Goal: Task Accomplishment & Management: Complete application form

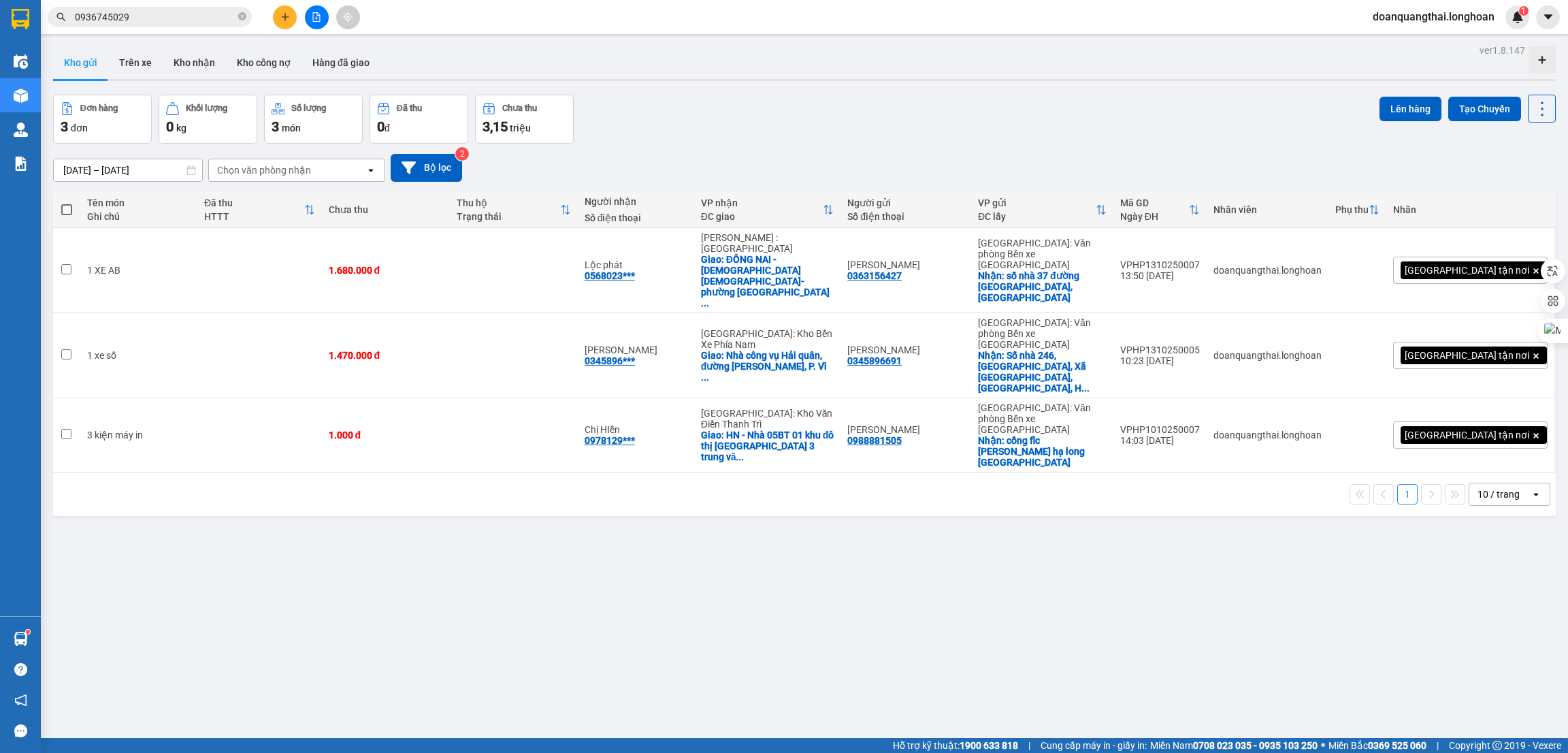
click at [708, 526] on div "ver 1.8.147 Kho gửi Trên xe Kho nhận Kho công nợ Hàng đã giao Đơn hàng 3 đơn Kh…" at bounding box center [804, 417] width 1513 height 753
click at [1443, 430] on icon at bounding box center [1448, 435] width 10 height 10
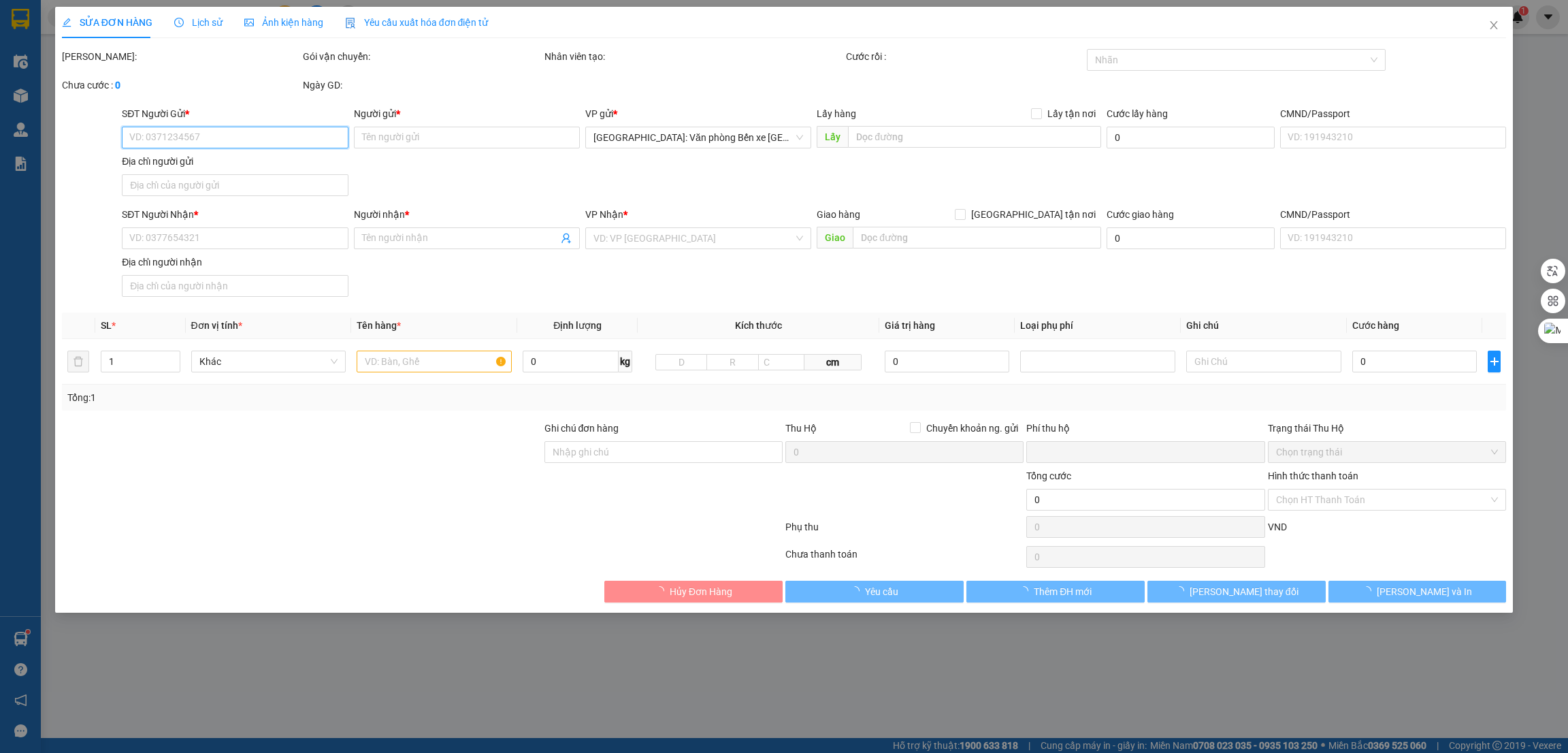
type input "0988881505"
type input "[PERSON_NAME]"
checkbox input "true"
type input "cổng flc [PERSON_NAME] hạ long [GEOGRAPHIC_DATA]"
type input "0978129345"
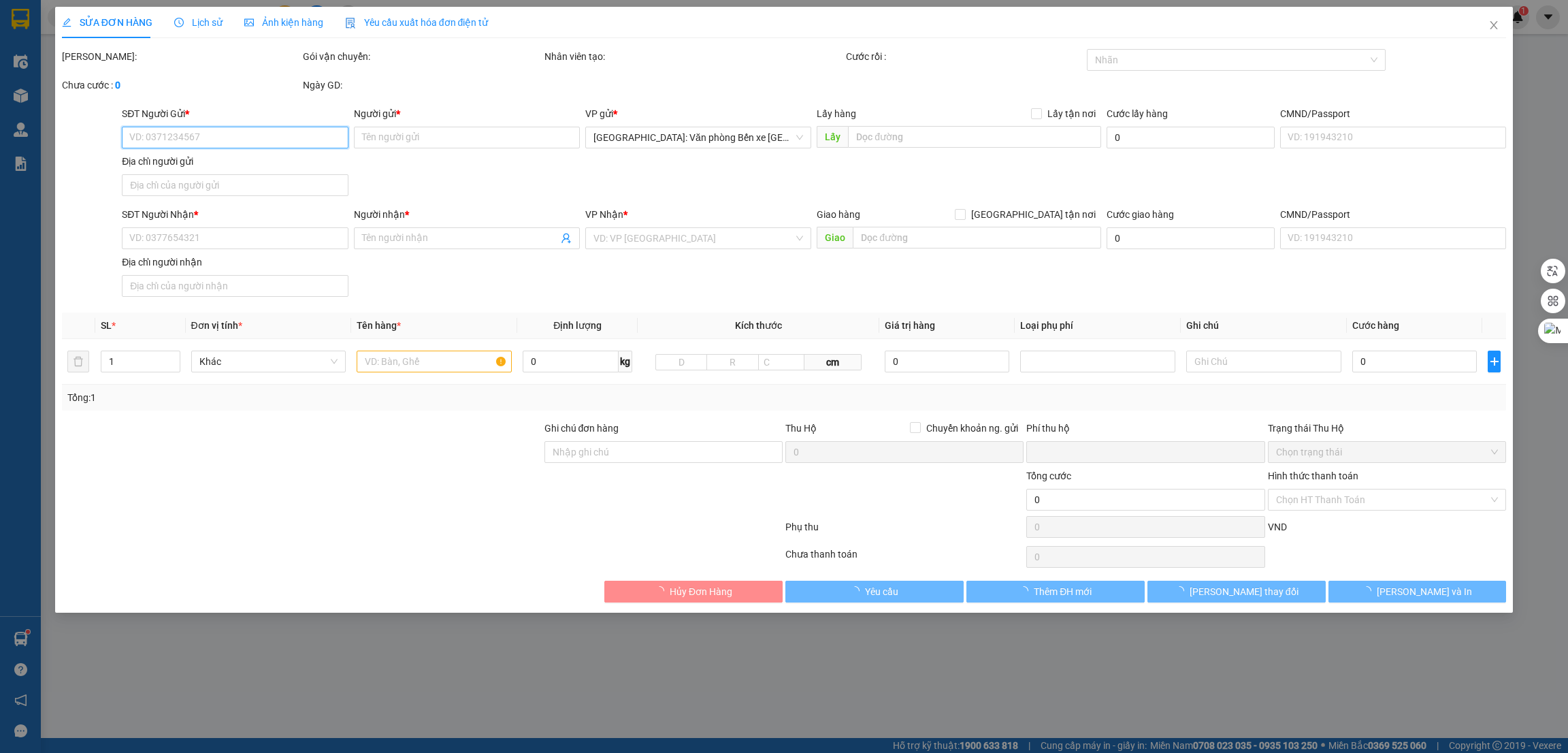
type input "Chị HIền"
checkbox input "true"
type input "HN - Nhà 05BT 01 khu đô thị vinaconex 3 trung văn, nam từ [GEOGRAPHIC_DATA]"
type input "0"
type input "1.000"
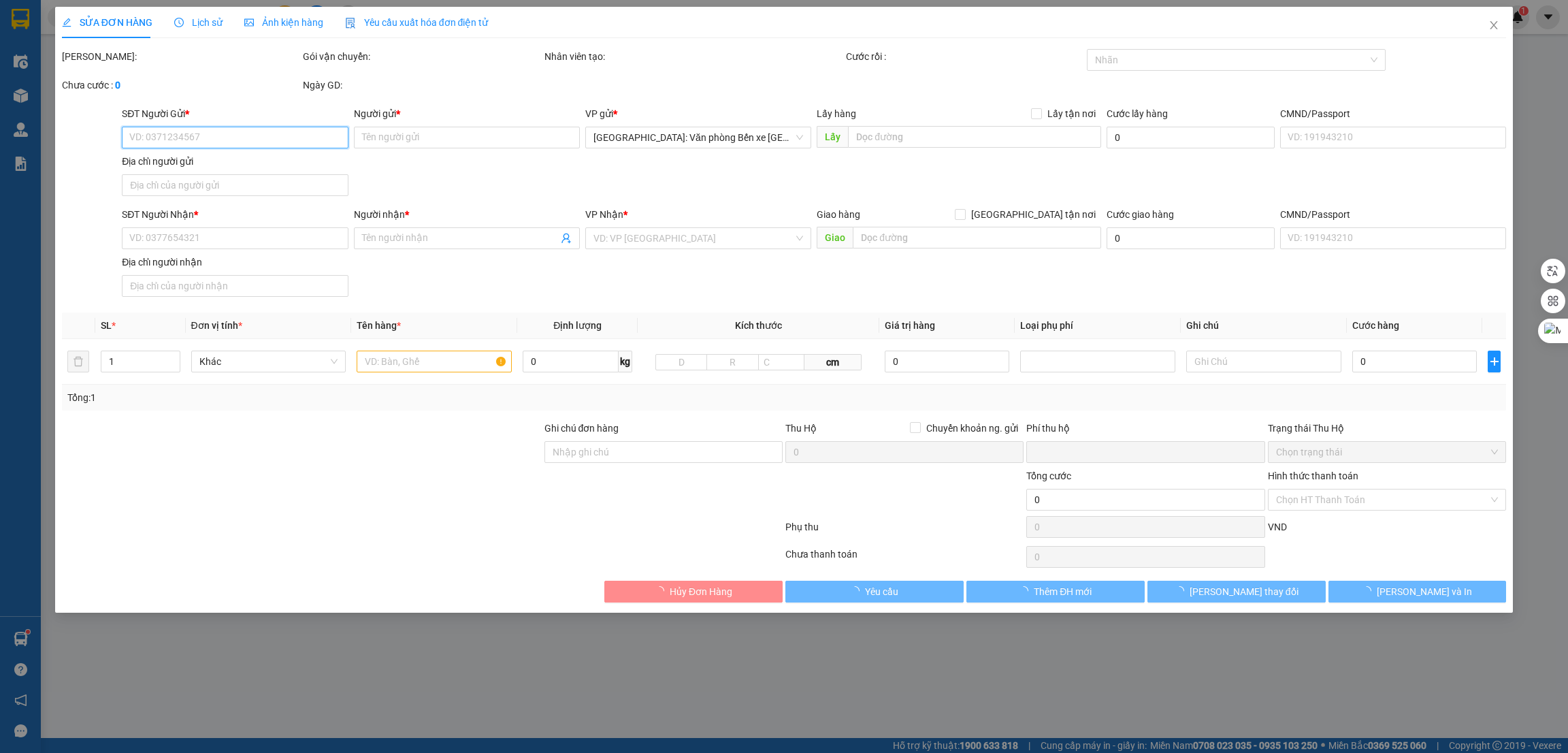
type input "1.000"
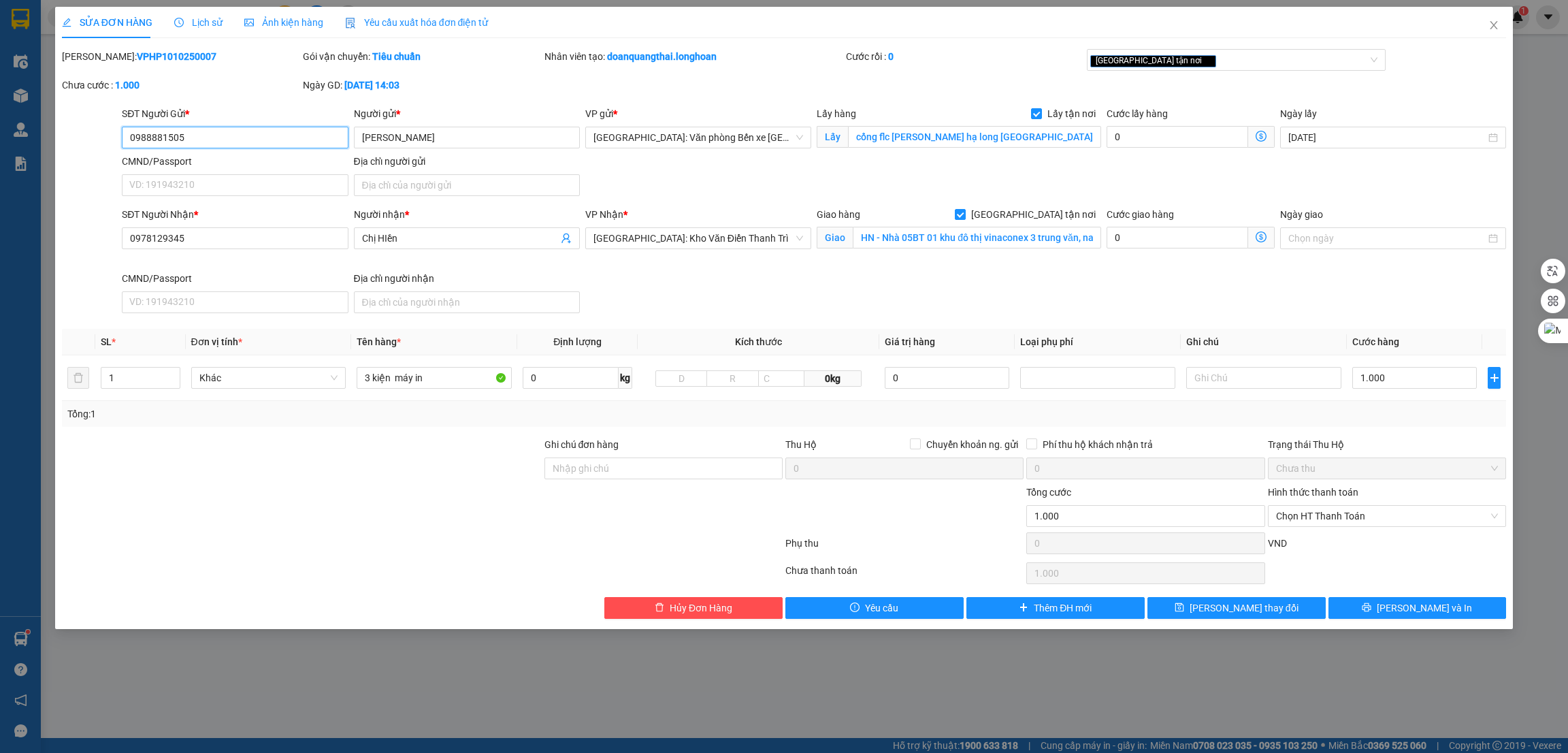
click at [229, 136] on input "0988881505" at bounding box center [234, 137] width 226 height 22
click at [1488, 22] on icon "close" at bounding box center [1494, 25] width 11 height 11
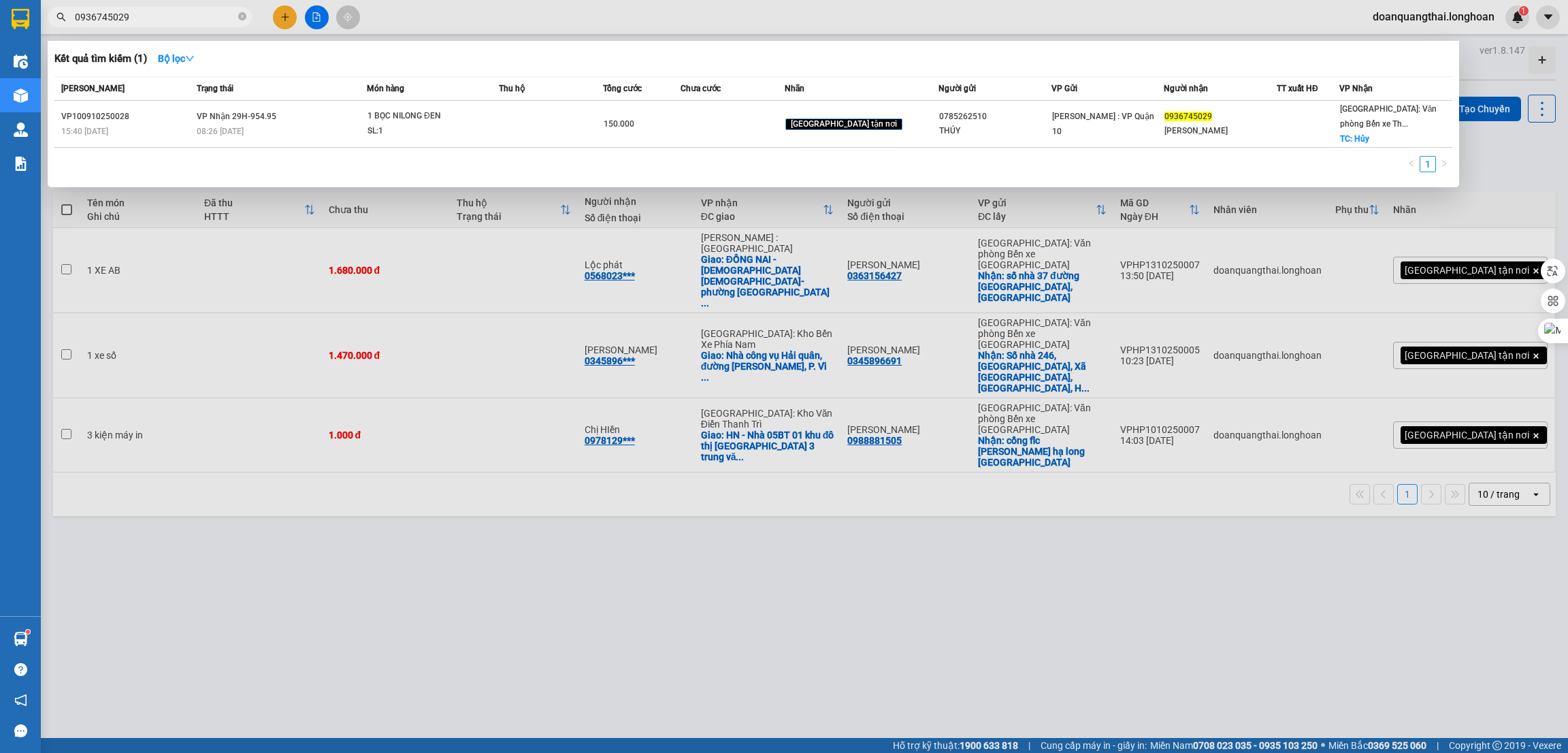
click at [197, 14] on input "0936745029" at bounding box center [155, 17] width 161 height 15
paste input "88881505"
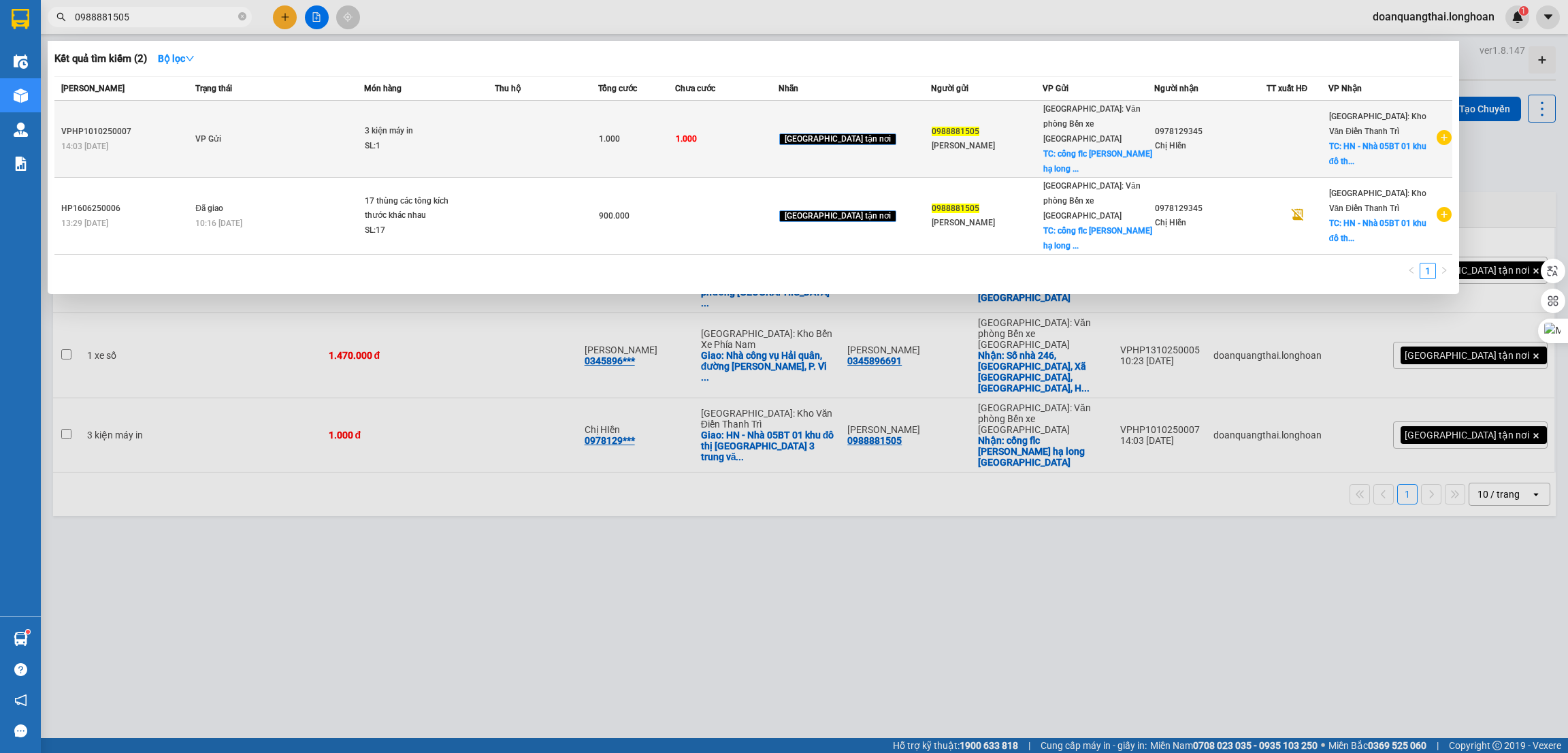
type input "0988881505"
click at [1446, 130] on icon "plus-circle" at bounding box center [1443, 137] width 15 height 15
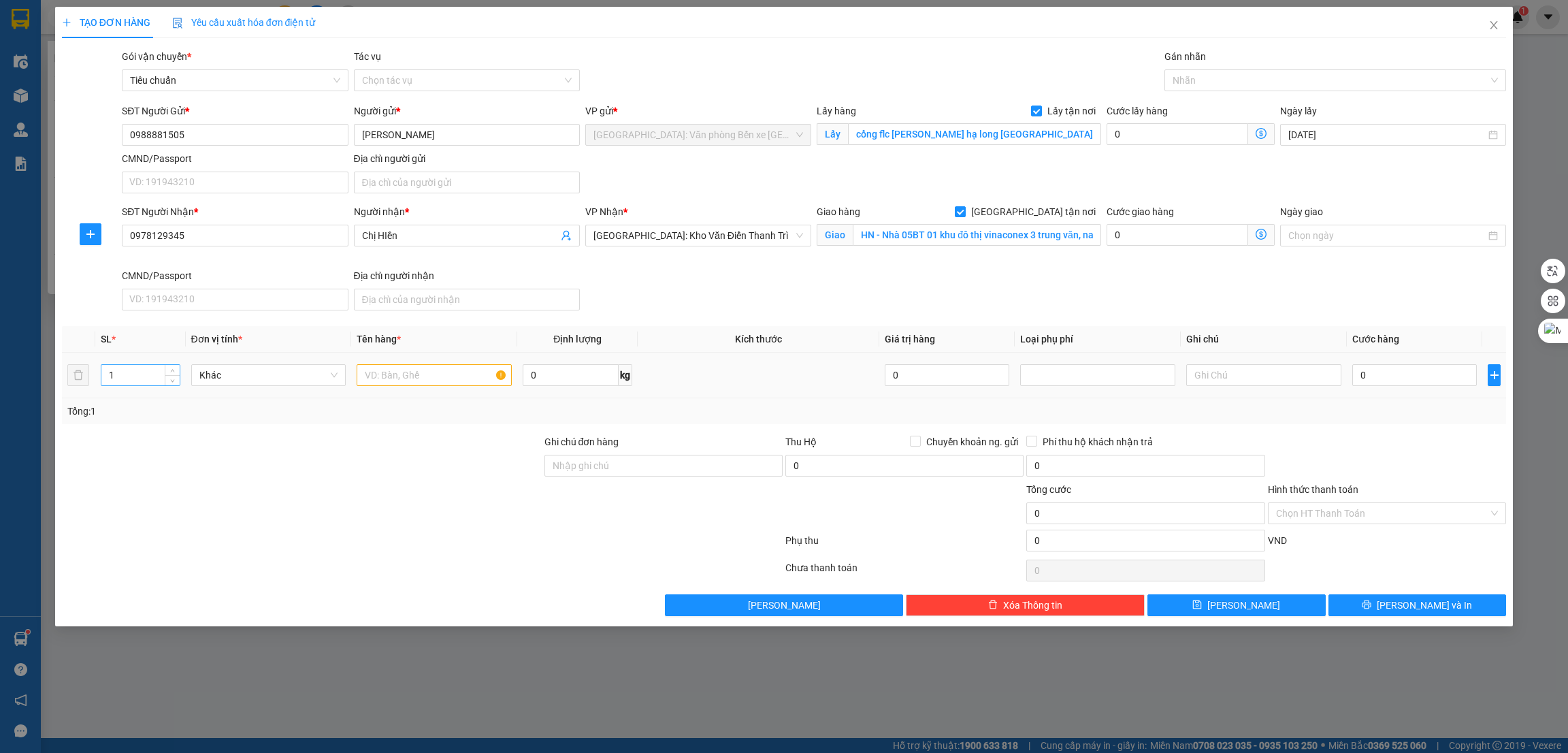
click at [150, 376] on input "1" at bounding box center [141, 374] width 78 height 20
click at [174, 365] on span "Increase Value" at bounding box center [171, 371] width 15 height 13
type input "3"
click at [428, 380] on input "text" at bounding box center [435, 374] width 155 height 22
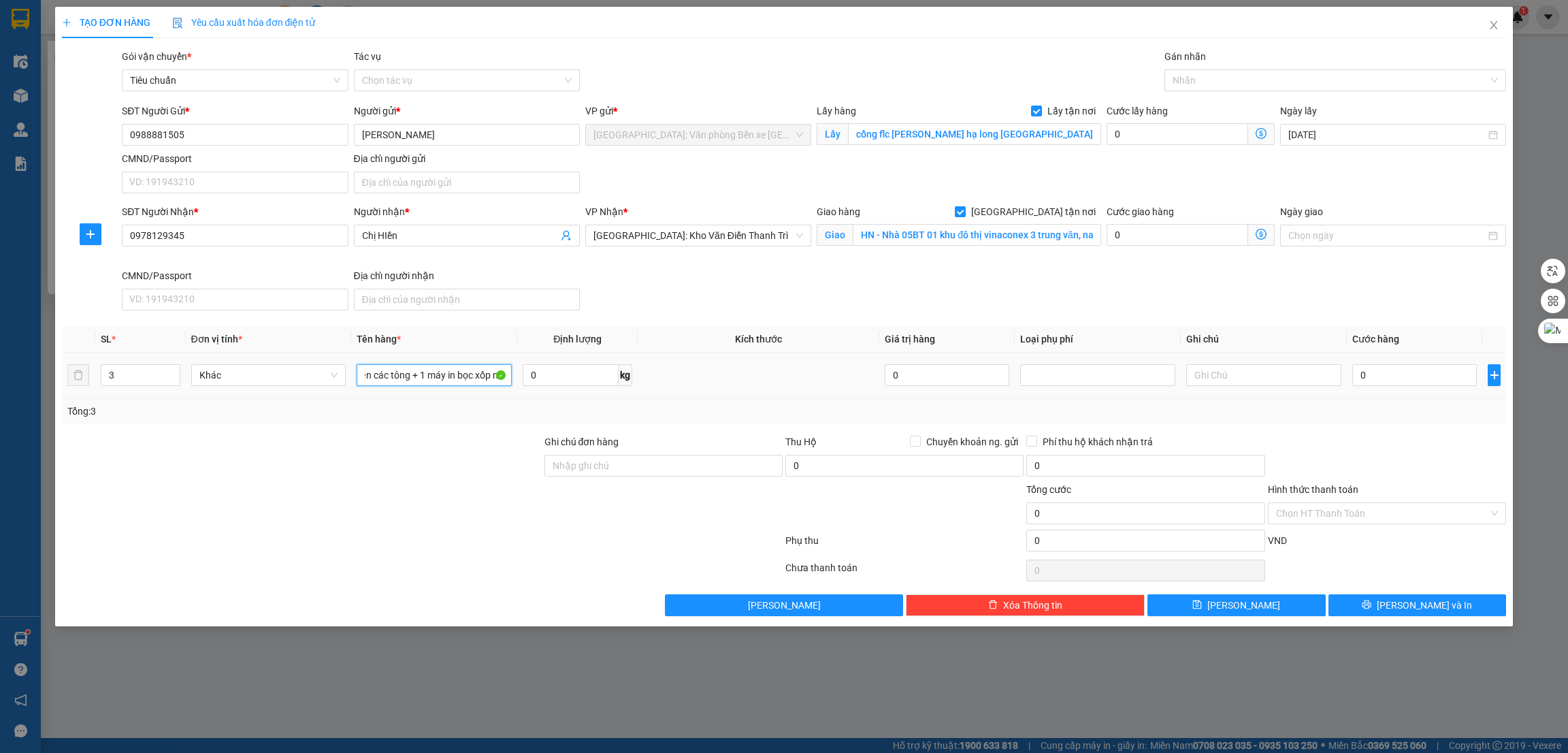
scroll to position [0, 85]
type input "1 thùng xốp + 1 kiện các tông + 1 máy in bọc xốp nổ"
click at [1056, 538] on input "0" at bounding box center [1145, 540] width 238 height 22
type input "4"
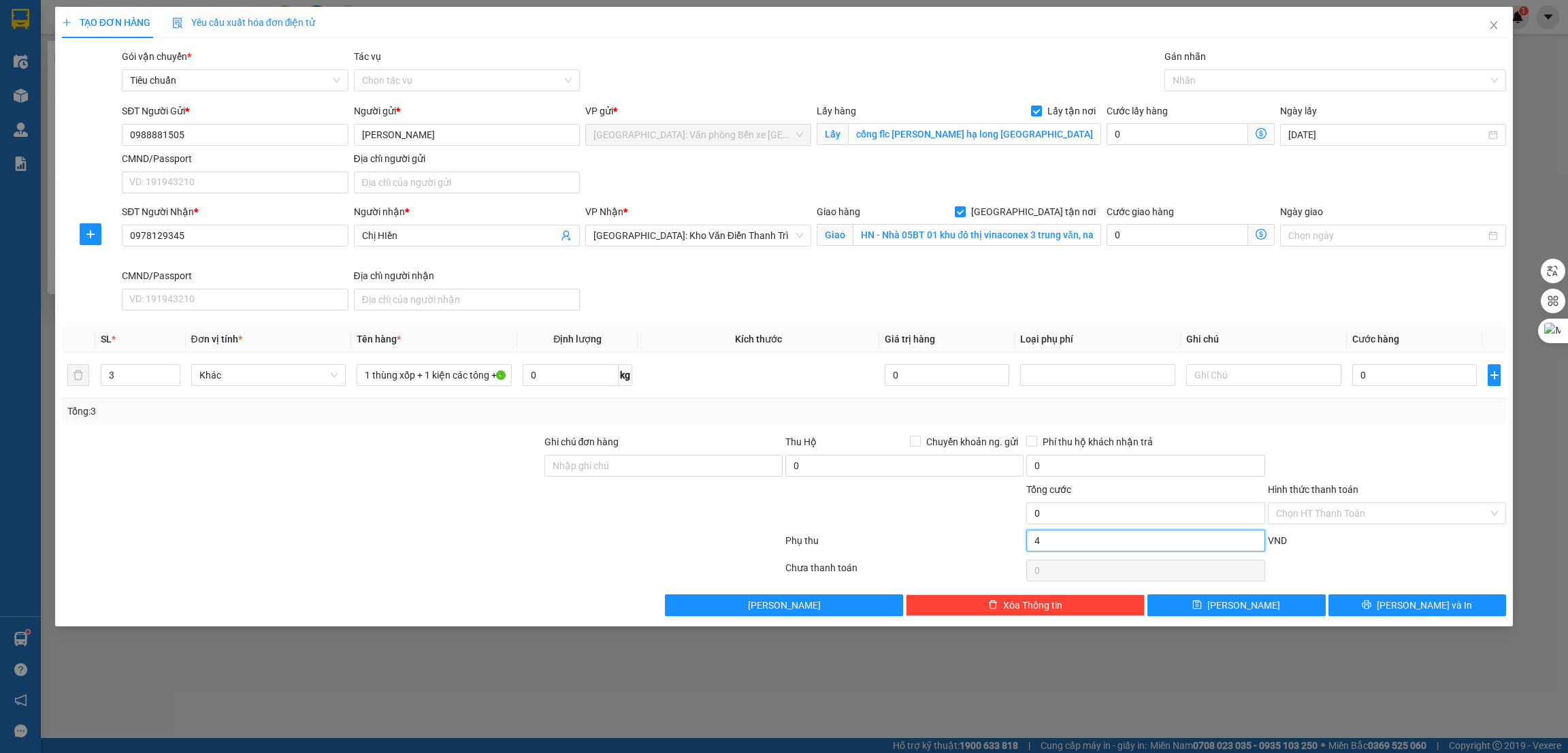
type input "4"
type input "40"
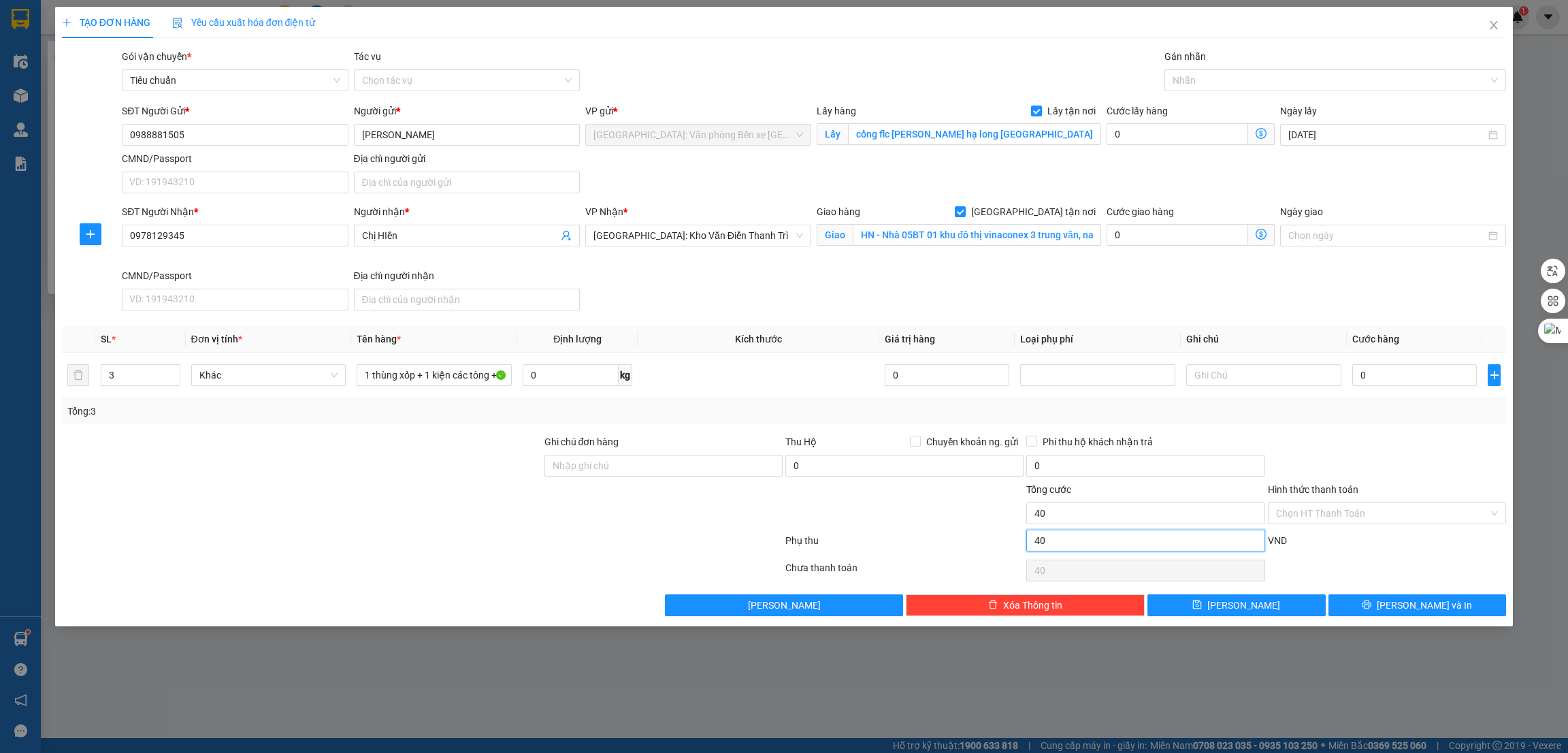
type input "400"
type input "4.000"
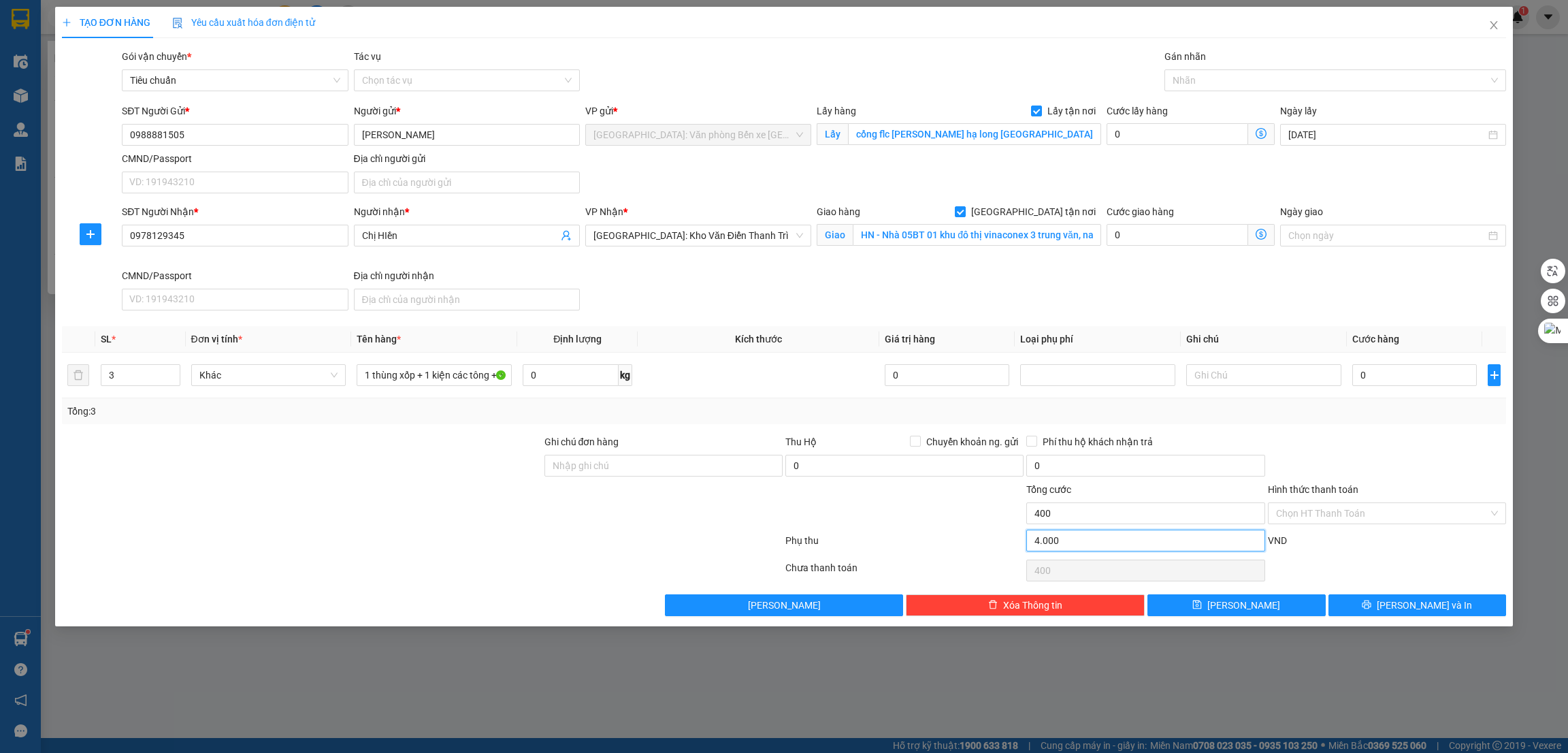
type input "4.000"
type input "40.000"
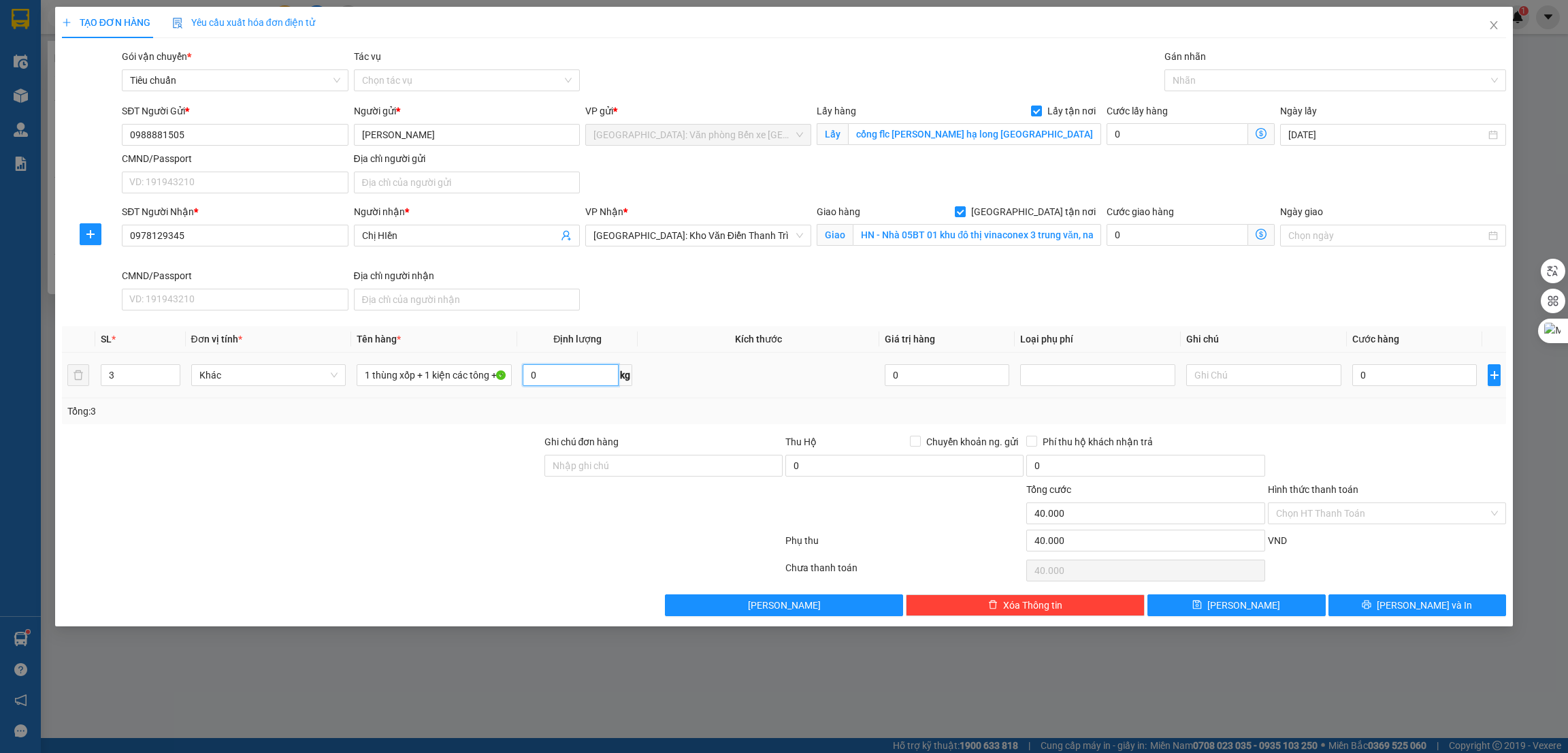
click at [556, 383] on input "0" at bounding box center [570, 374] width 96 height 22
click at [1264, 87] on div at bounding box center [1329, 80] width 322 height 16
type input "55"
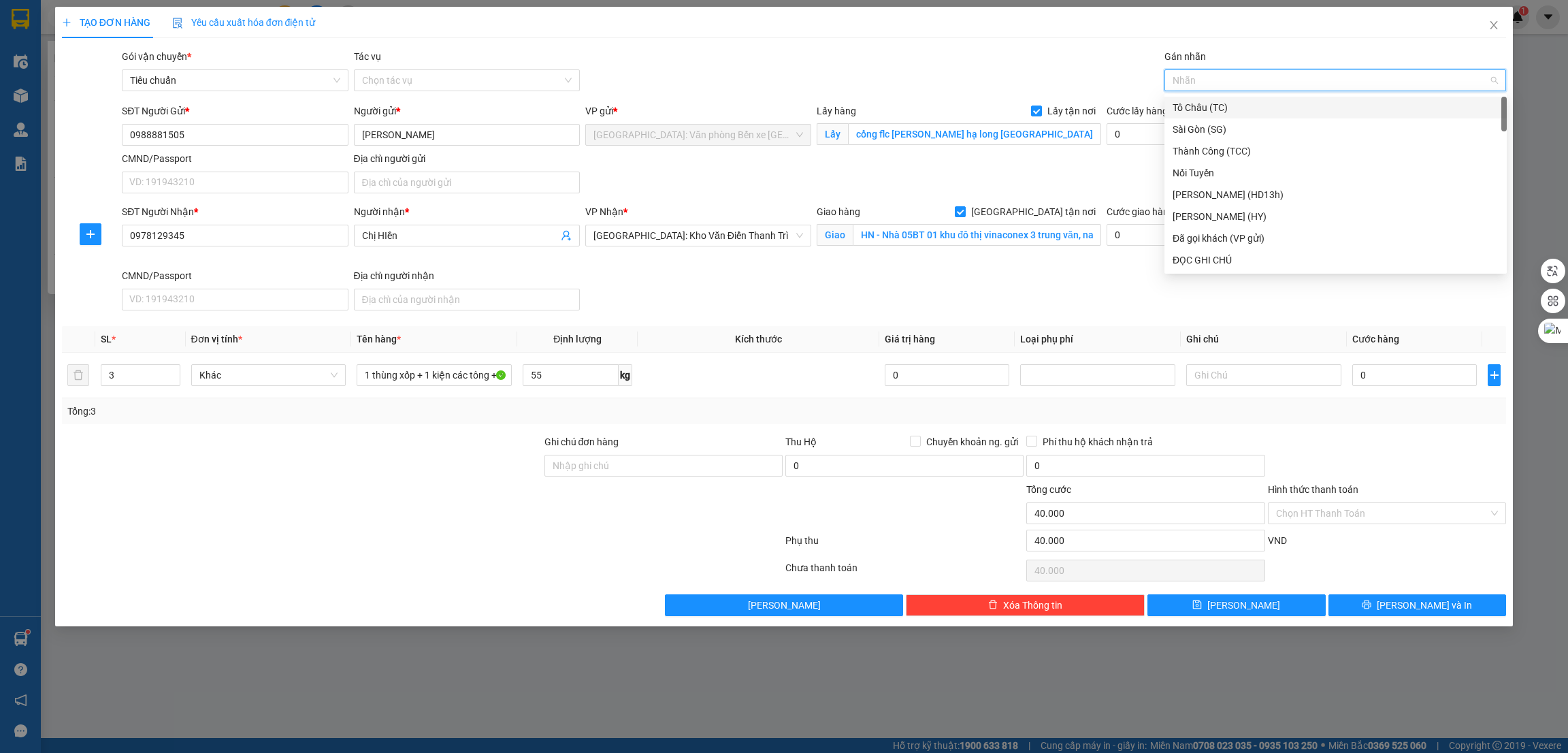
type input "g"
click at [1227, 262] on div "[GEOGRAPHIC_DATA] tận nơi" at bounding box center [1336, 260] width 326 height 15
click at [885, 278] on div "SĐT Người Nhận * 0978129345 Người nhận * Chị HIền VP Nhận * [GEOGRAPHIC_DATA]: …" at bounding box center [814, 260] width 1390 height 112
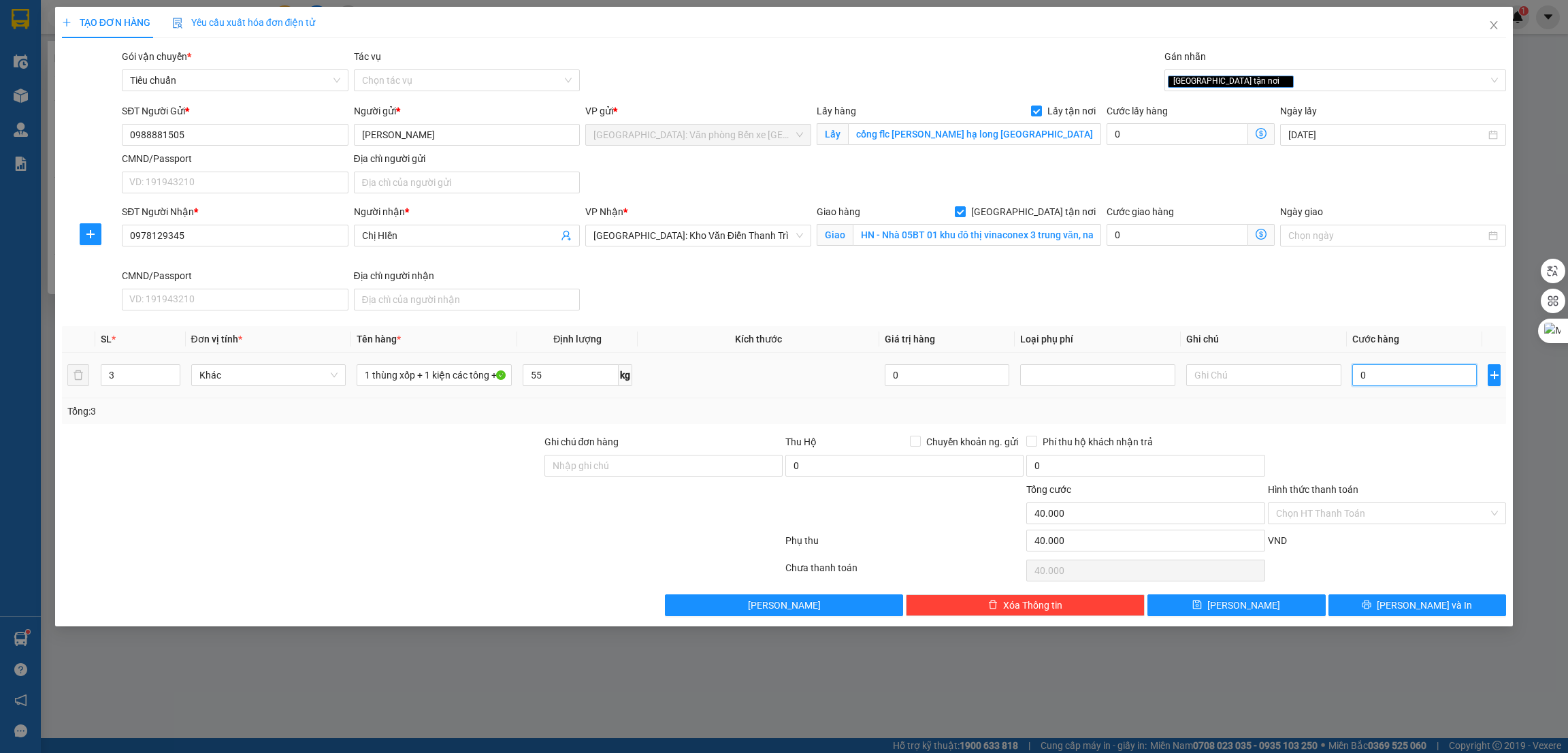
click at [1395, 371] on input "0" at bounding box center [1415, 374] width 125 height 22
type input "1"
type input "40.001"
type input "17"
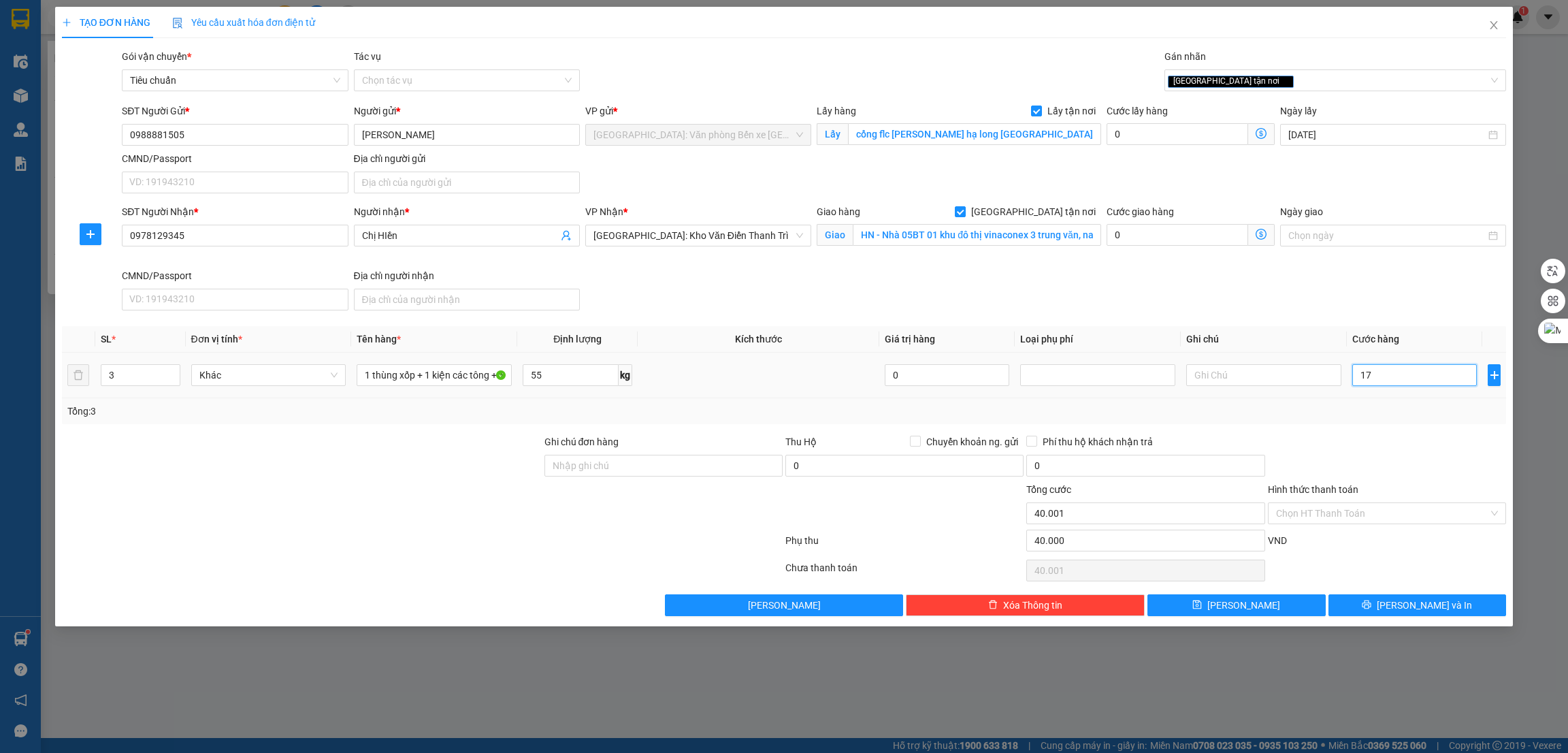
type input "40.017"
type input "170"
type input "40.170"
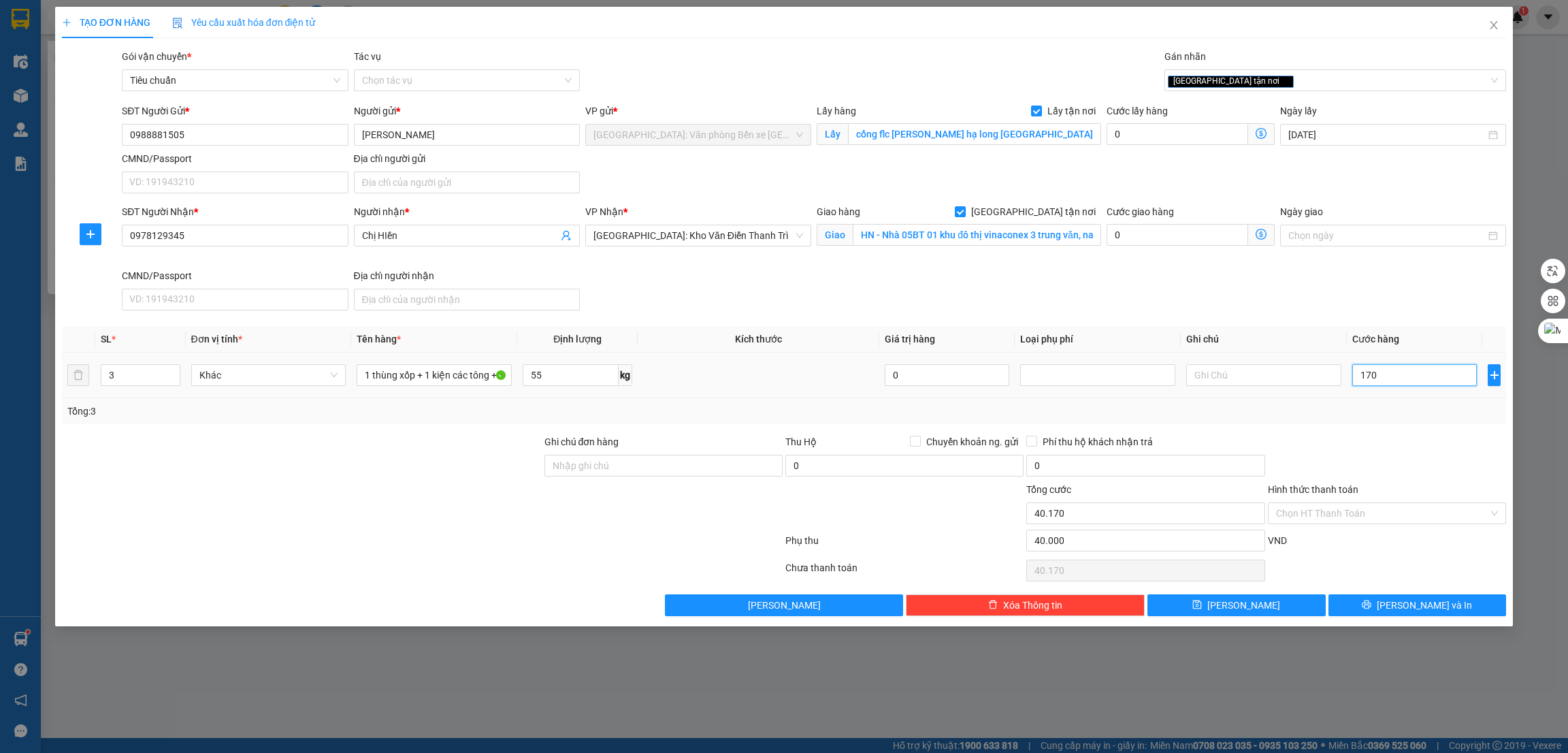
type input "1.700"
type input "41.700"
type input "17.000"
type input "57.000"
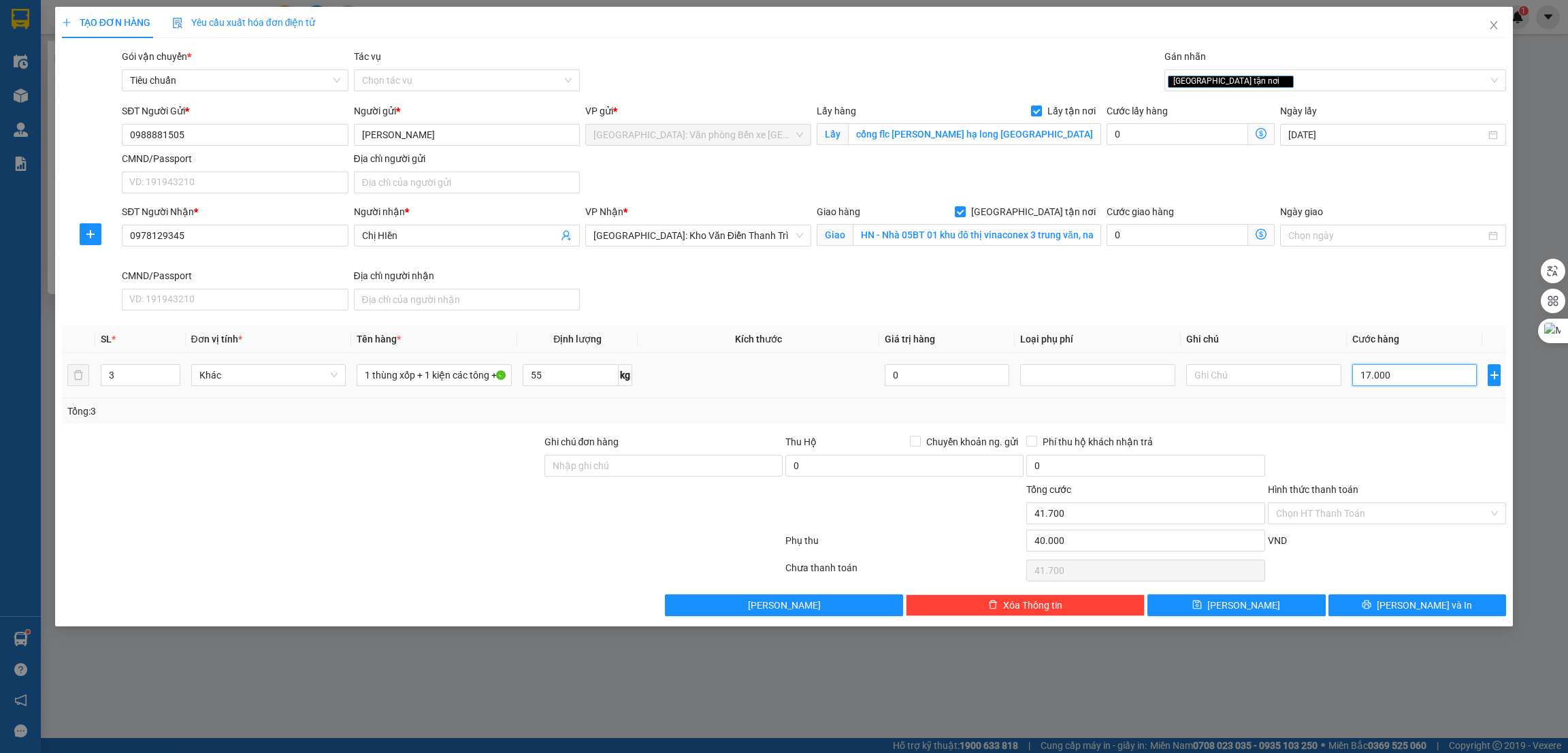
type input "57.000"
type input "170.000"
type input "210.000"
type input "170.000"
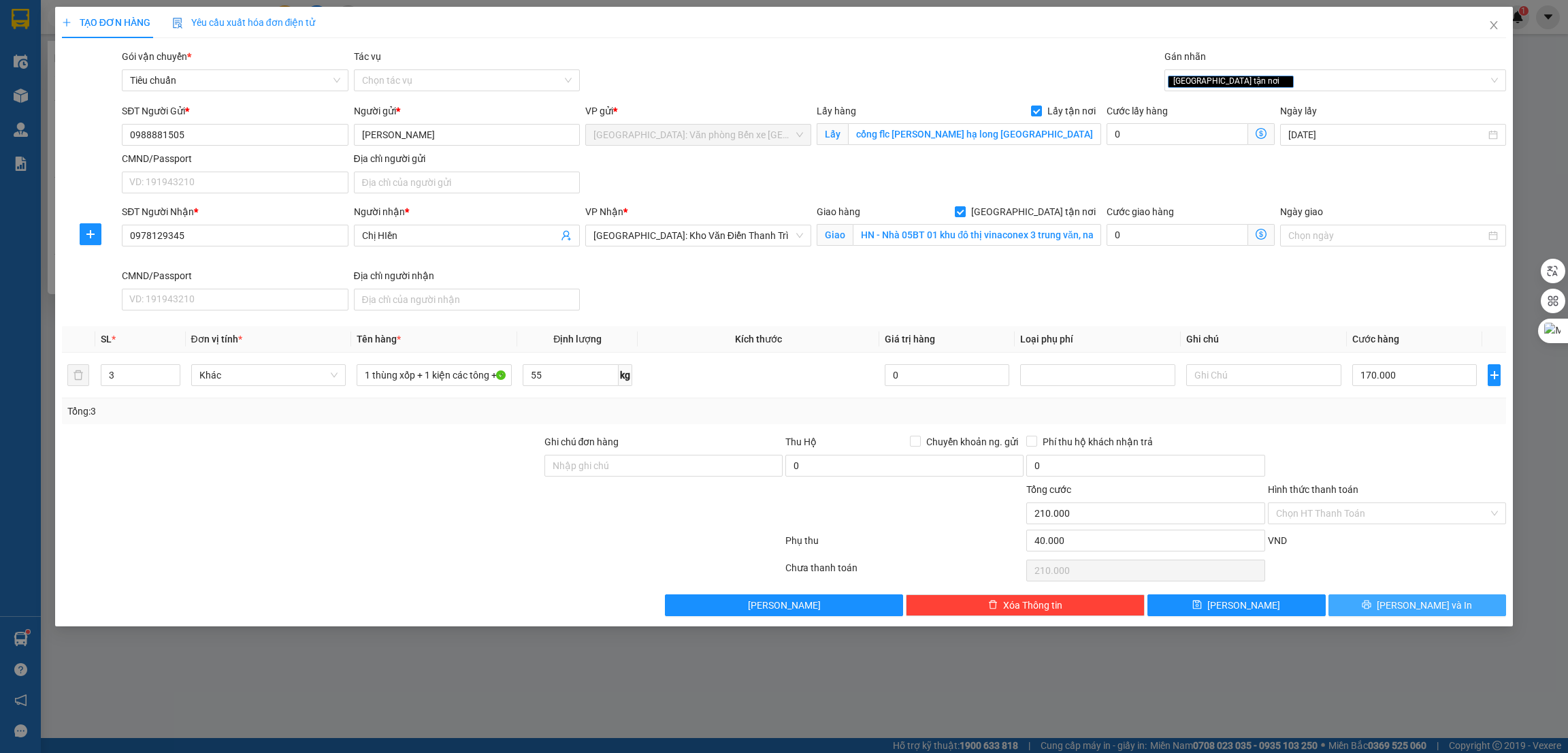
click at [1371, 610] on icon "printer" at bounding box center [1366, 605] width 10 height 10
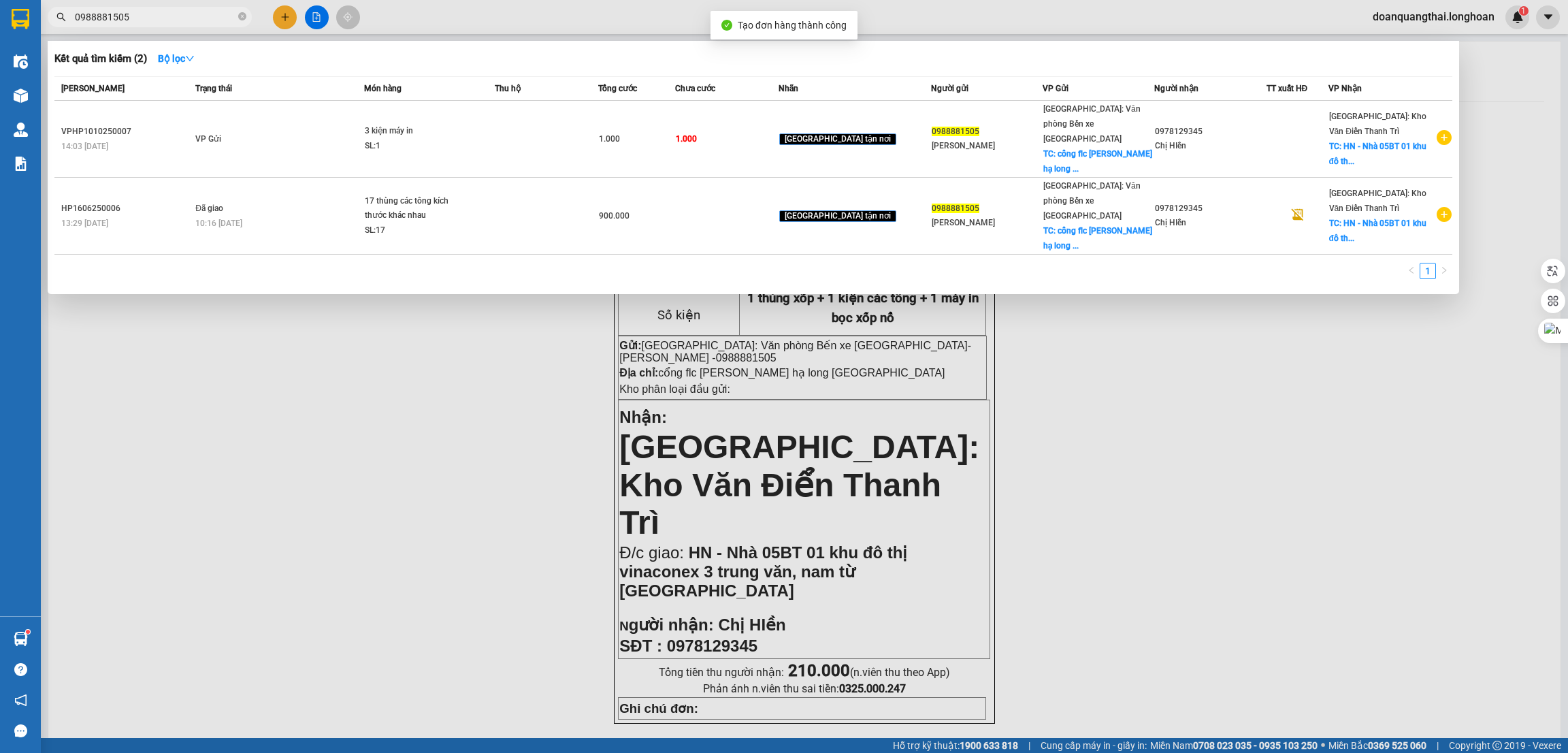
click at [1079, 364] on div at bounding box center [784, 376] width 1568 height 753
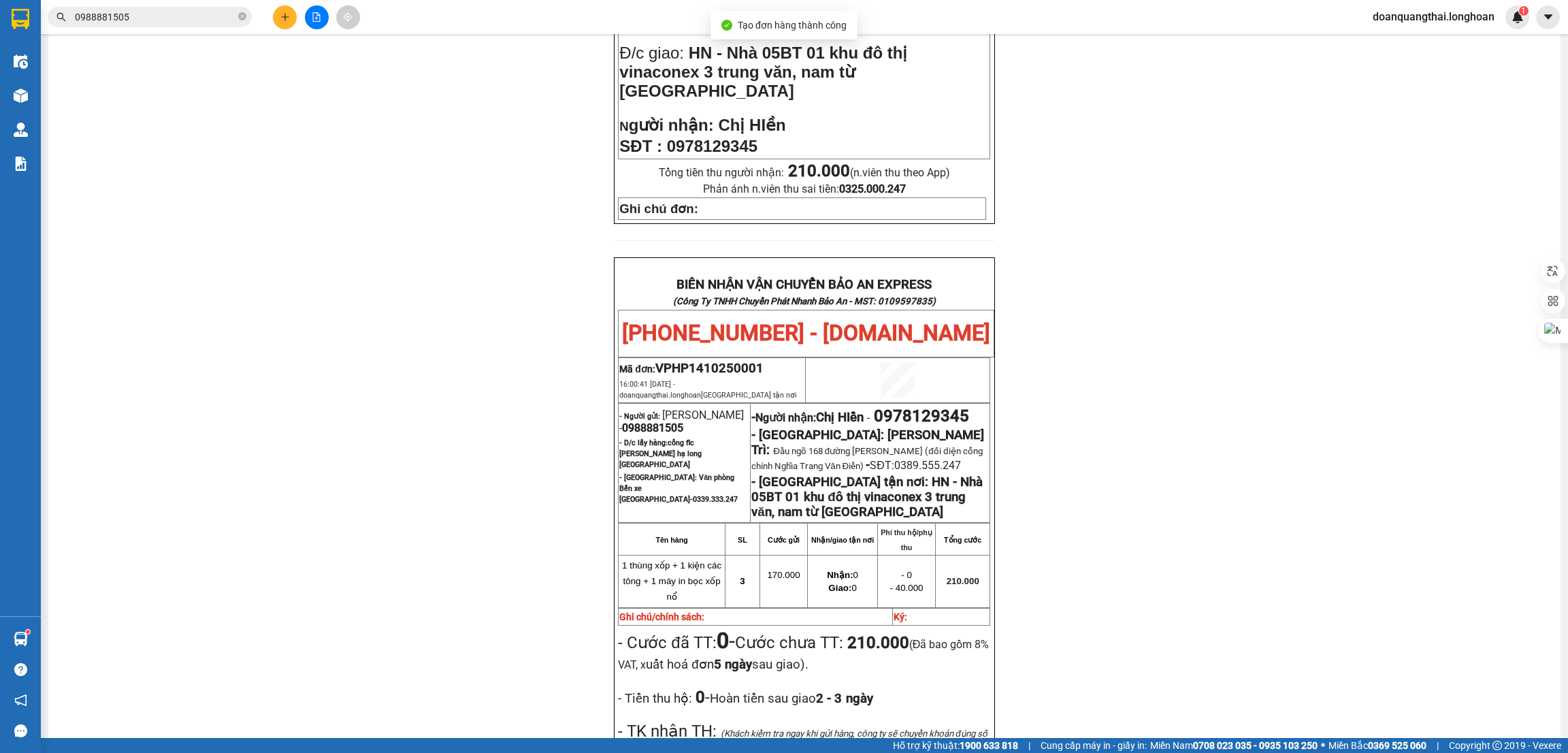
scroll to position [612, 0]
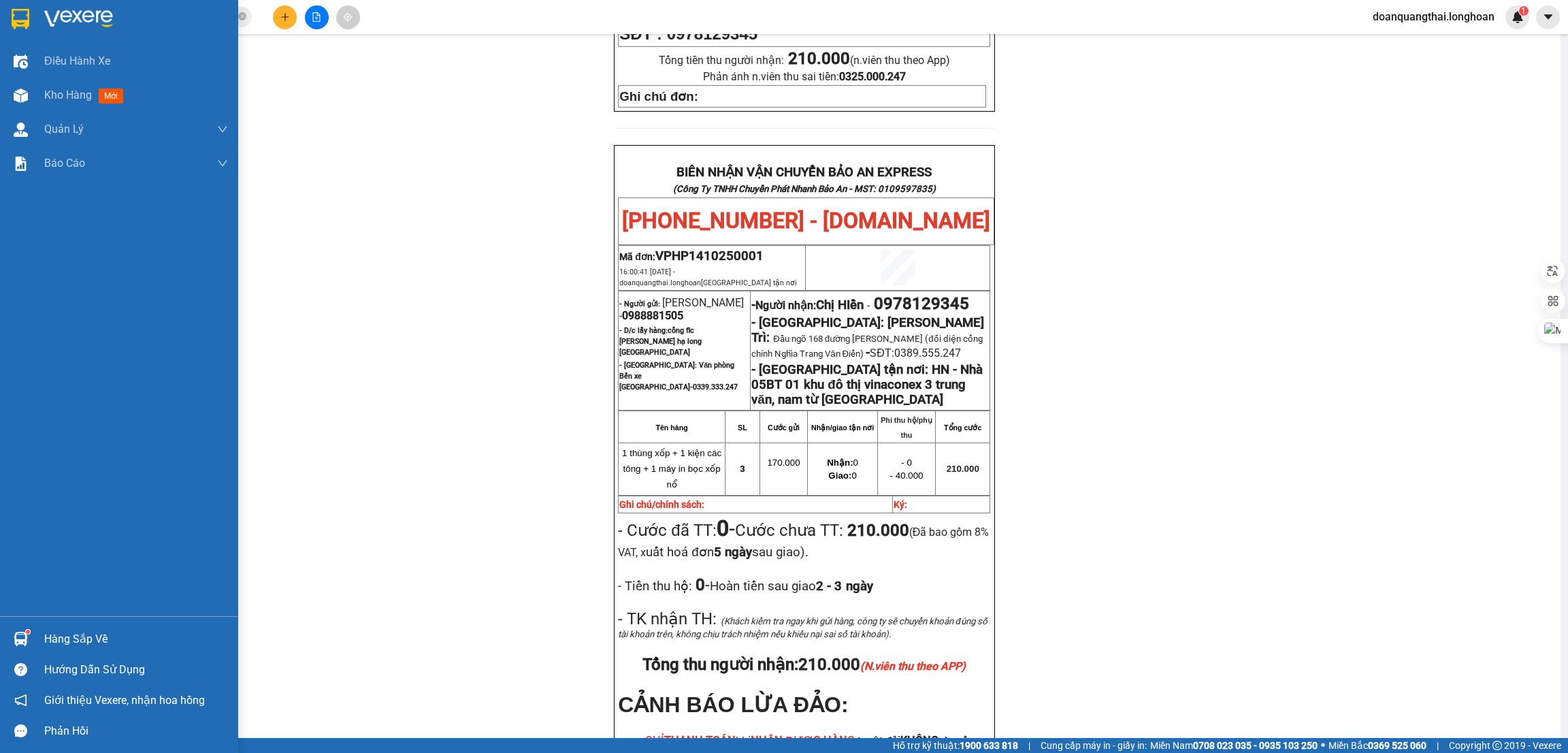
click at [27, 20] on img at bounding box center [20, 19] width 17 height 20
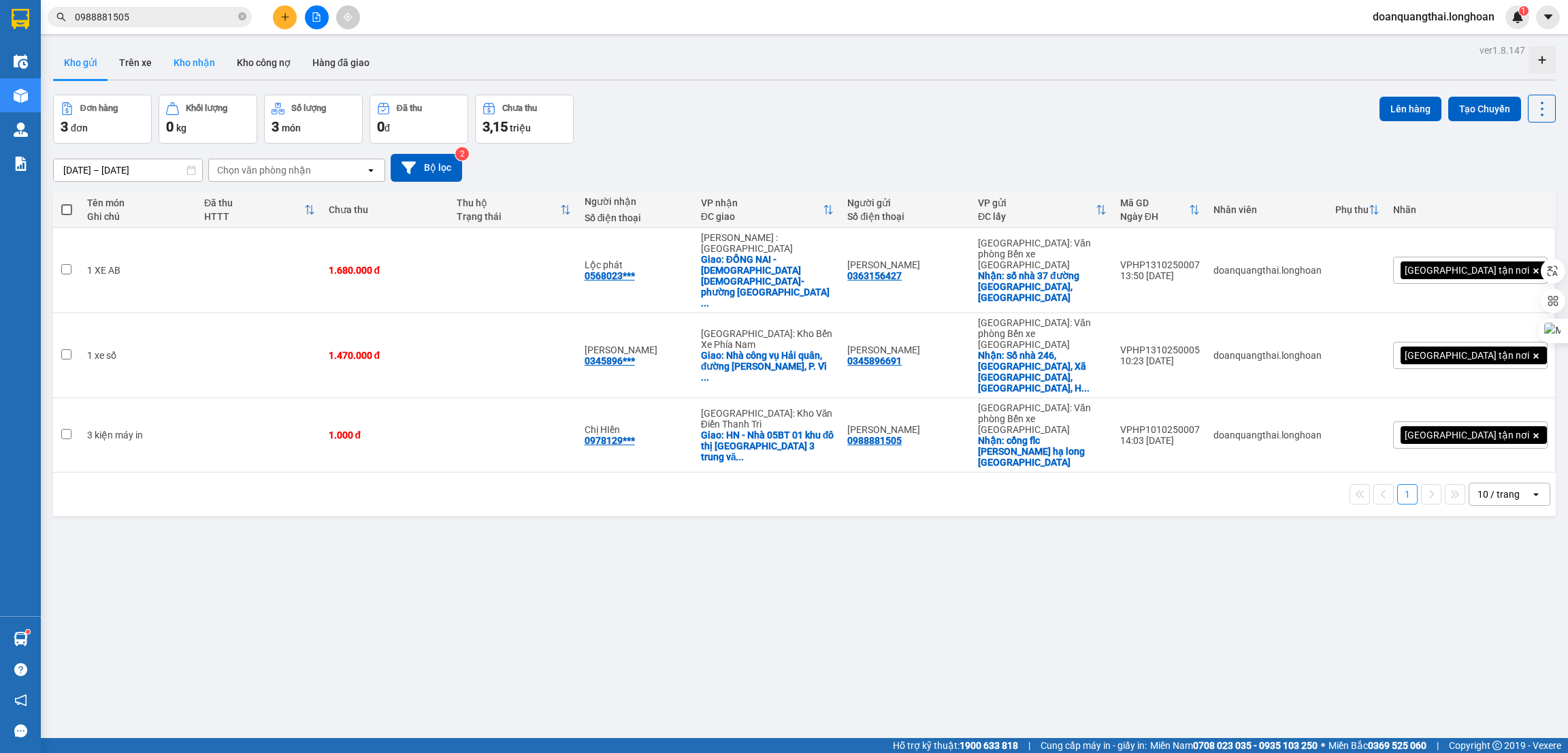
click at [199, 69] on button "Kho nhận" at bounding box center [194, 62] width 63 height 33
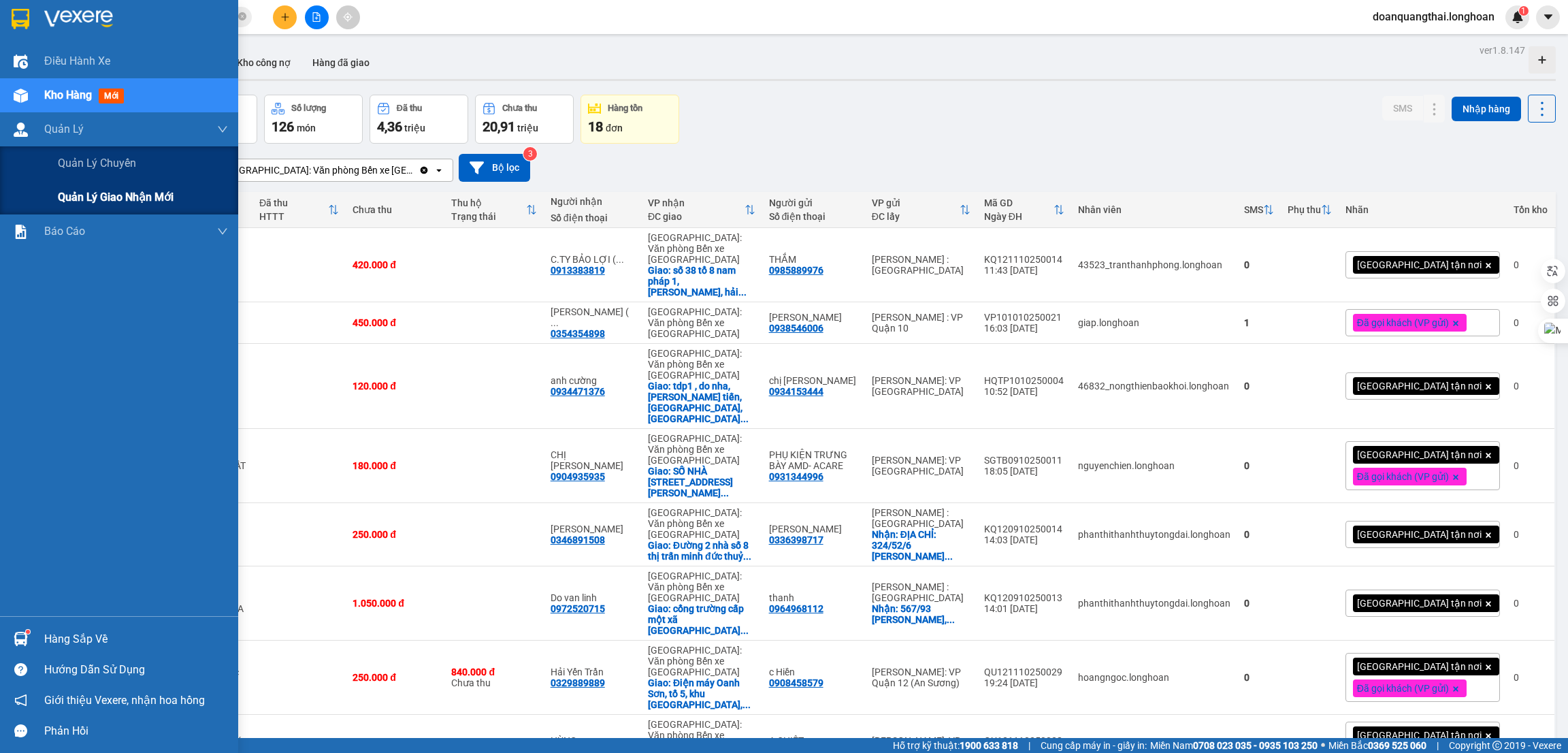
click at [83, 199] on span "Quản lý giao nhận mới" at bounding box center [115, 197] width 115 height 17
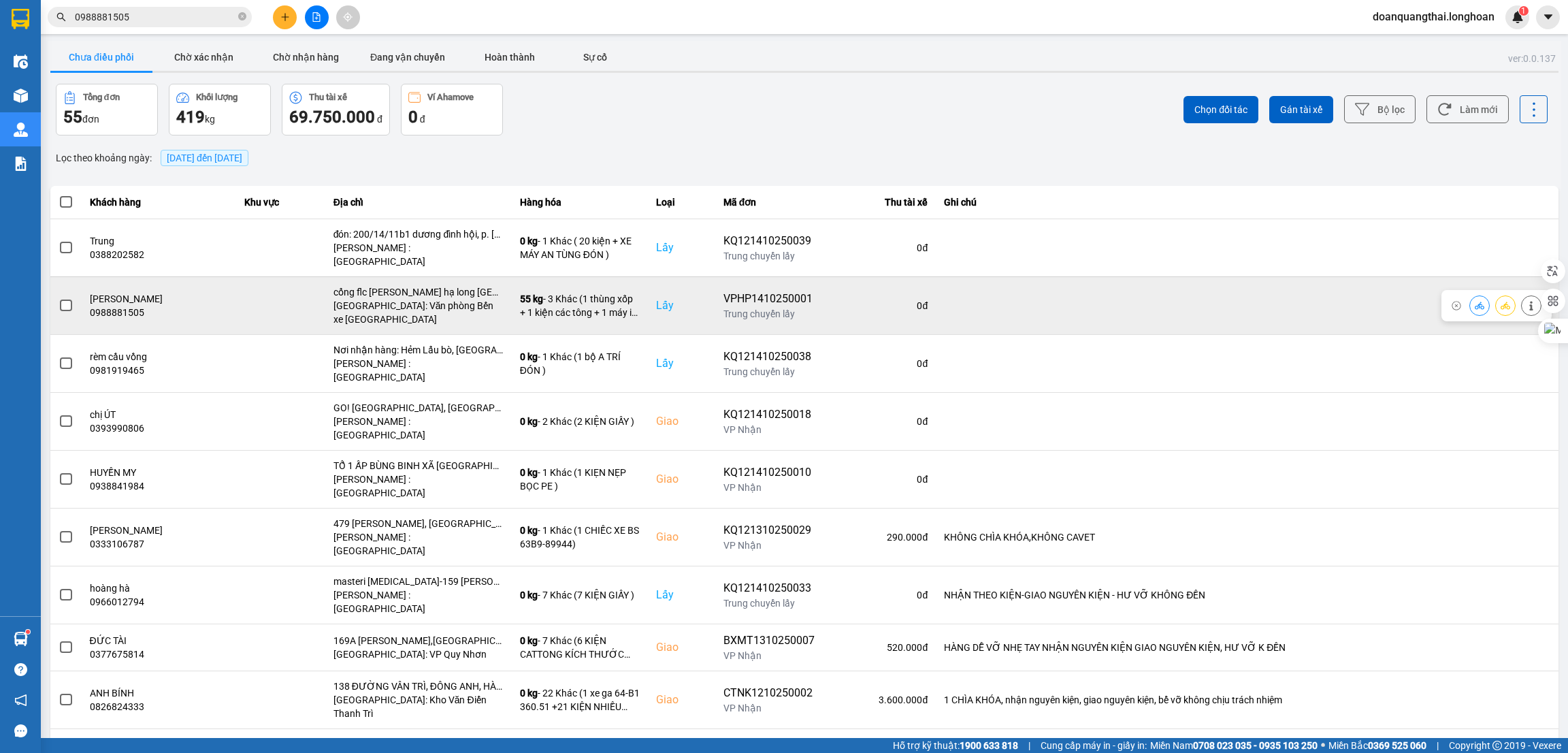
click at [1531, 301] on icon at bounding box center [1531, 306] width 3 height 10
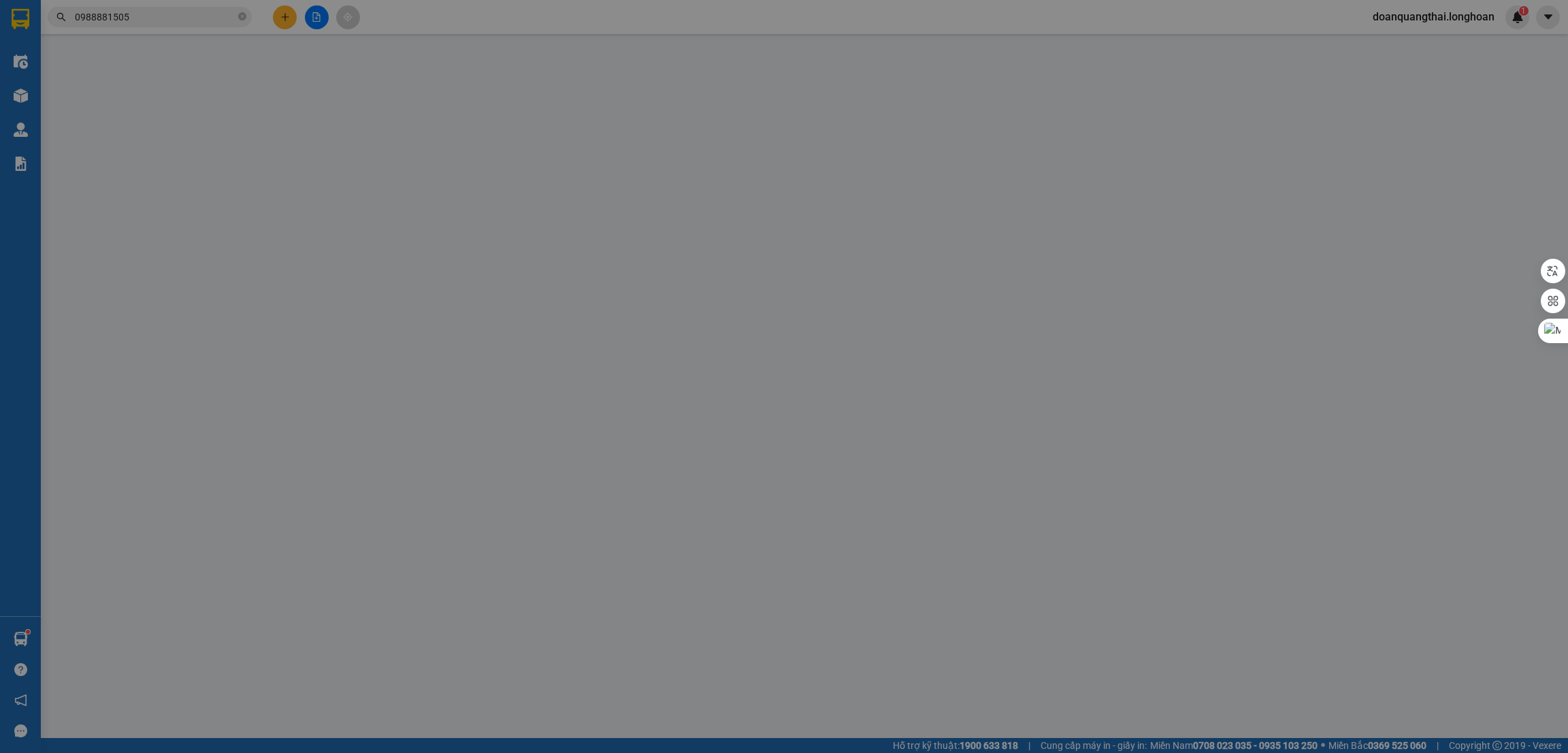
type input "0988881505"
type input "[PERSON_NAME]"
checkbox input "true"
type input "cổng flc [PERSON_NAME] hạ long [GEOGRAPHIC_DATA]"
type input "0978129345"
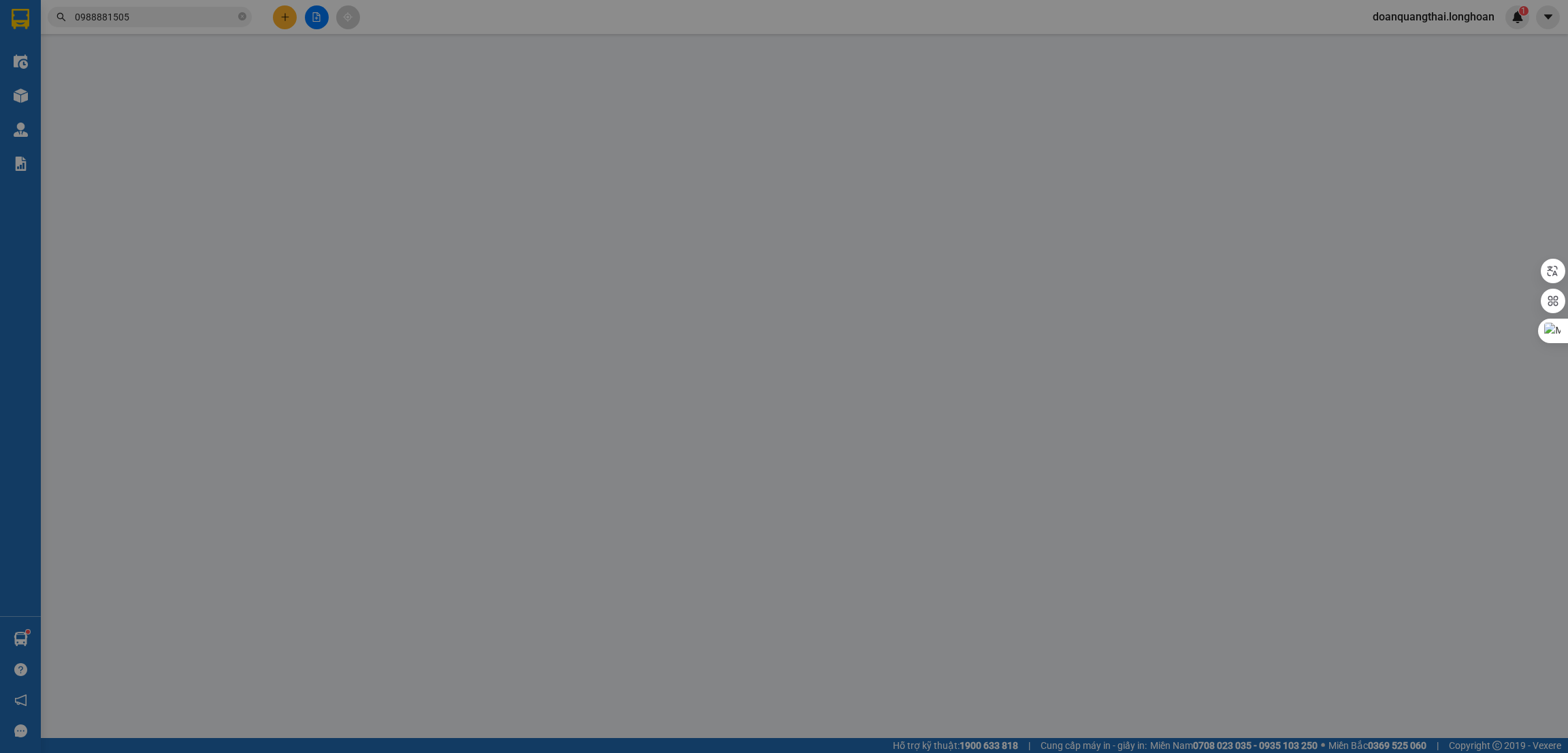
type input "Chị HIền"
checkbox input "true"
type input "HN - Nhà 05BT 01 khu đô thị vinaconex 3 trung văn, nam từ [GEOGRAPHIC_DATA]"
type input "0"
type input "210.000"
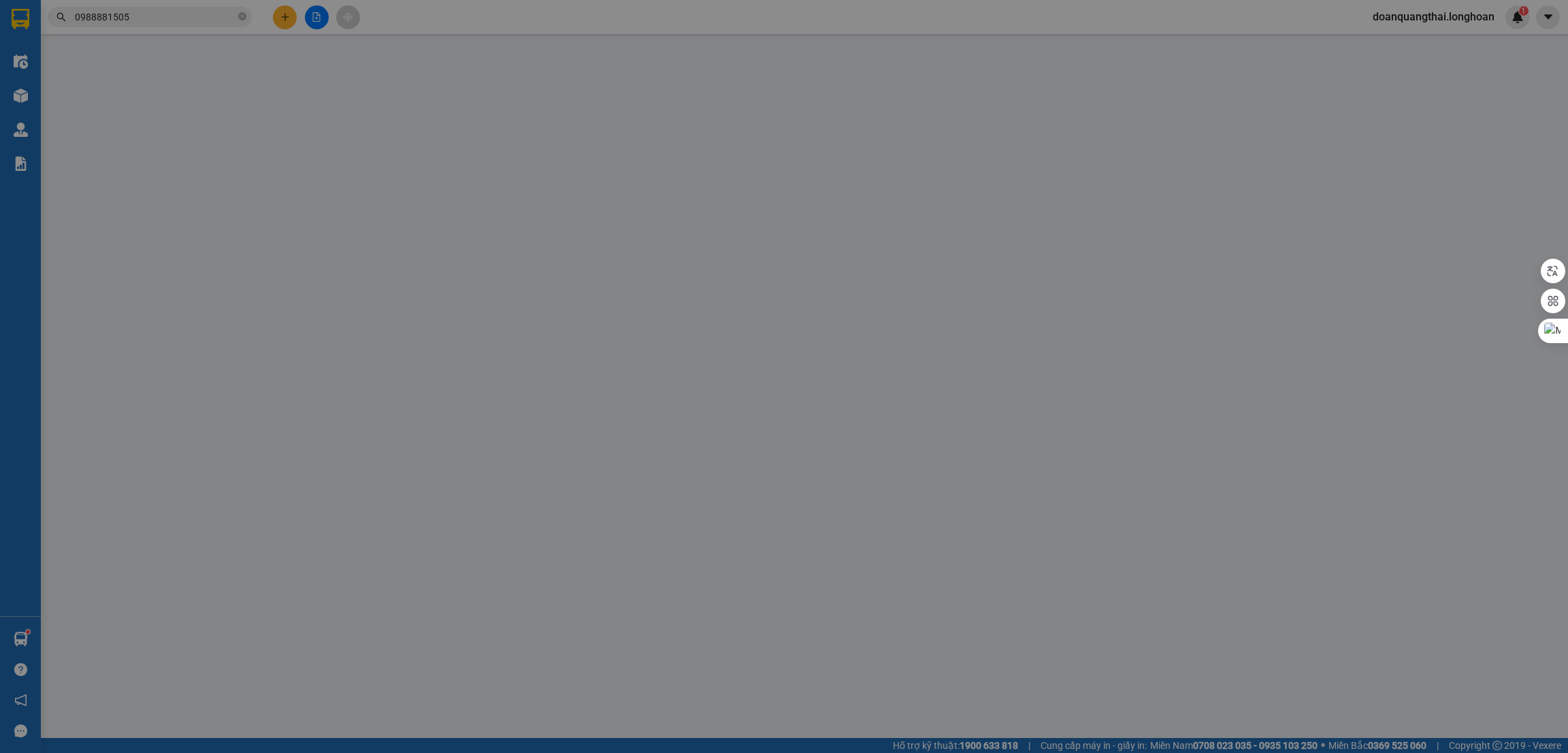
type input "40.000"
type input "210.000"
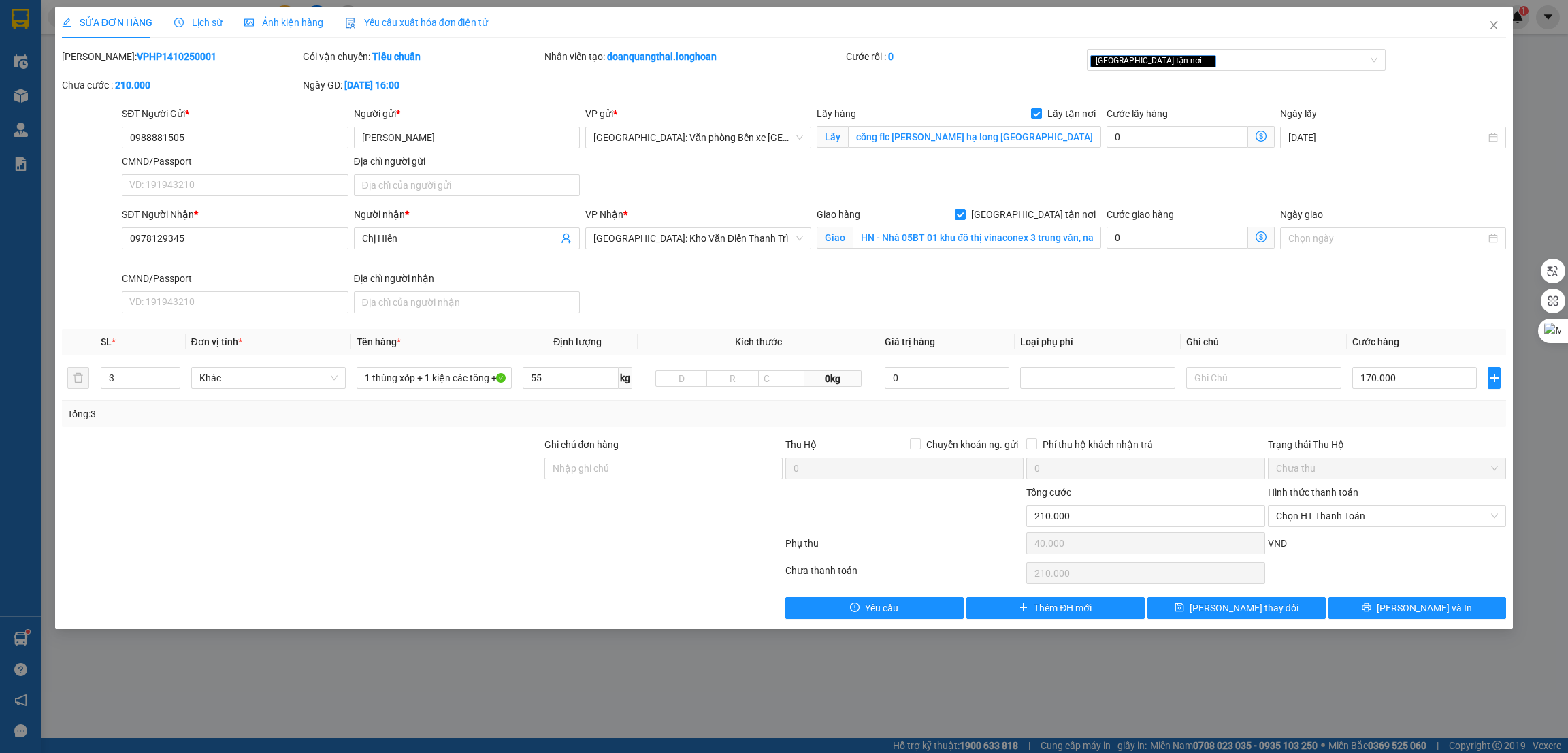
click at [1040, 112] on input "Lấy tận nơi" at bounding box center [1036, 113] width 10 height 10
checkbox input "false"
click at [1267, 606] on span "[PERSON_NAME] thay đổi" at bounding box center [1244, 607] width 109 height 15
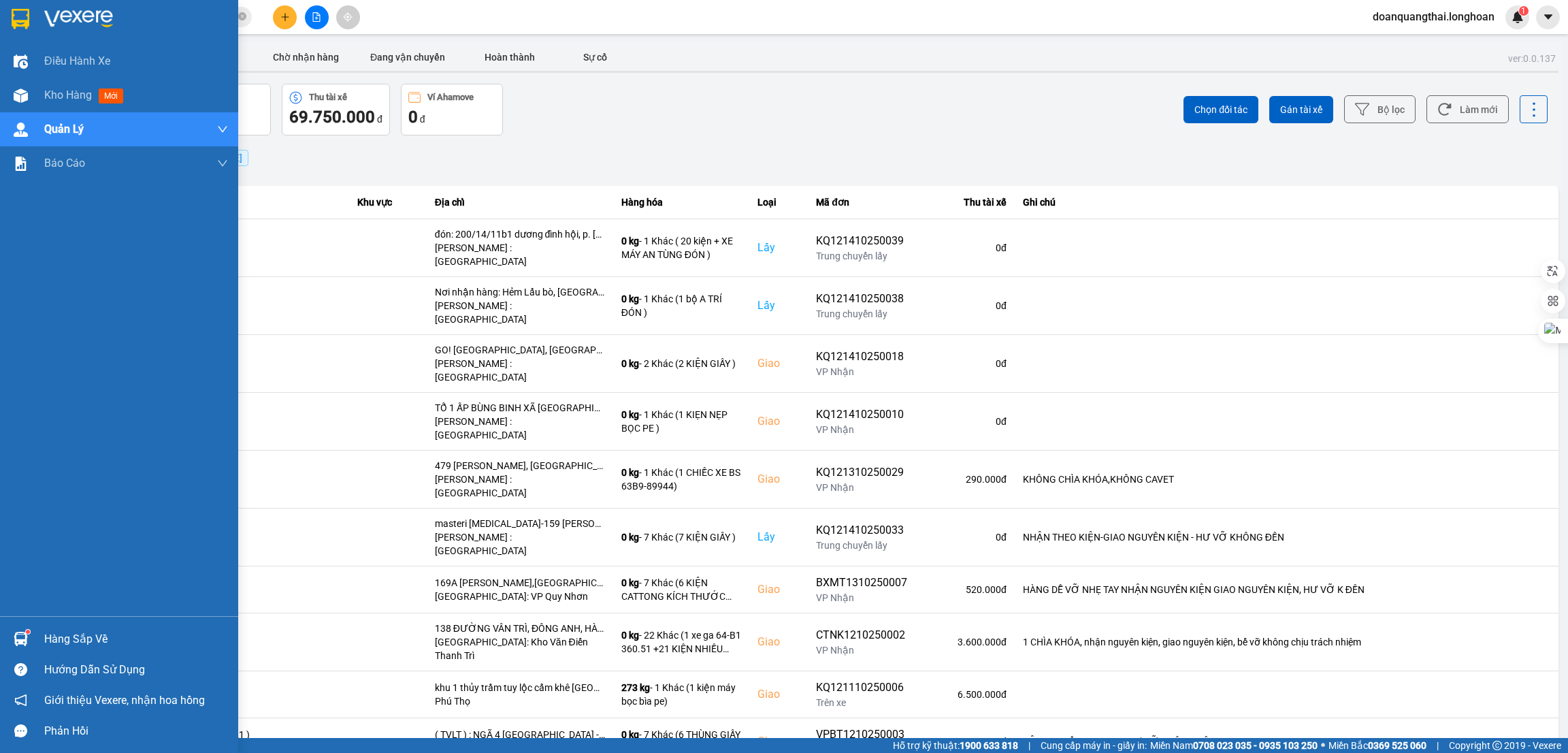
drag, startPoint x: 18, startPoint y: 22, endPoint x: 231, endPoint y: 132, distance: 239.7
click at [20, 20] on img at bounding box center [20, 19] width 17 height 20
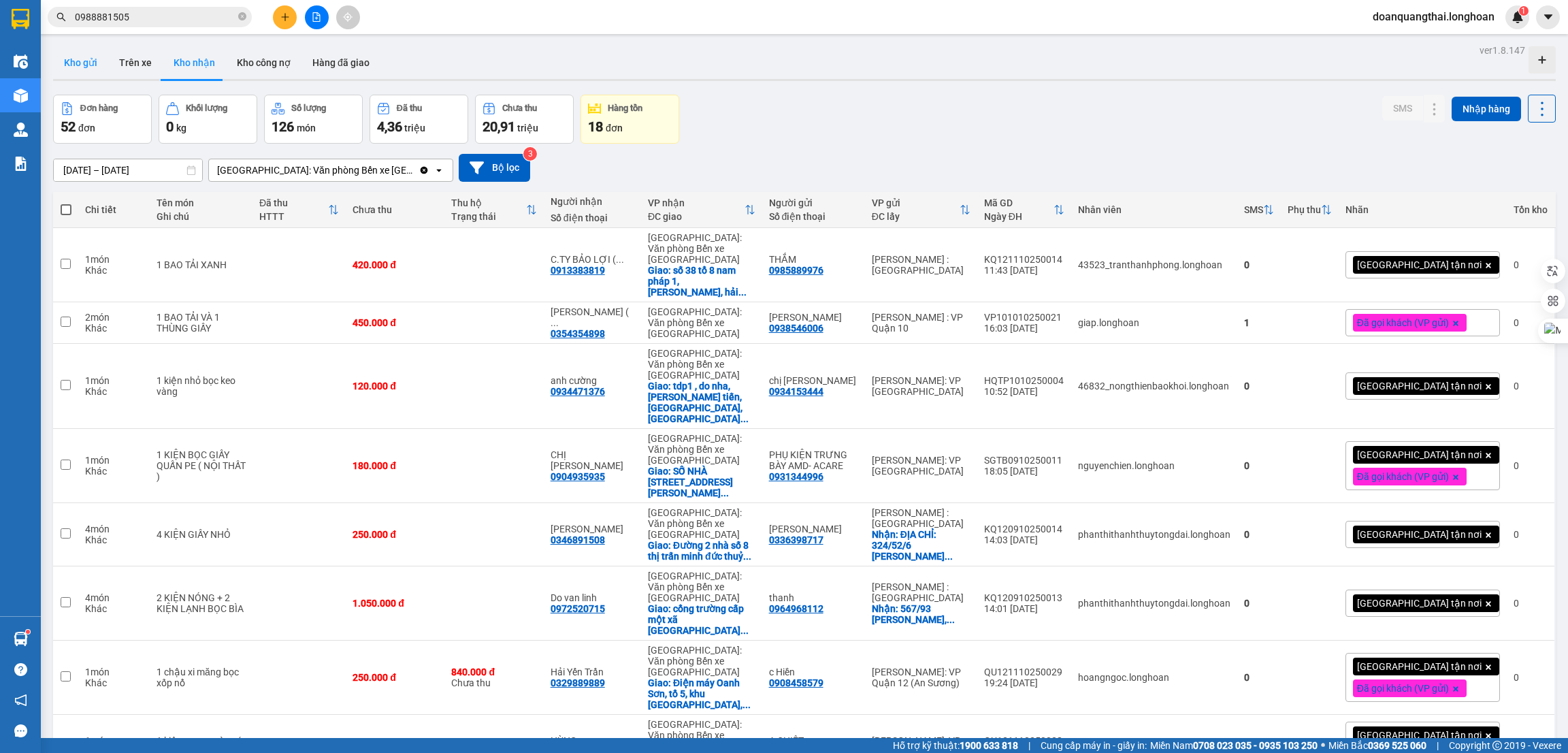
click at [94, 65] on button "Kho gửi" at bounding box center [80, 62] width 55 height 33
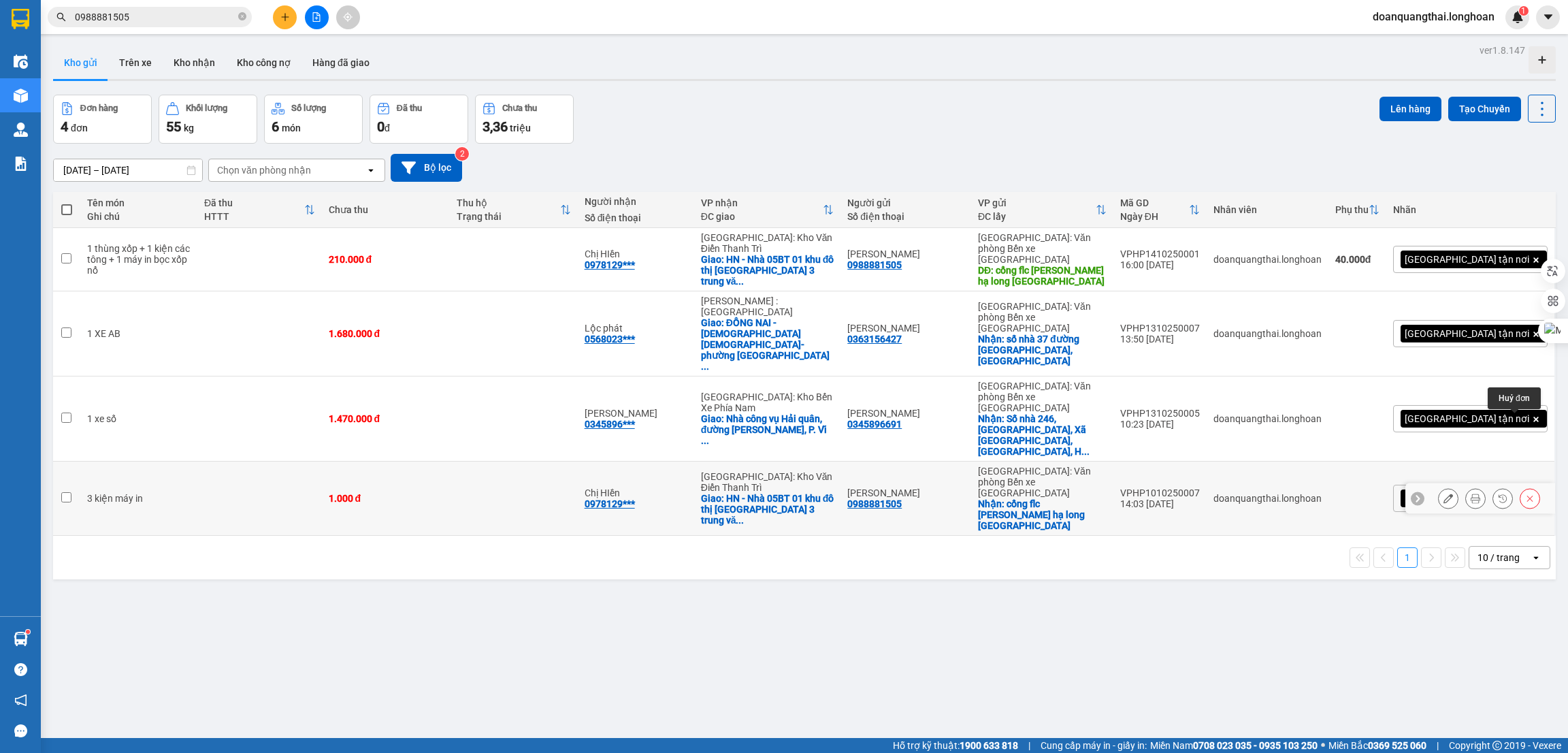
click at [1525, 493] on icon at bounding box center [1530, 498] width 10 height 10
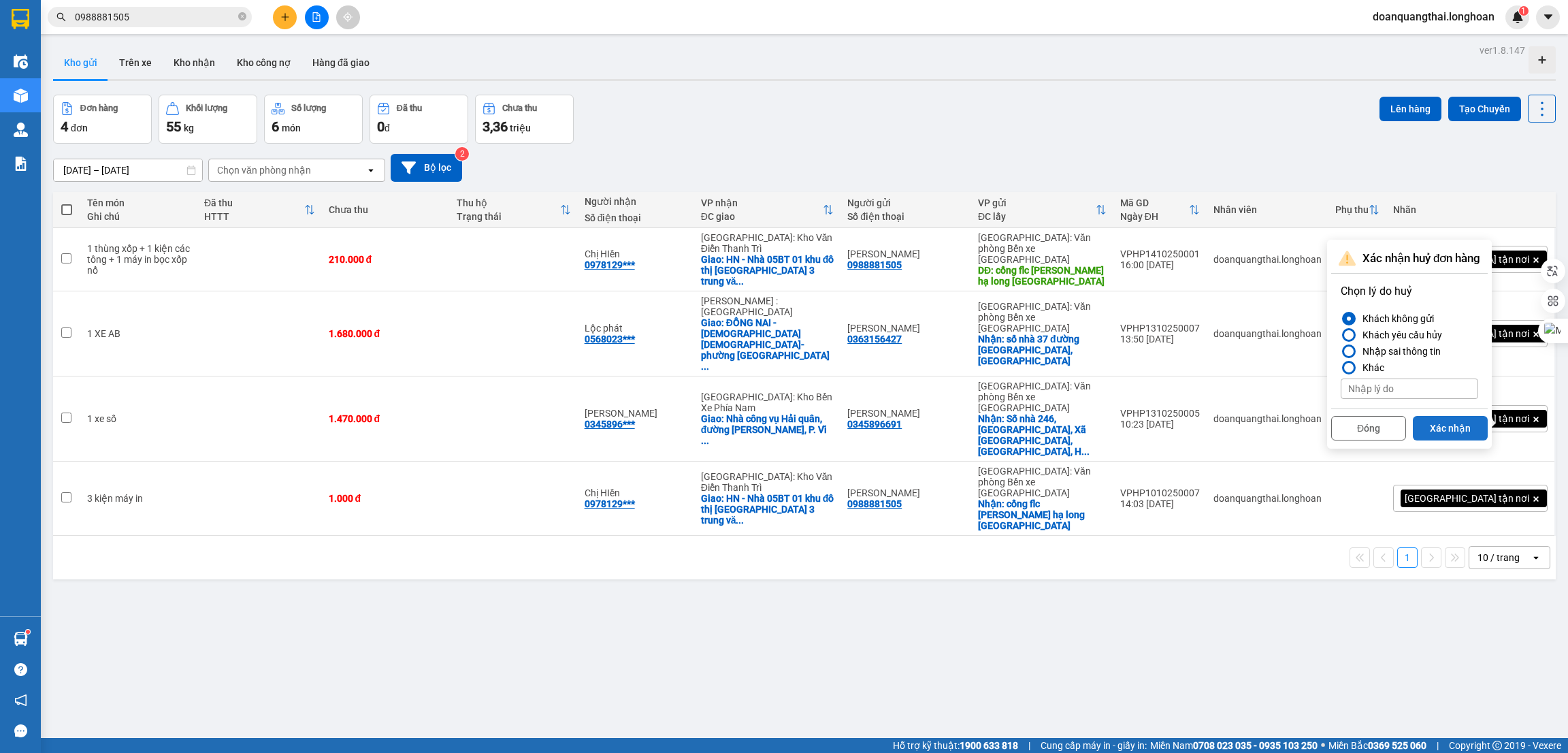
click at [1453, 430] on button "Xác nhận" at bounding box center [1450, 428] width 75 height 24
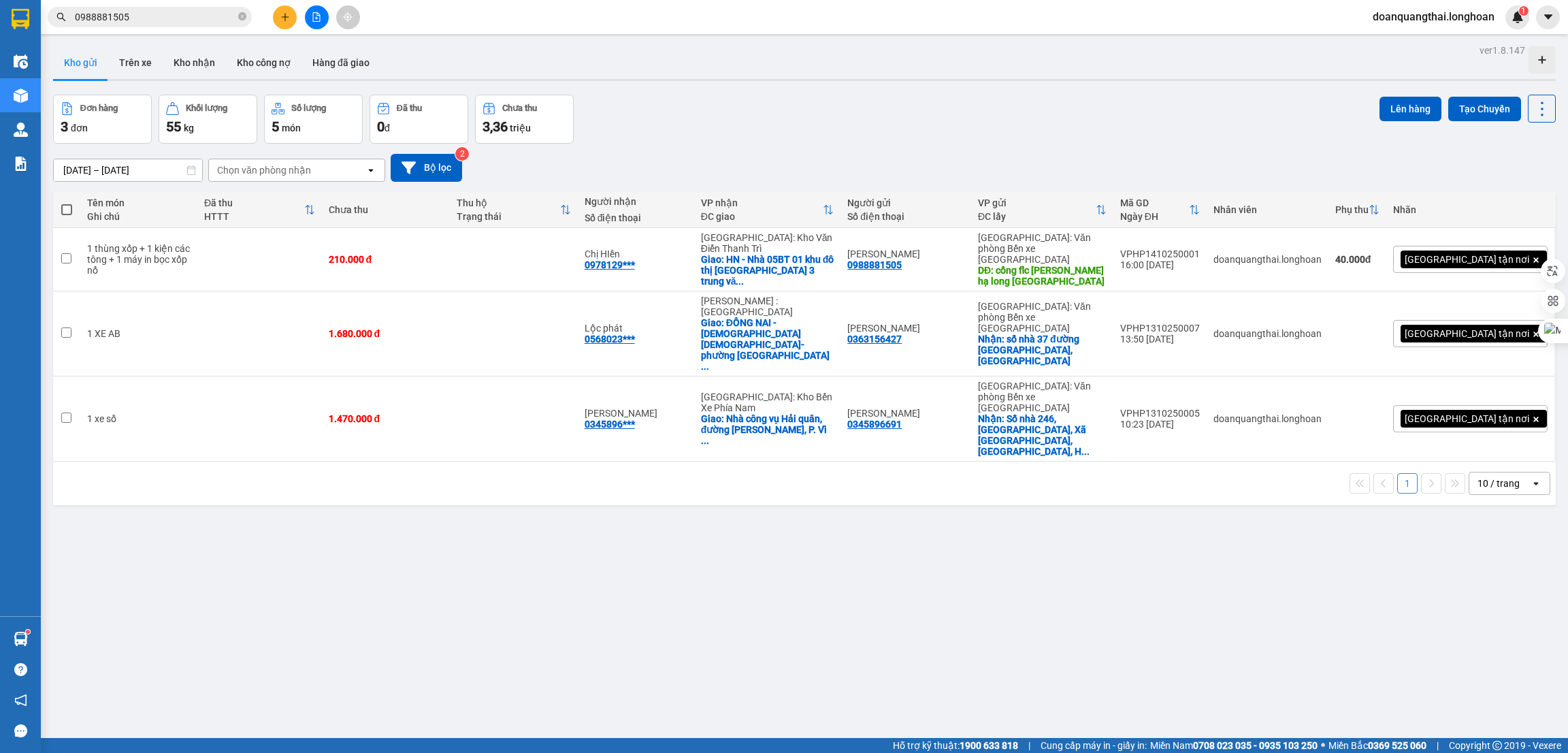
click at [604, 535] on div "ver 1.8.147 Kho gửi Trên xe Kho nhận Kho công nợ Hàng đã giao Đơn hàng 3 đơn Kh…" at bounding box center [804, 417] width 1513 height 753
click at [292, 16] on button at bounding box center [285, 17] width 24 height 24
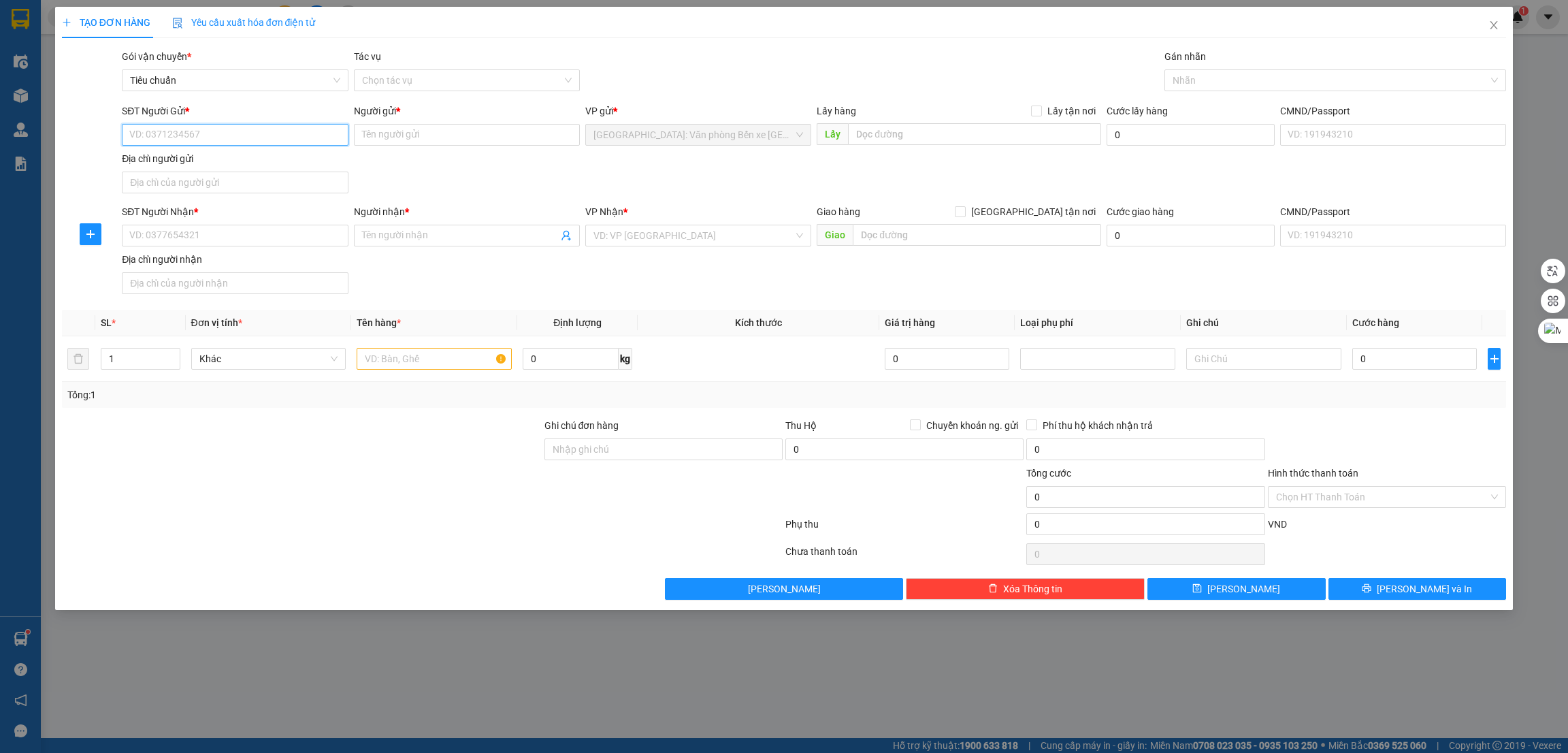
paste input "0355312346"
type input "0355312346"
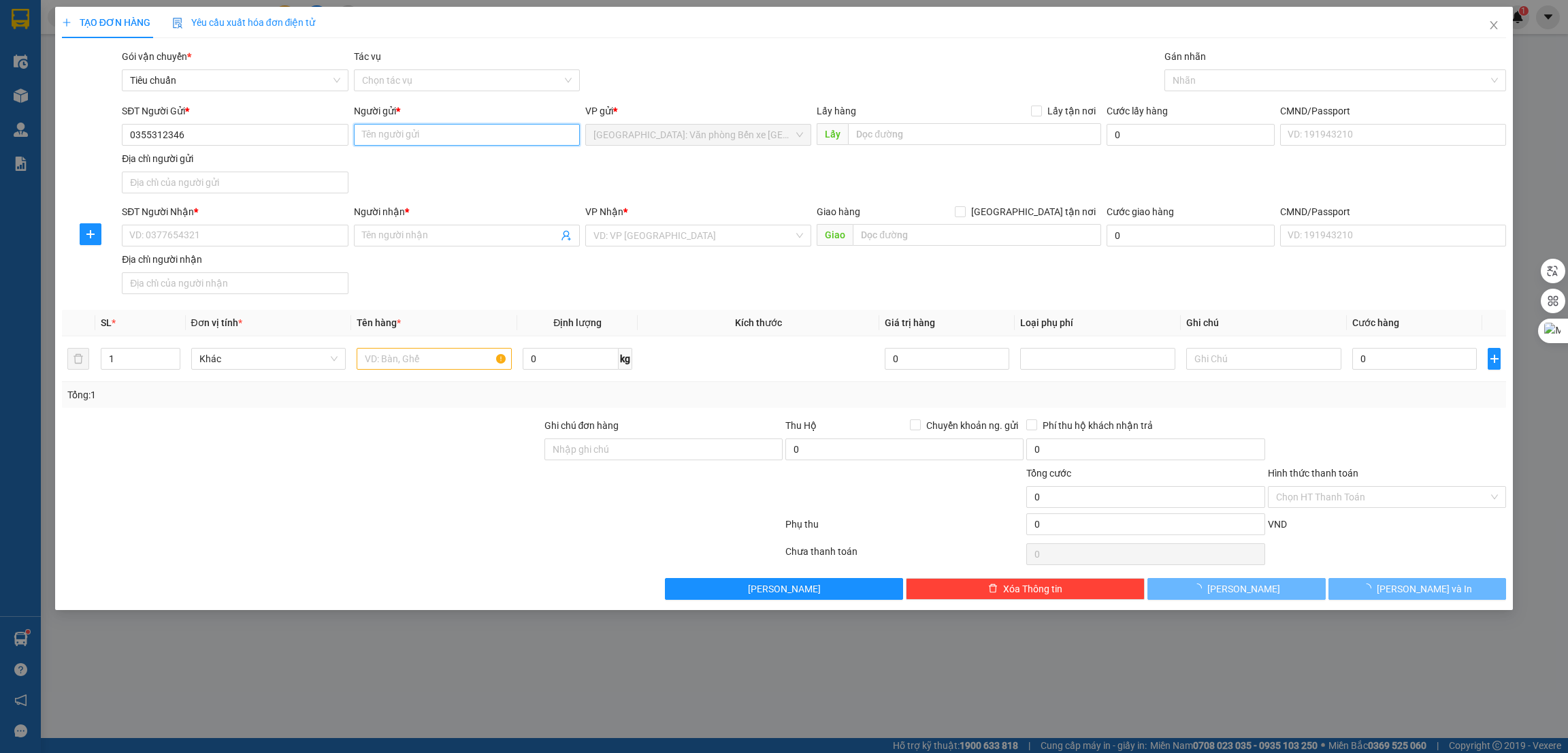
click at [386, 136] on input "Người gửi *" at bounding box center [467, 134] width 226 height 22
type input "[PERSON_NAME]"
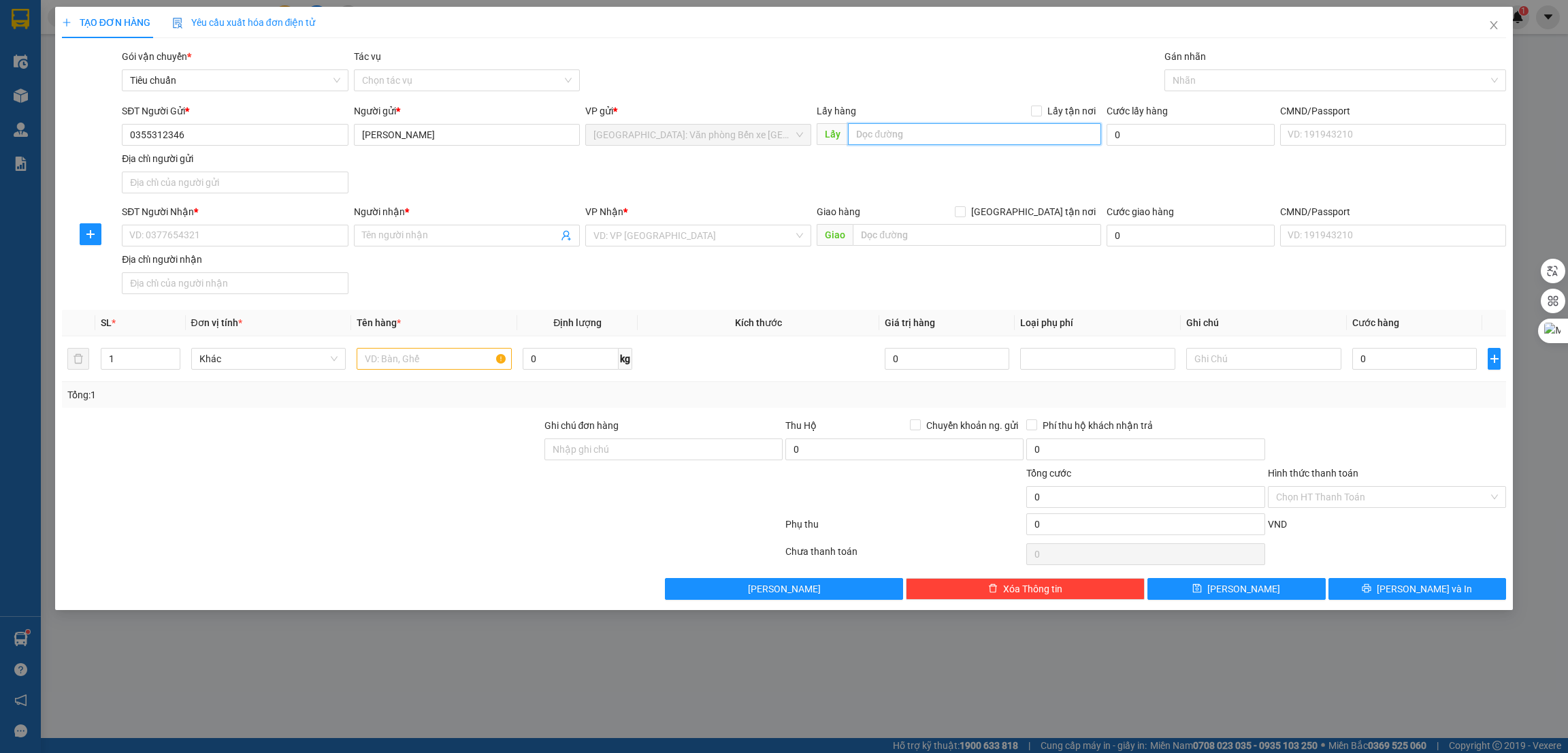
click at [908, 137] on input "text" at bounding box center [974, 134] width 253 height 22
paste input "tổ 5, khu 9, [GEOGRAPHIC_DATA], [GEOGRAPHIC_DATA], [GEOGRAPHIC_DATA]"
type input "tổ 5, khu 9, [GEOGRAPHIC_DATA], [GEOGRAPHIC_DATA], [GEOGRAPHIC_DATA]"
click at [1042, 114] on span at bounding box center [1037, 111] width 11 height 11
click at [1040, 114] on input "Lấy tận nơi" at bounding box center [1036, 111] width 10 height 10
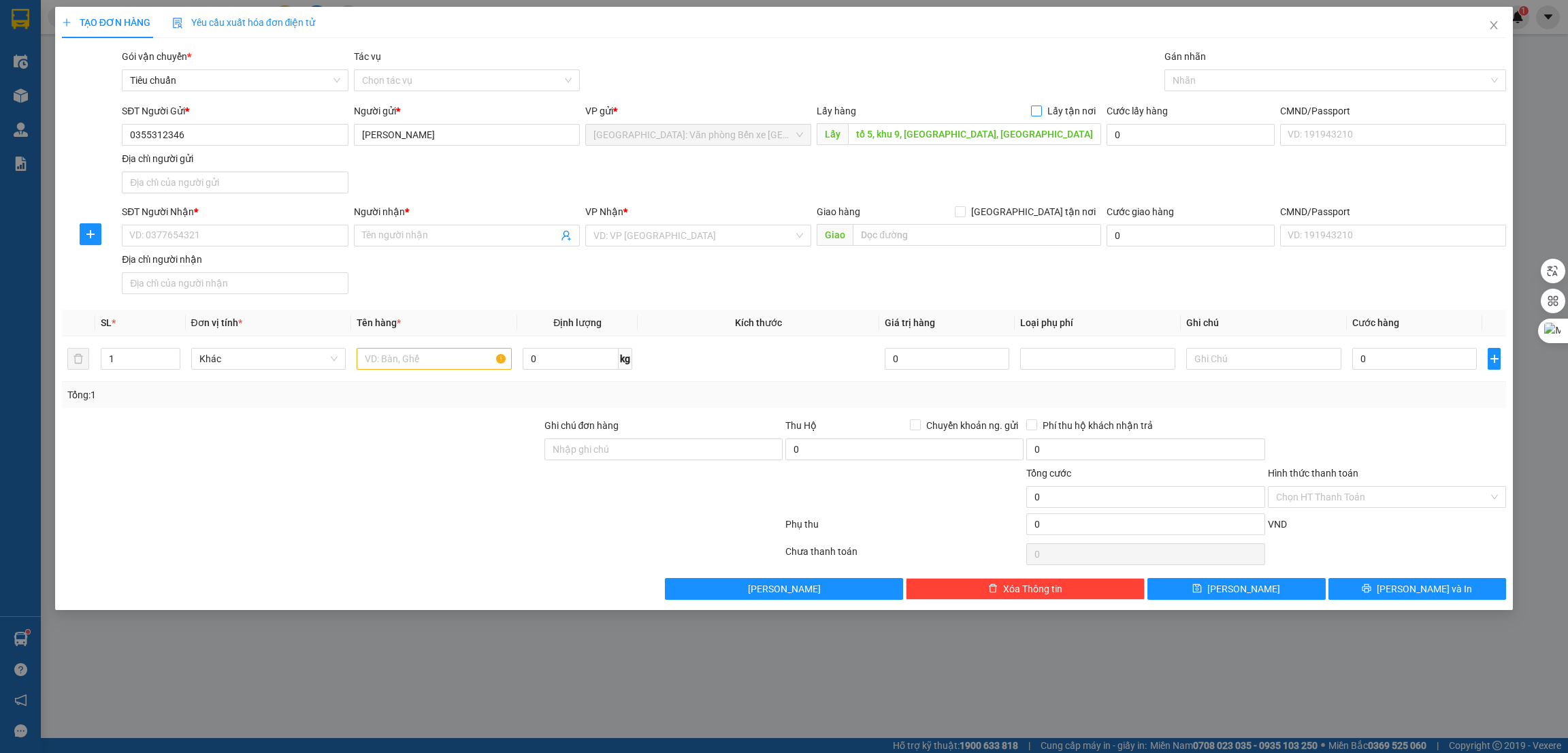
checkbox input "true"
click at [224, 234] on input "SĐT Người Nhận *" at bounding box center [234, 235] width 226 height 22
paste input "0705855558"
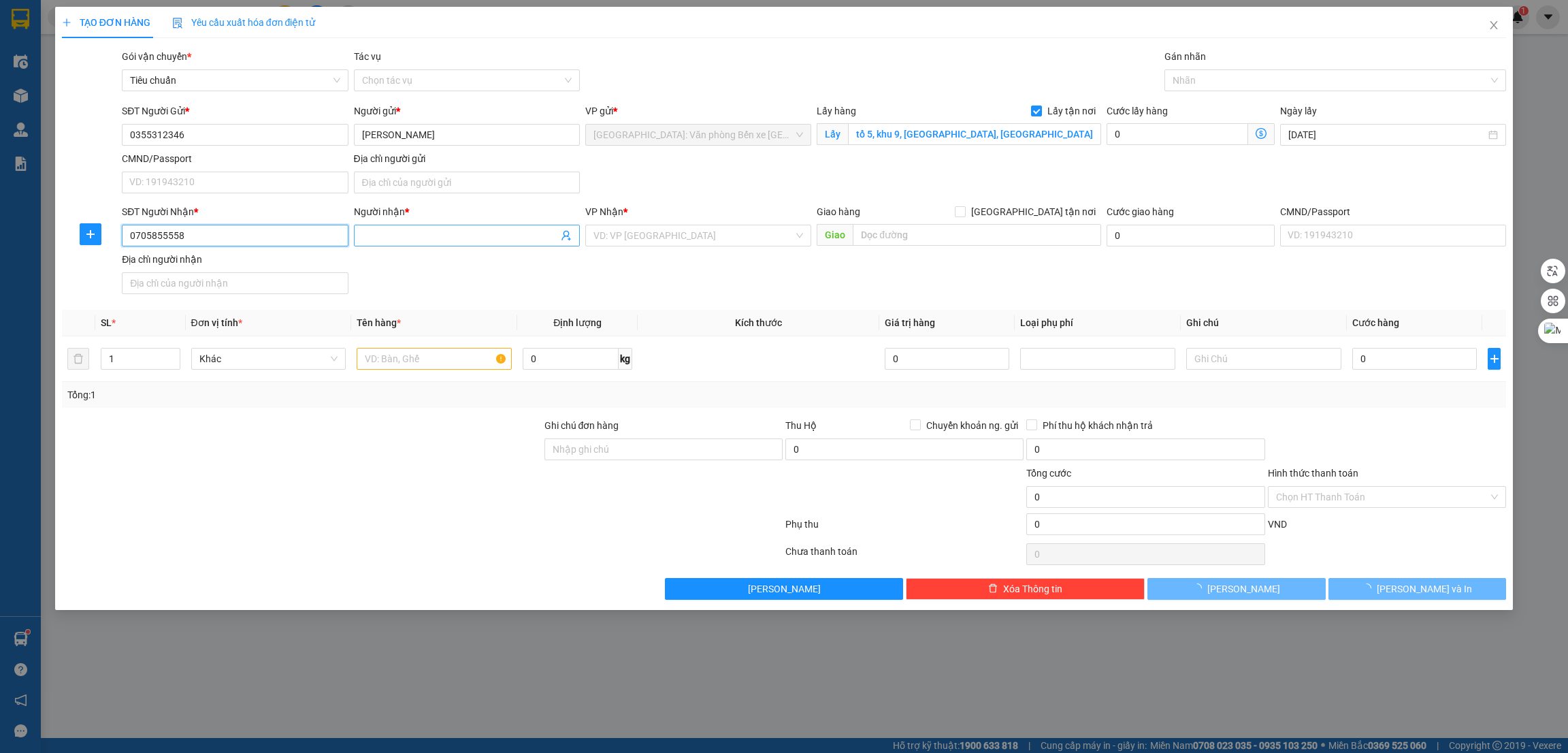
type input "0705855558"
click at [379, 243] on span at bounding box center [467, 235] width 226 height 22
type input "[PERSON_NAME]"
click at [187, 465] on div at bounding box center [302, 442] width 483 height 48
click at [467, 356] on input "text" at bounding box center [435, 358] width 155 height 22
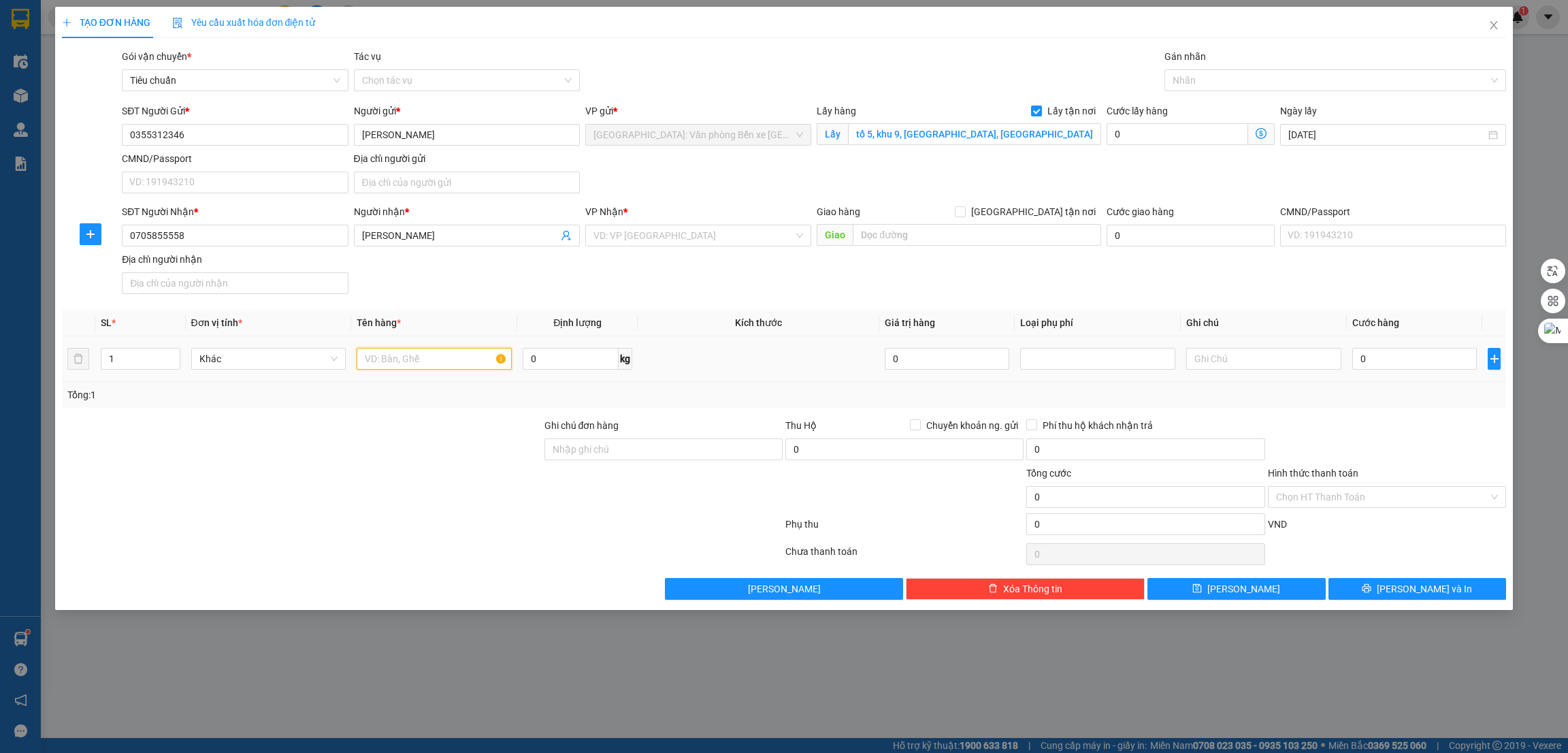
paste input "1 thùng phụ tùng nhựa xe máy"
type input "1 thùng phụ tùng nhựa xe máy"
click at [669, 297] on div "SĐT Người Nhận * 0705855558 Người nhận * Võ Hoàng Nam VP Nhận * VD: VP [GEOGRAP…" at bounding box center [814, 252] width 1390 height 95
click at [635, 229] on input "search" at bounding box center [693, 235] width 200 height 20
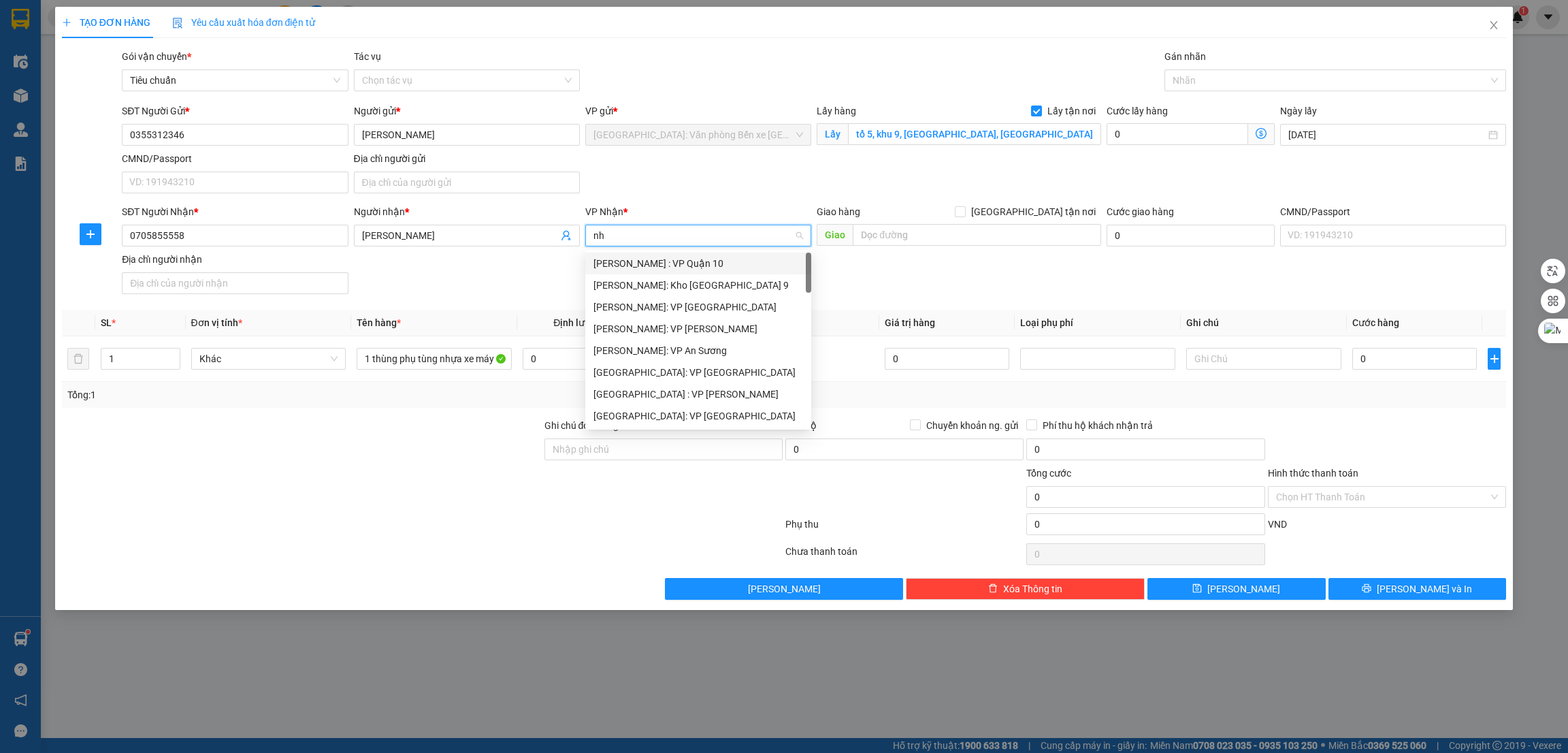
type input "nha"
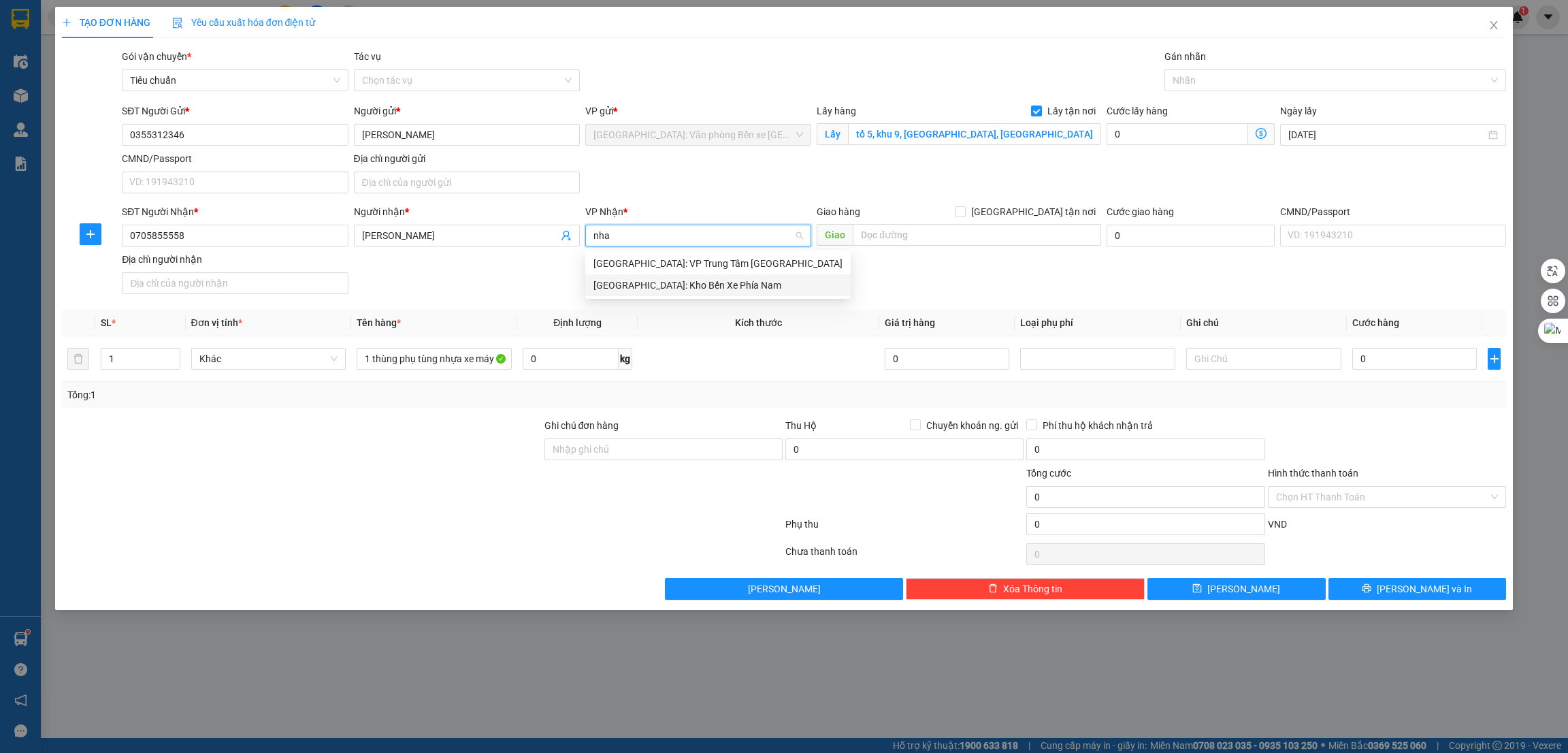
click at [681, 292] on div "[GEOGRAPHIC_DATA]: Kho Bến Xe Phía Nam" at bounding box center [718, 285] width 249 height 15
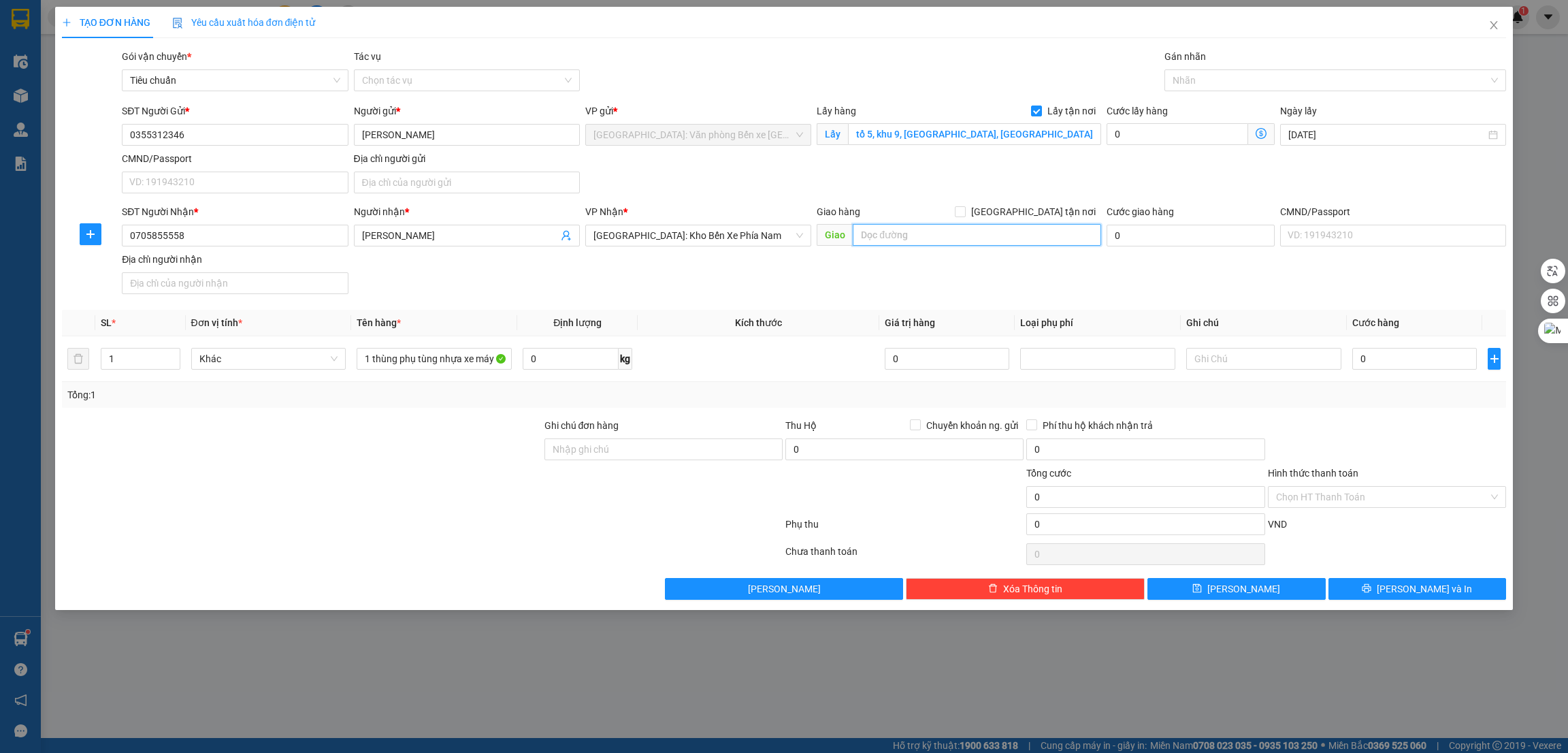
click at [900, 245] on input "text" at bounding box center [977, 234] width 248 height 22
paste input "Cổng làng [GEOGRAPHIC_DATA] ,[GEOGRAPHIC_DATA] , [GEOGRAPHIC_DATA] , [GEOGRAPHI…"
type input "Cổng làng [GEOGRAPHIC_DATA] ,[GEOGRAPHIC_DATA] , [GEOGRAPHIC_DATA] , [GEOGRAPHI…"
click at [1038, 210] on span "[GEOGRAPHIC_DATA] tận nơi" at bounding box center [1033, 211] width 136 height 15
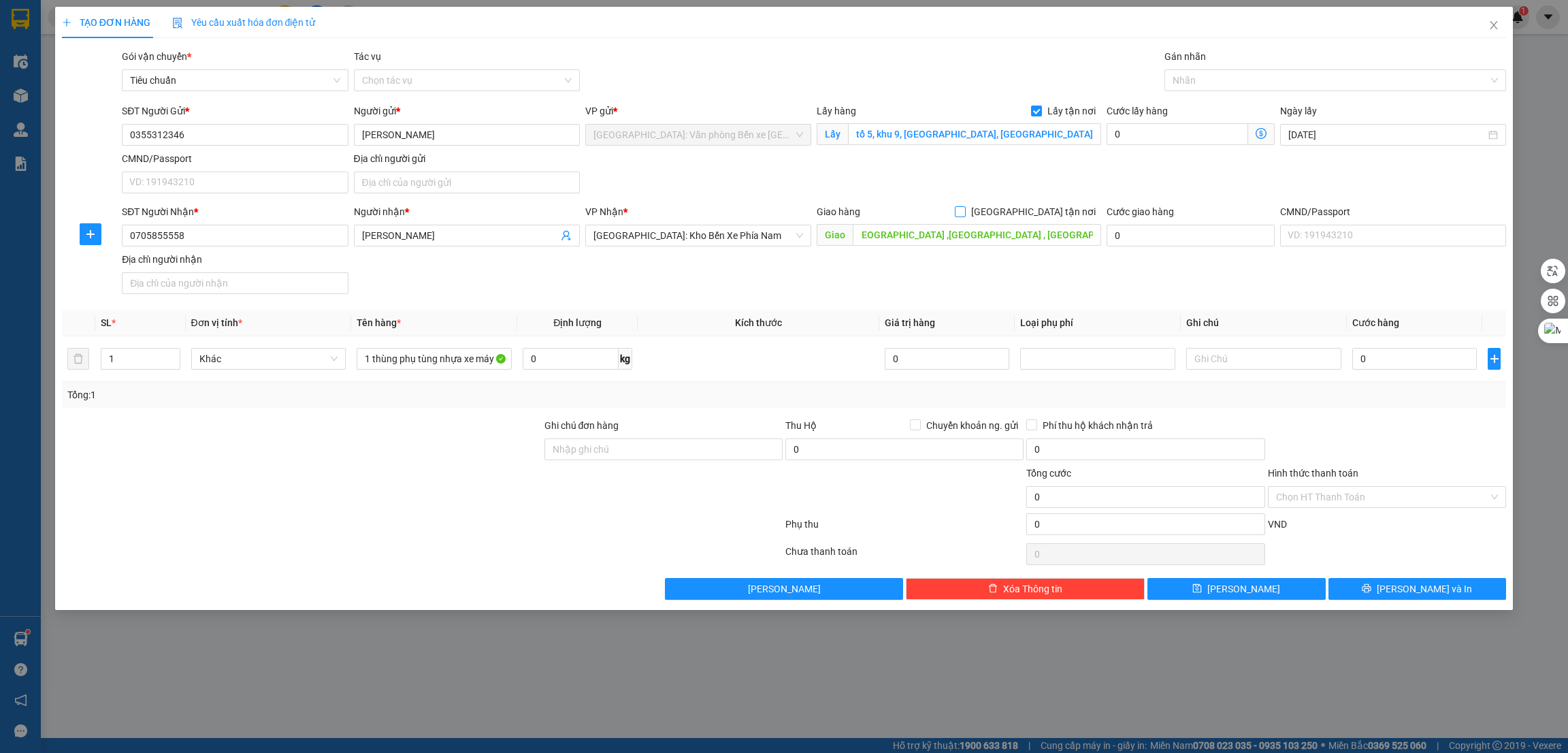
click at [964, 210] on input "[GEOGRAPHIC_DATA] tận nơi" at bounding box center [960, 211] width 10 height 10
checkbox input "true"
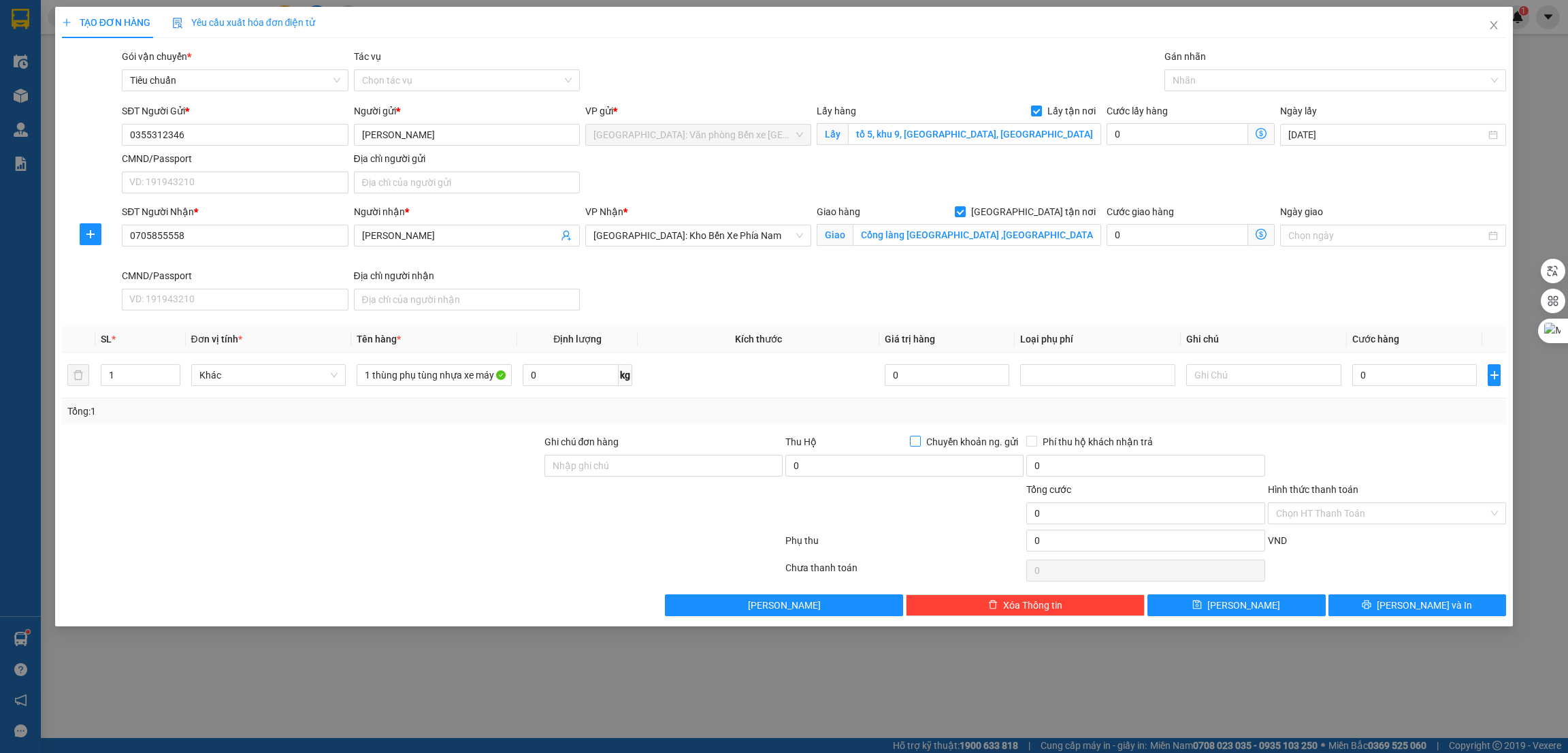
click at [921, 446] on span "Chuyển khoản ng. gửi" at bounding box center [972, 442] width 103 height 15
click at [919, 445] on input "Chuyển khoản ng. gửi" at bounding box center [914, 441] width 10 height 10
checkbox input "true"
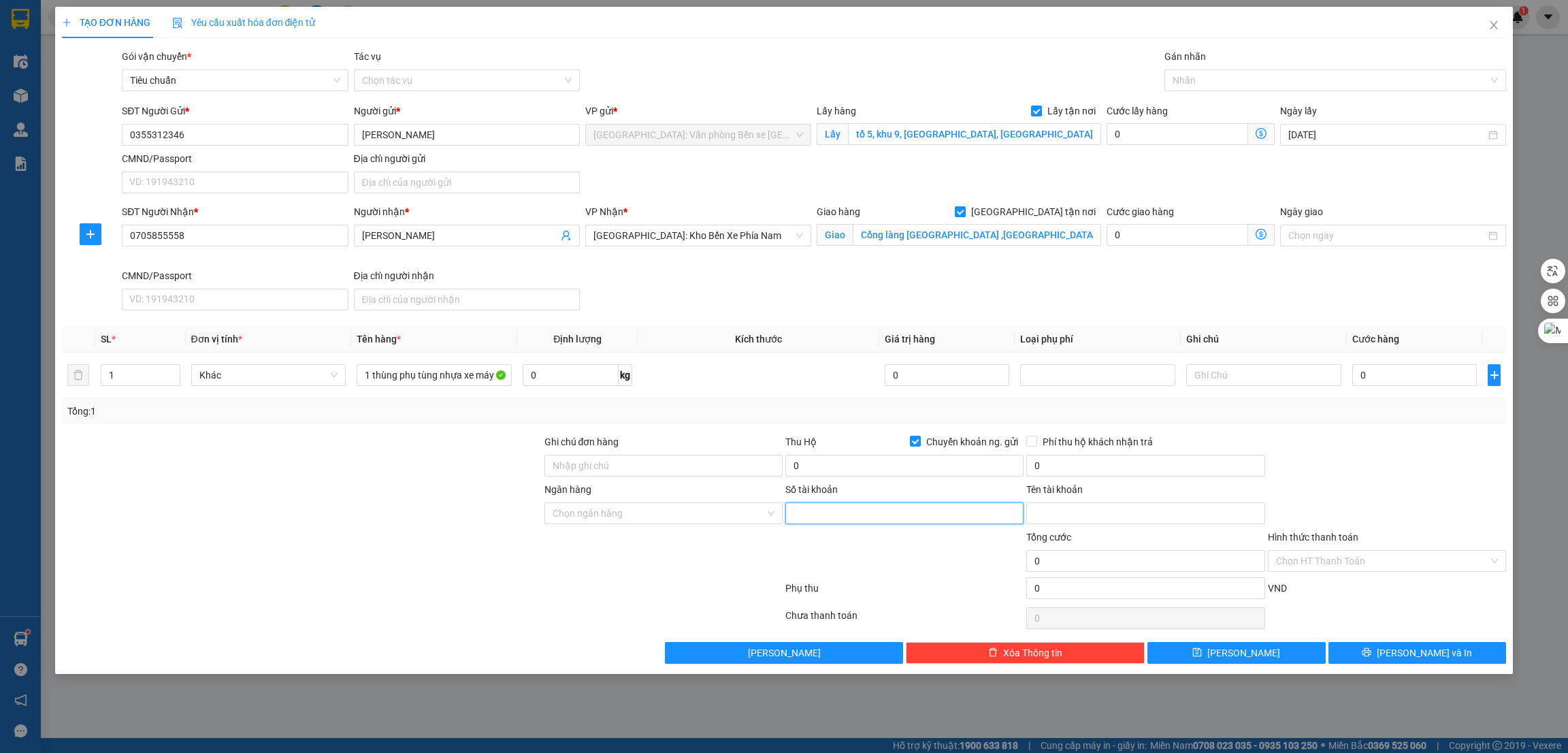
click at [824, 507] on input "Số tài khoản" at bounding box center [904, 513] width 238 height 22
paste input "4411129656"
type input "4411129656"
click at [650, 518] on input "Ngân hàng" at bounding box center [658, 513] width 212 height 20
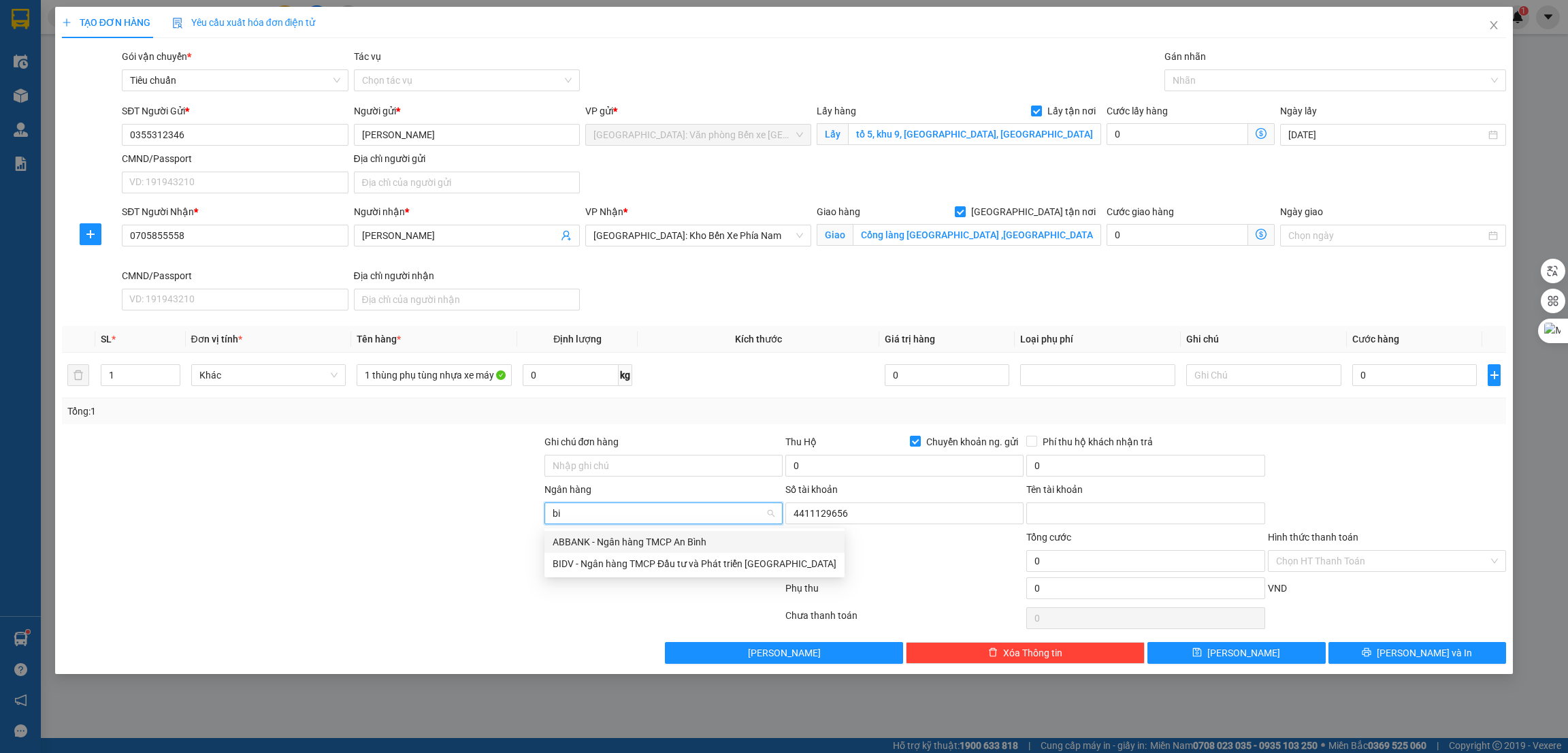
type input "bid"
click at [651, 531] on div "BIDV - Ngân hàng TMCP Đầu tư và Phát triển [GEOGRAPHIC_DATA]" at bounding box center [694, 542] width 300 height 22
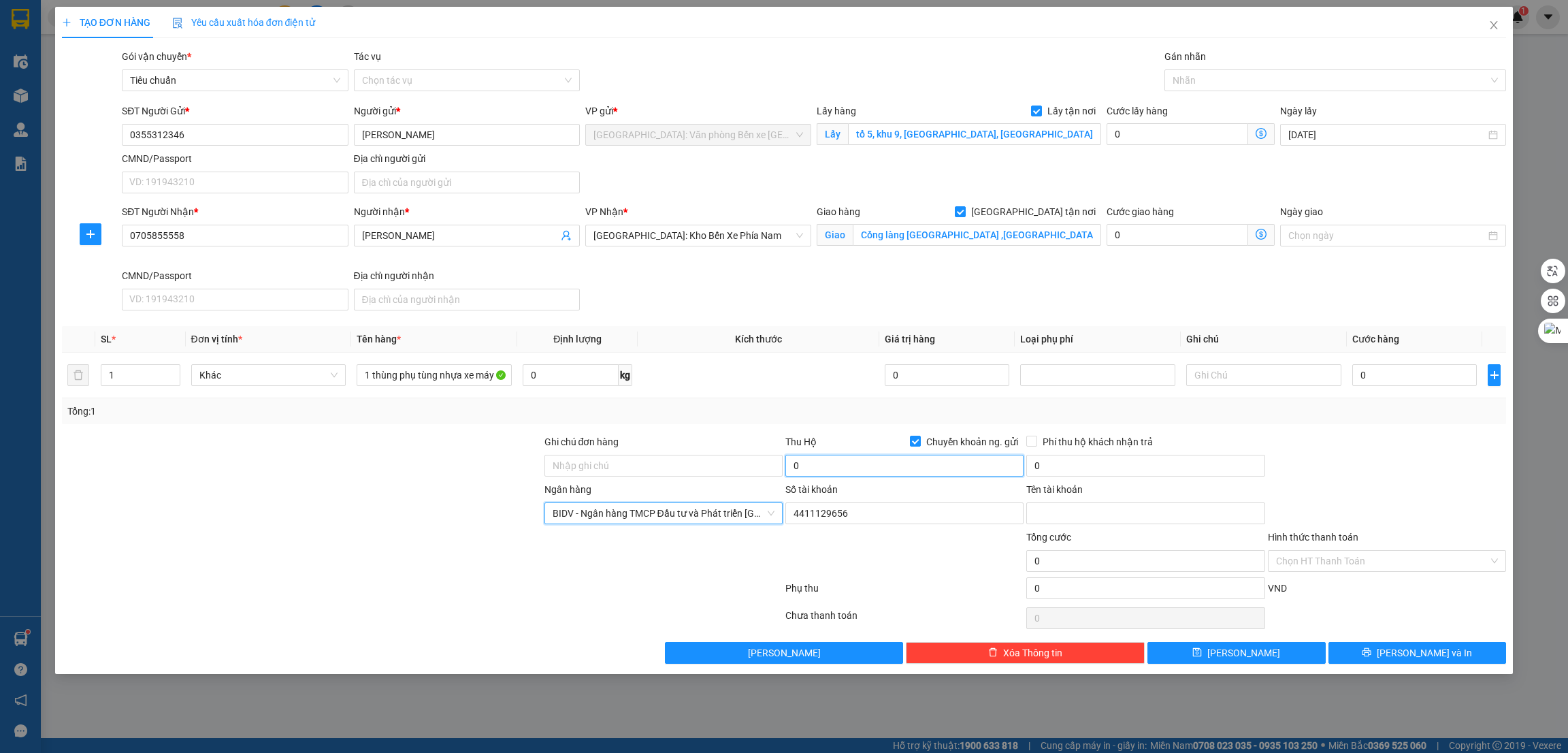
click at [887, 469] on input "0" at bounding box center [904, 465] width 238 height 22
type input "600.000"
click at [1068, 463] on input "0" at bounding box center [1145, 465] width 238 height 22
click at [936, 581] on div "Phụ thu 0 VND" at bounding box center [784, 591] width 1448 height 27
click at [1088, 465] on input "5.000.000" at bounding box center [1145, 465] width 238 height 22
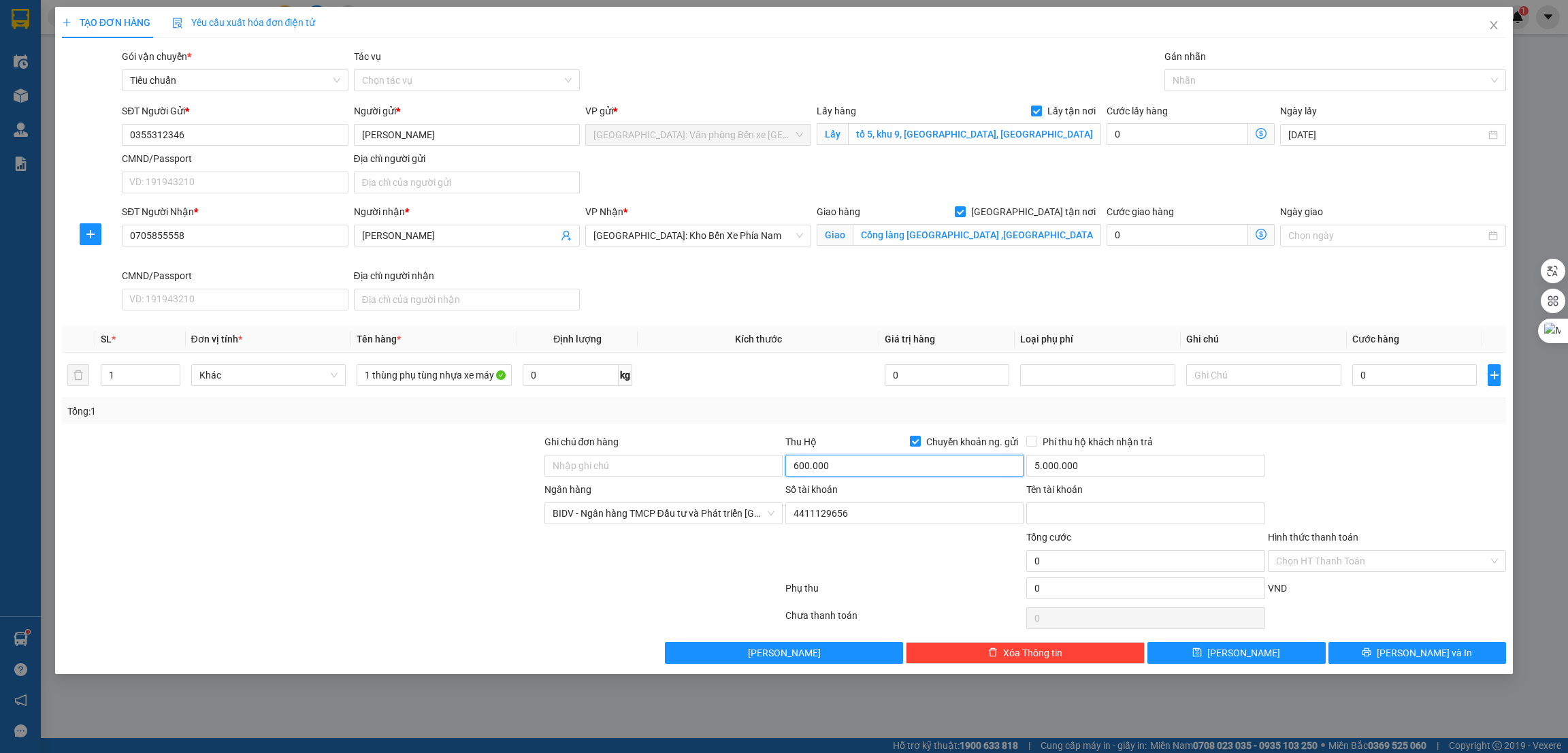
click at [994, 472] on input "600.000" at bounding box center [904, 465] width 238 height 22
click at [1085, 461] on input "5.000.000" at bounding box center [1145, 465] width 238 height 22
type input "10.000"
click at [926, 568] on div at bounding box center [905, 554] width 241 height 48
click at [1145, 519] on input "Tên tài khoản" at bounding box center [1145, 513] width 238 height 22
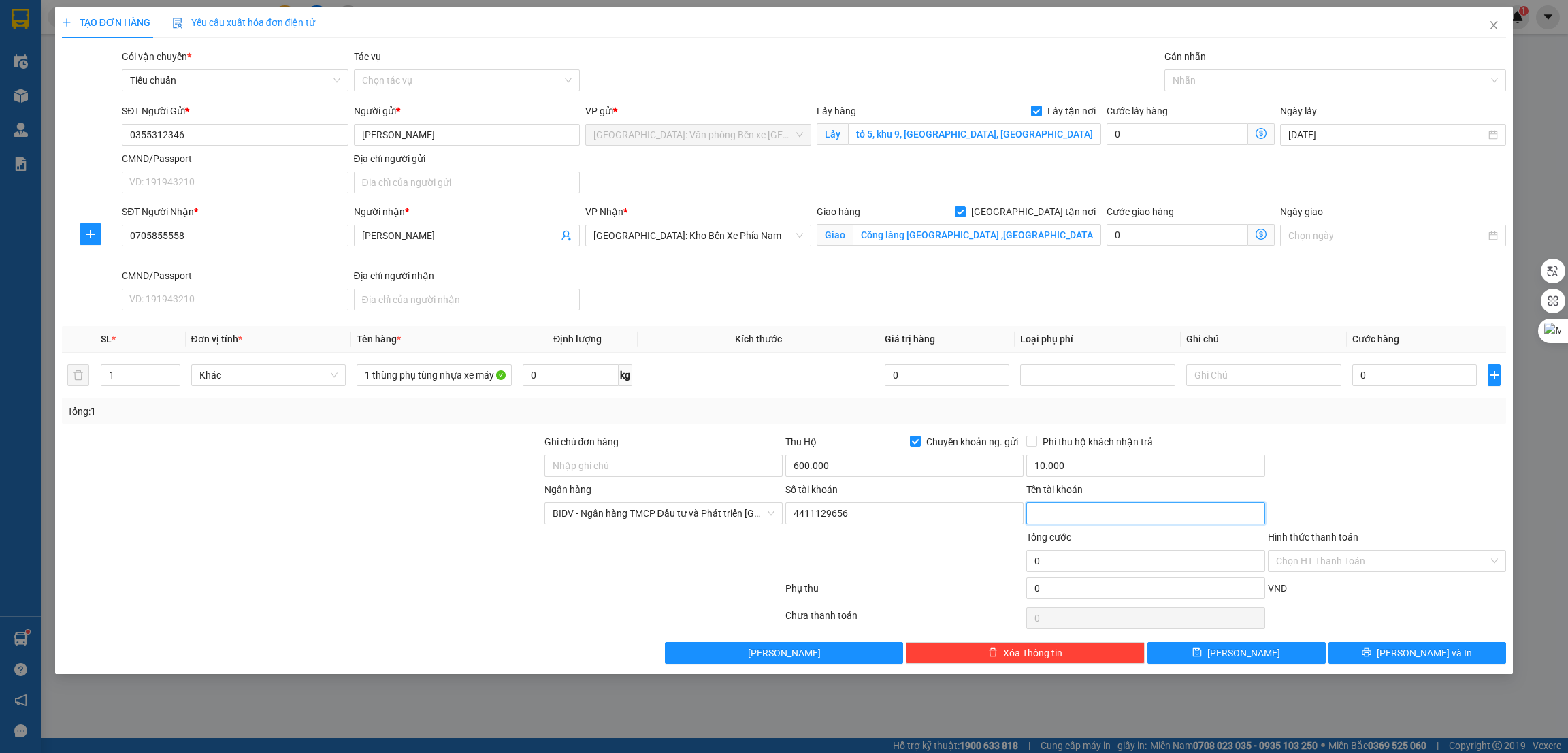
paste input "PHAM HA LINH"
type input "PHAM HA LINH"
click at [1381, 471] on div at bounding box center [1387, 458] width 241 height 48
click at [1385, 371] on input "0" at bounding box center [1415, 374] width 125 height 22
type input "1"
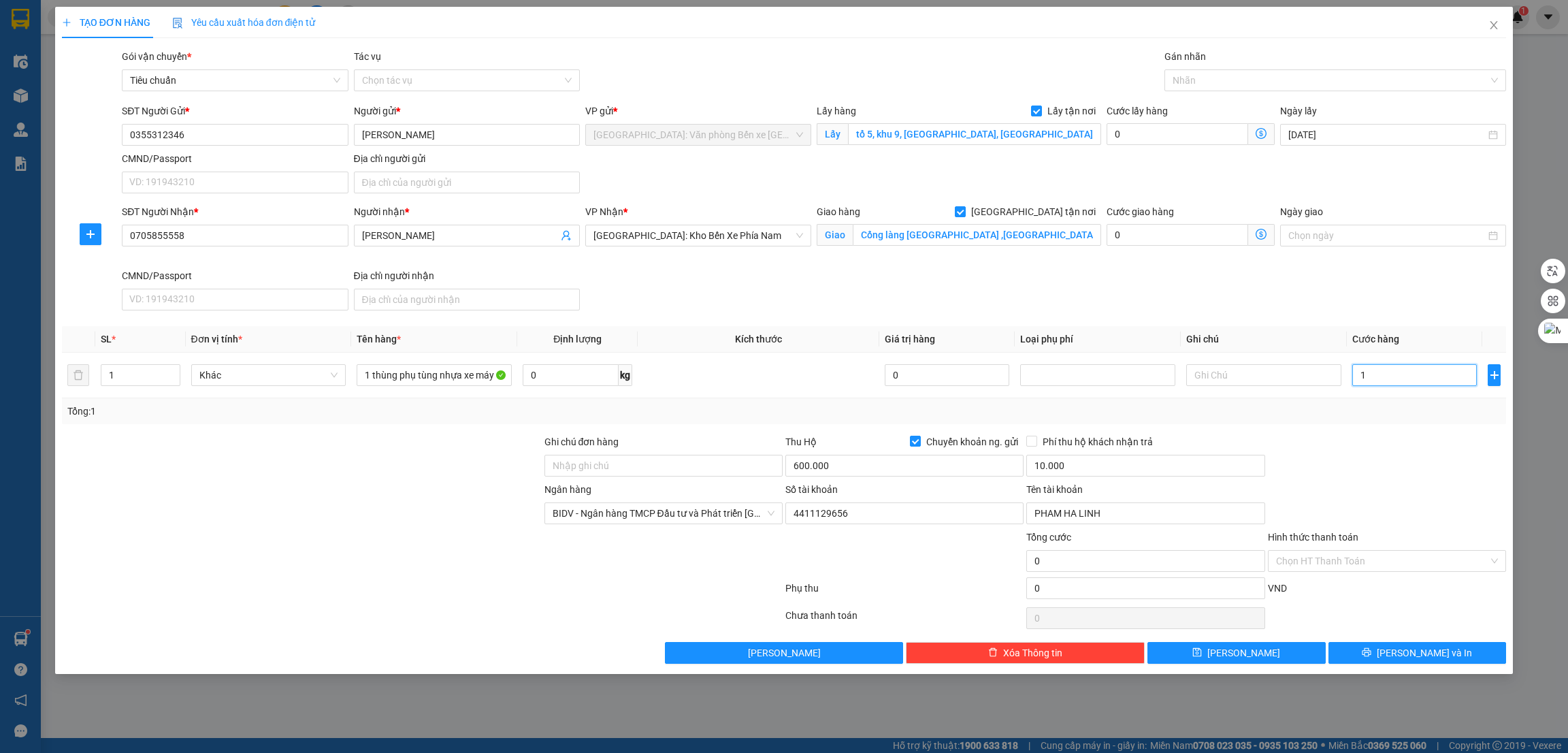
type input "1"
click at [1398, 412] on div "Tổng: 1" at bounding box center [784, 411] width 1434 height 15
type input "1.000"
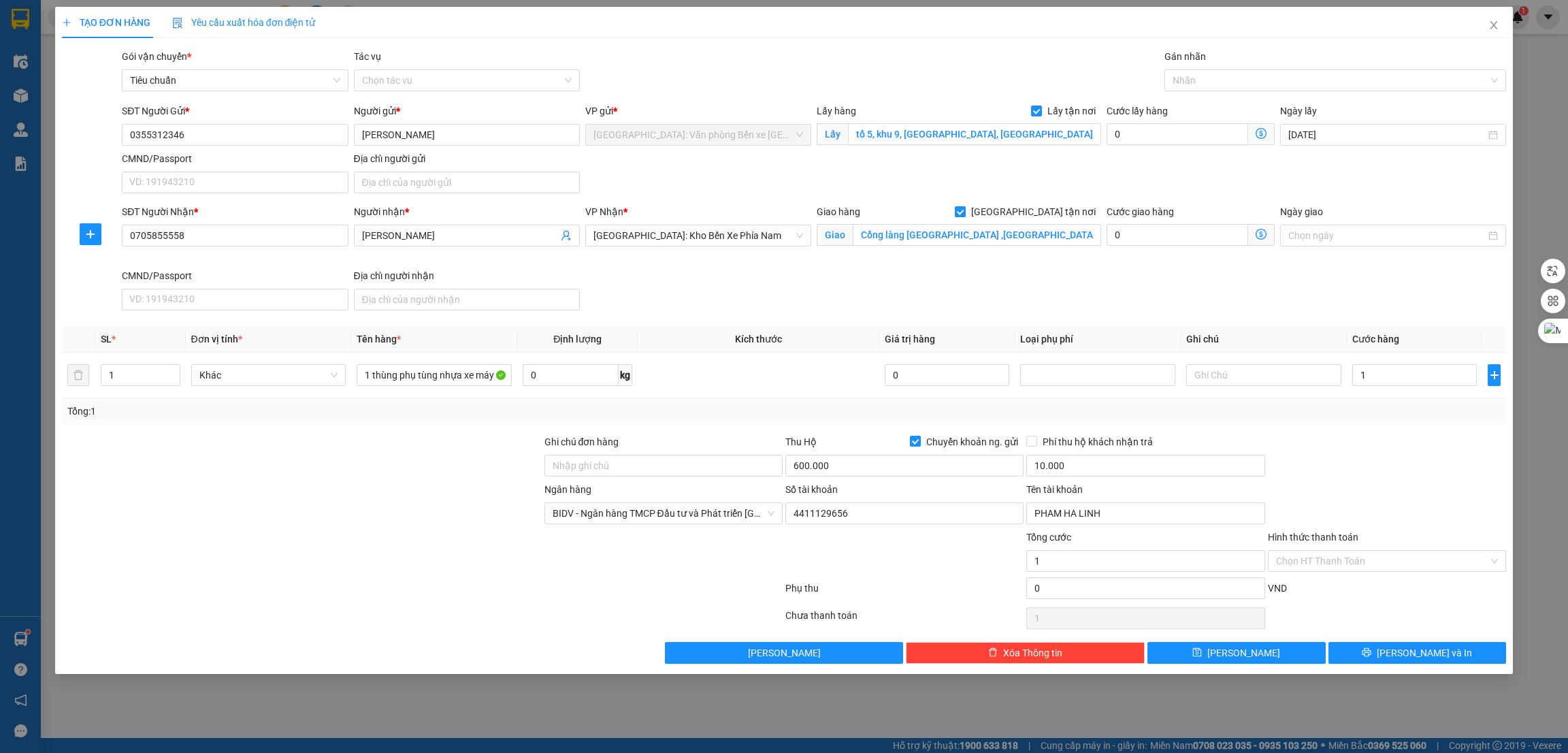
type input "1.000"
click at [422, 571] on div at bounding box center [302, 554] width 483 height 48
click at [1200, 65] on div "Gán nhãn" at bounding box center [1335, 59] width 342 height 20
click at [1198, 83] on div at bounding box center [1329, 80] width 322 height 16
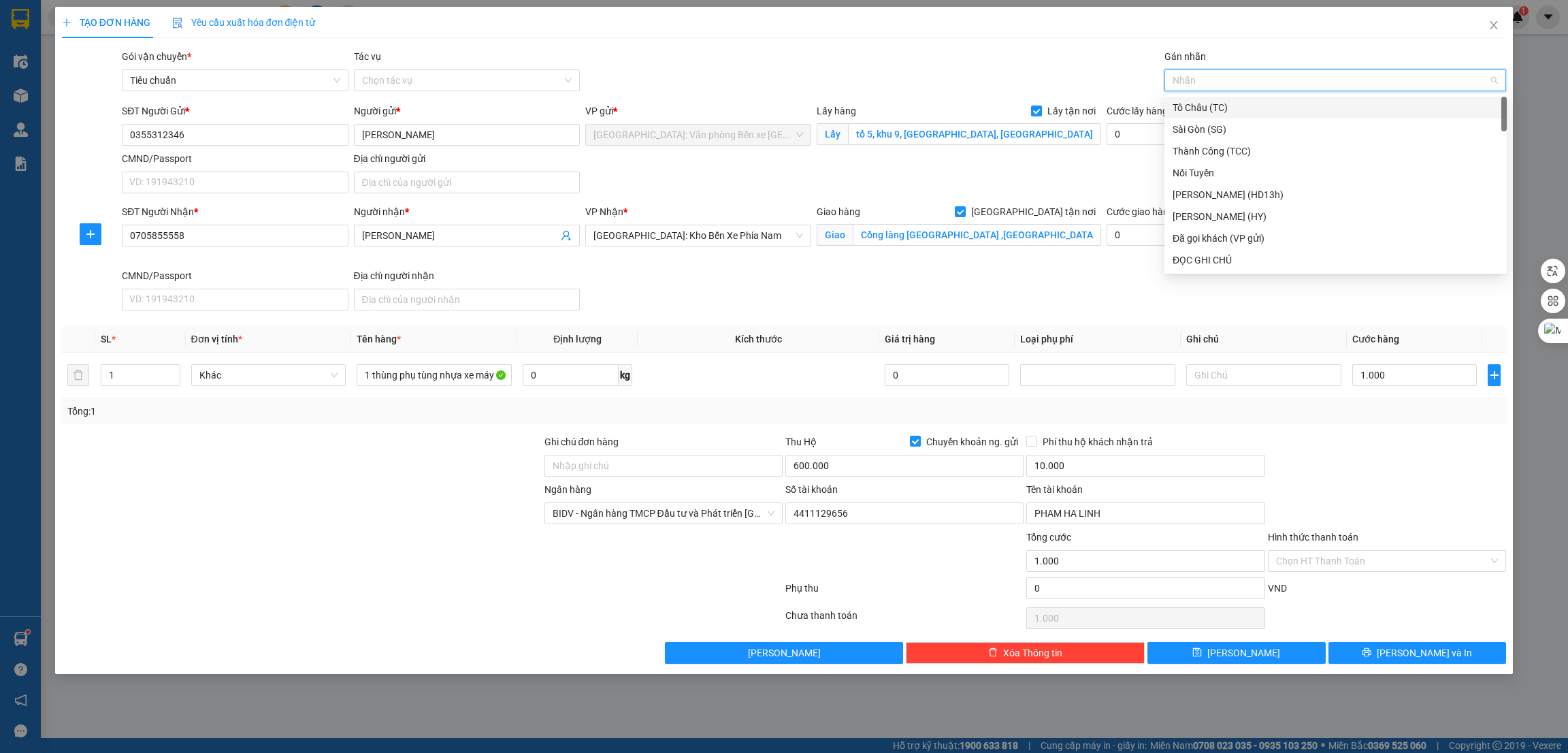
type input "g"
click at [1203, 258] on div "[GEOGRAPHIC_DATA] tận nơi" at bounding box center [1336, 260] width 326 height 15
click at [1338, 453] on div at bounding box center [1387, 458] width 241 height 48
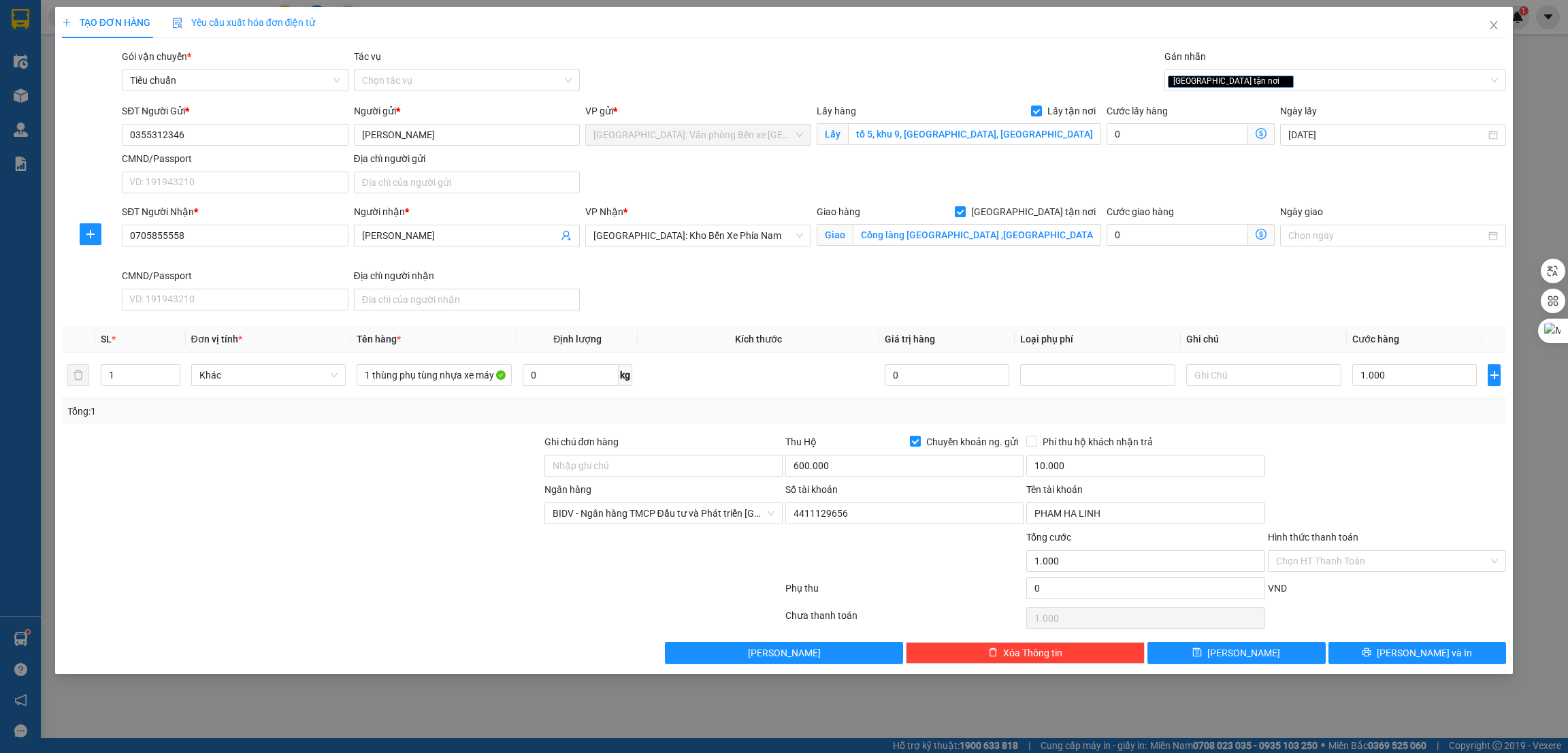
click at [227, 502] on div at bounding box center [302, 506] width 483 height 48
click at [1289, 653] on button "[PERSON_NAME]" at bounding box center [1236, 652] width 178 height 22
checkbox input "false"
type input "0"
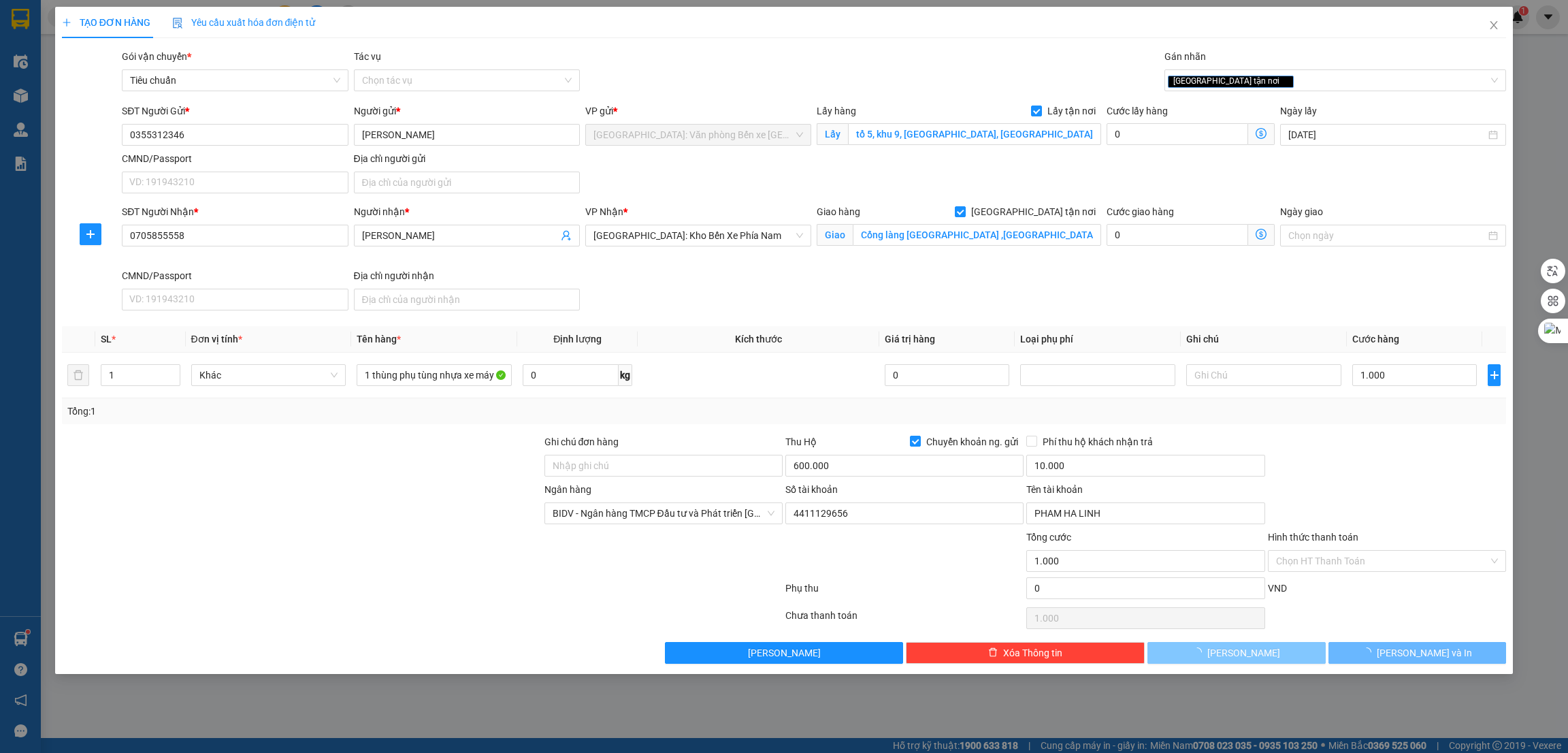
checkbox input "false"
type input "0"
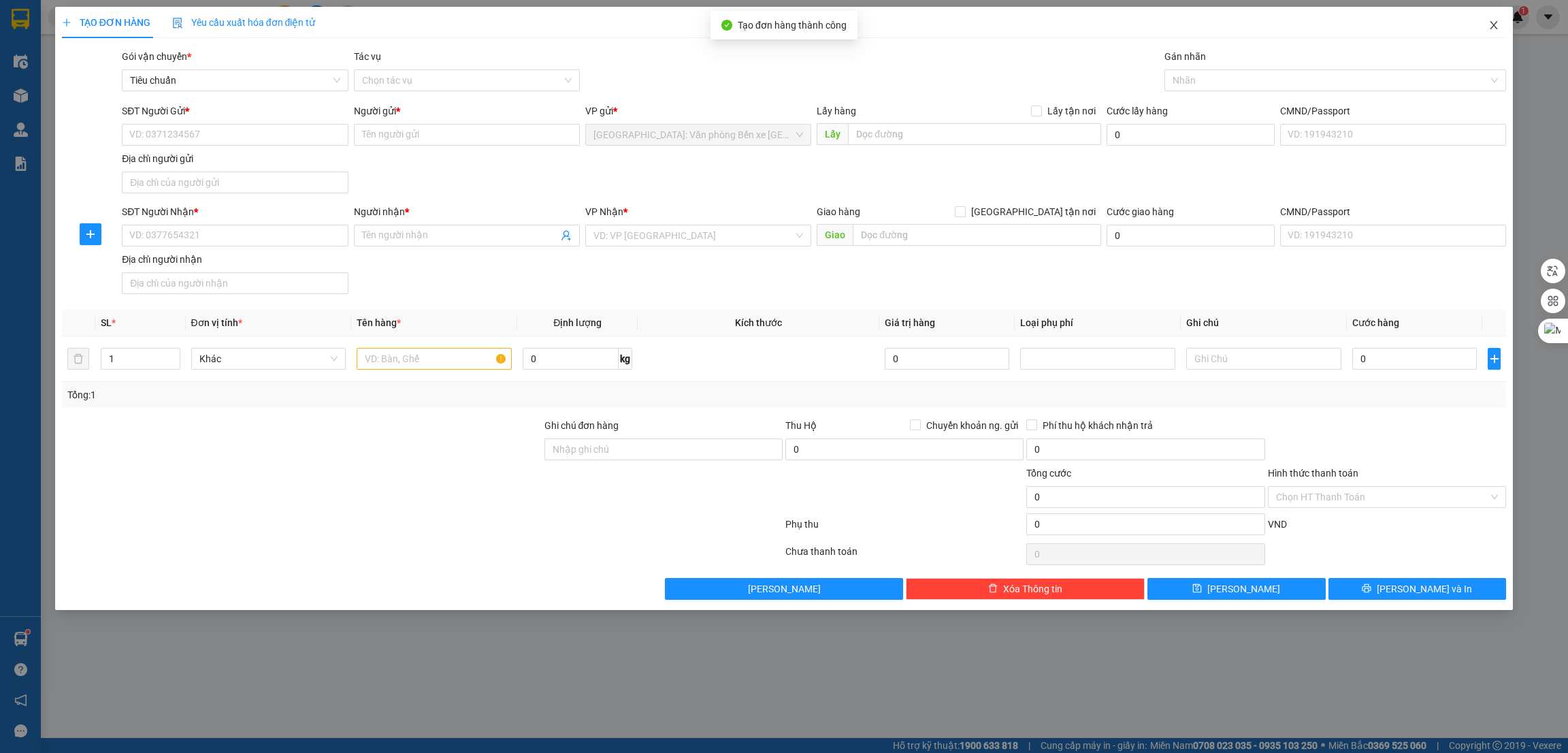
click at [1492, 22] on icon "close" at bounding box center [1494, 25] width 8 height 8
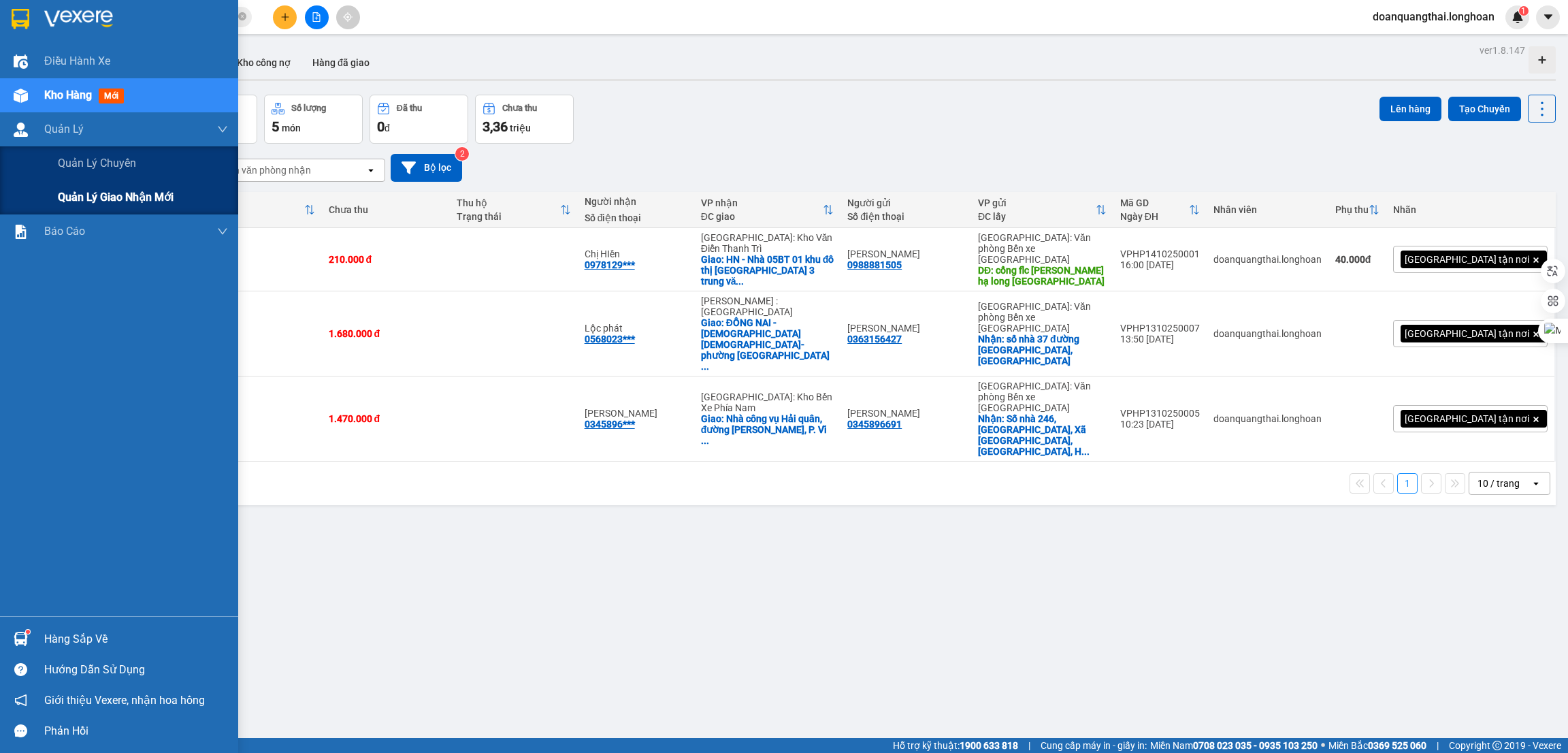
click at [101, 193] on span "Quản lý giao nhận mới" at bounding box center [115, 197] width 115 height 17
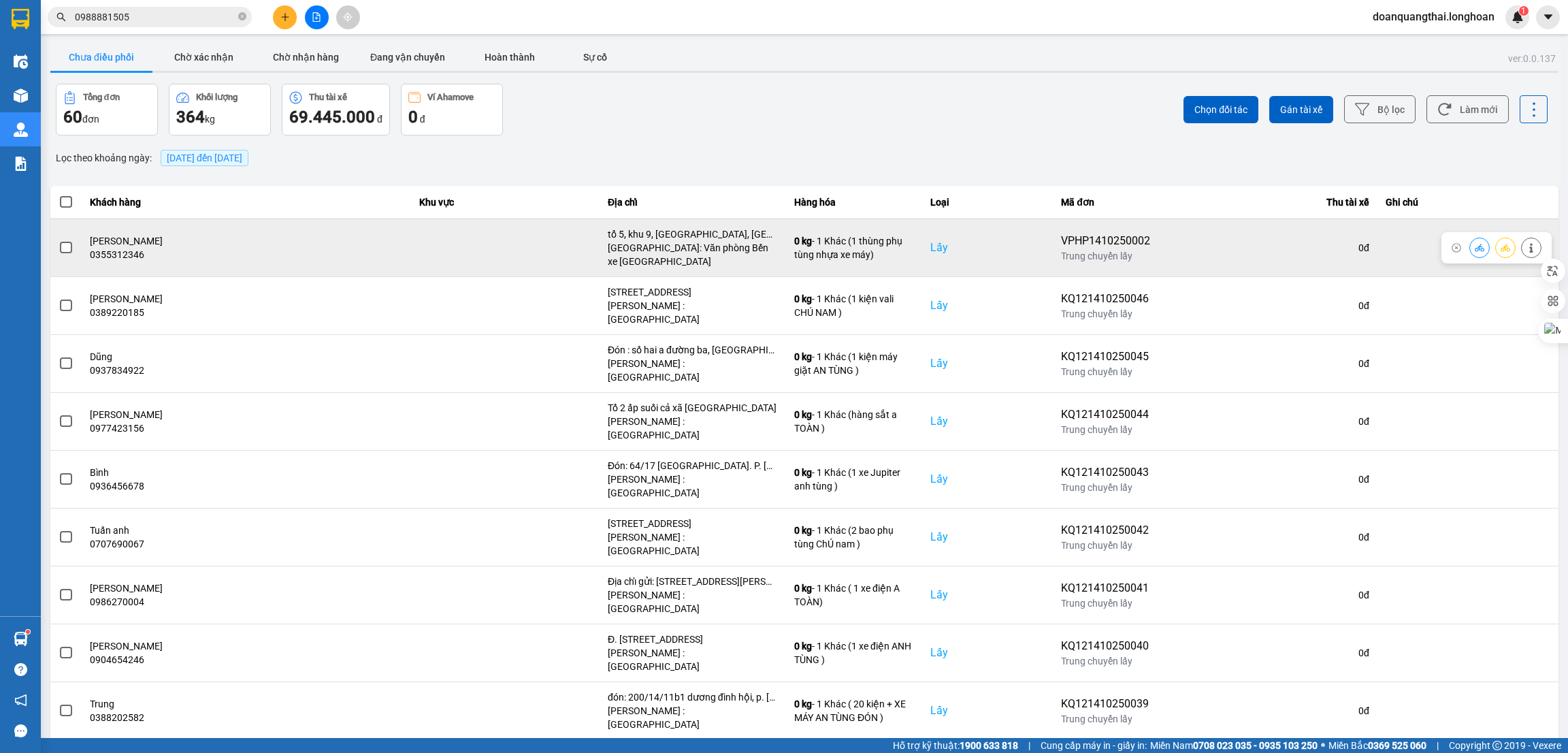
click at [66, 246] on span at bounding box center [66, 248] width 13 height 13
click at [59, 240] on input "checkbox" at bounding box center [59, 240] width 0 height 0
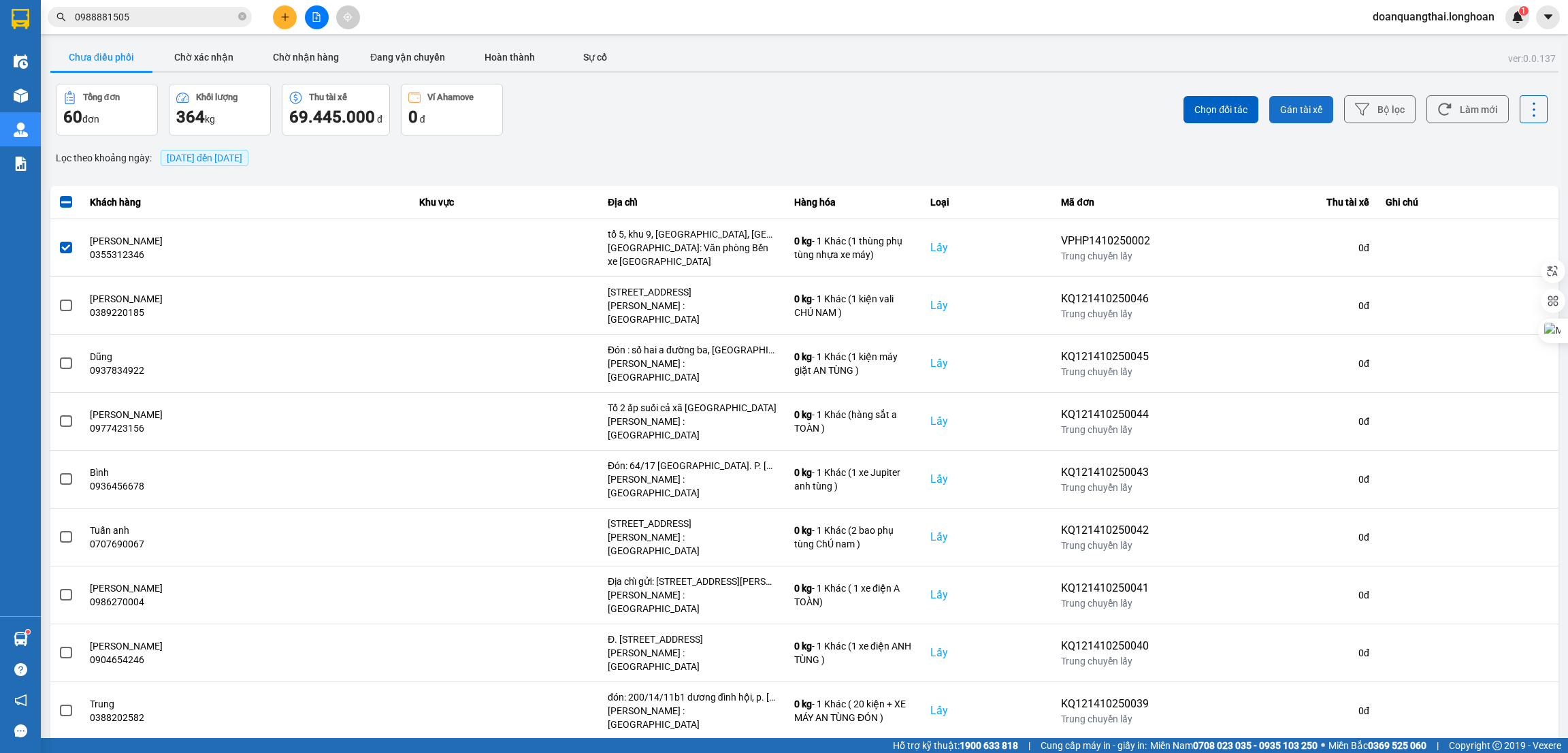
click at [1290, 106] on span "Gán tài xế" at bounding box center [1301, 109] width 42 height 13
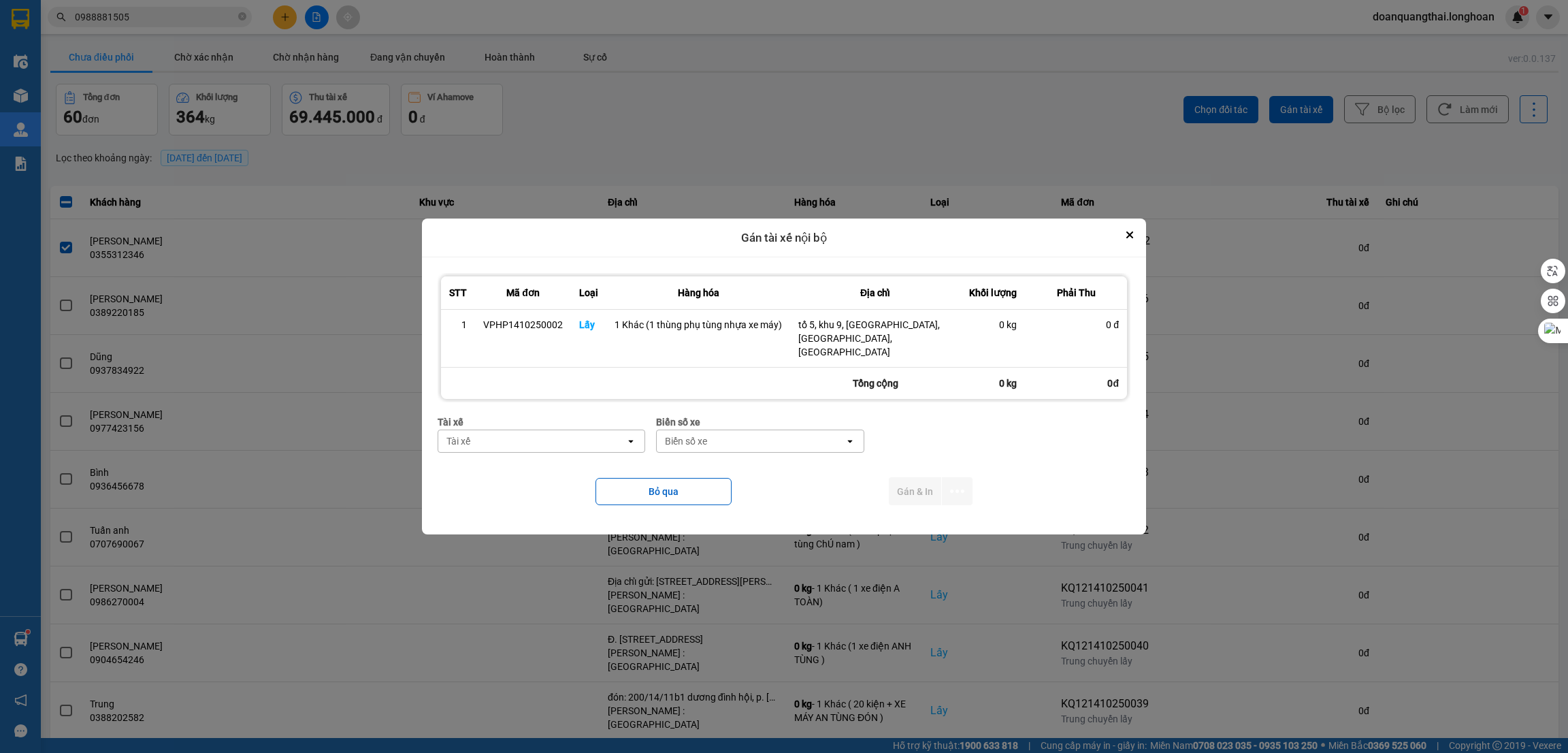
click at [578, 432] on div "Tài xế" at bounding box center [531, 441] width 187 height 22
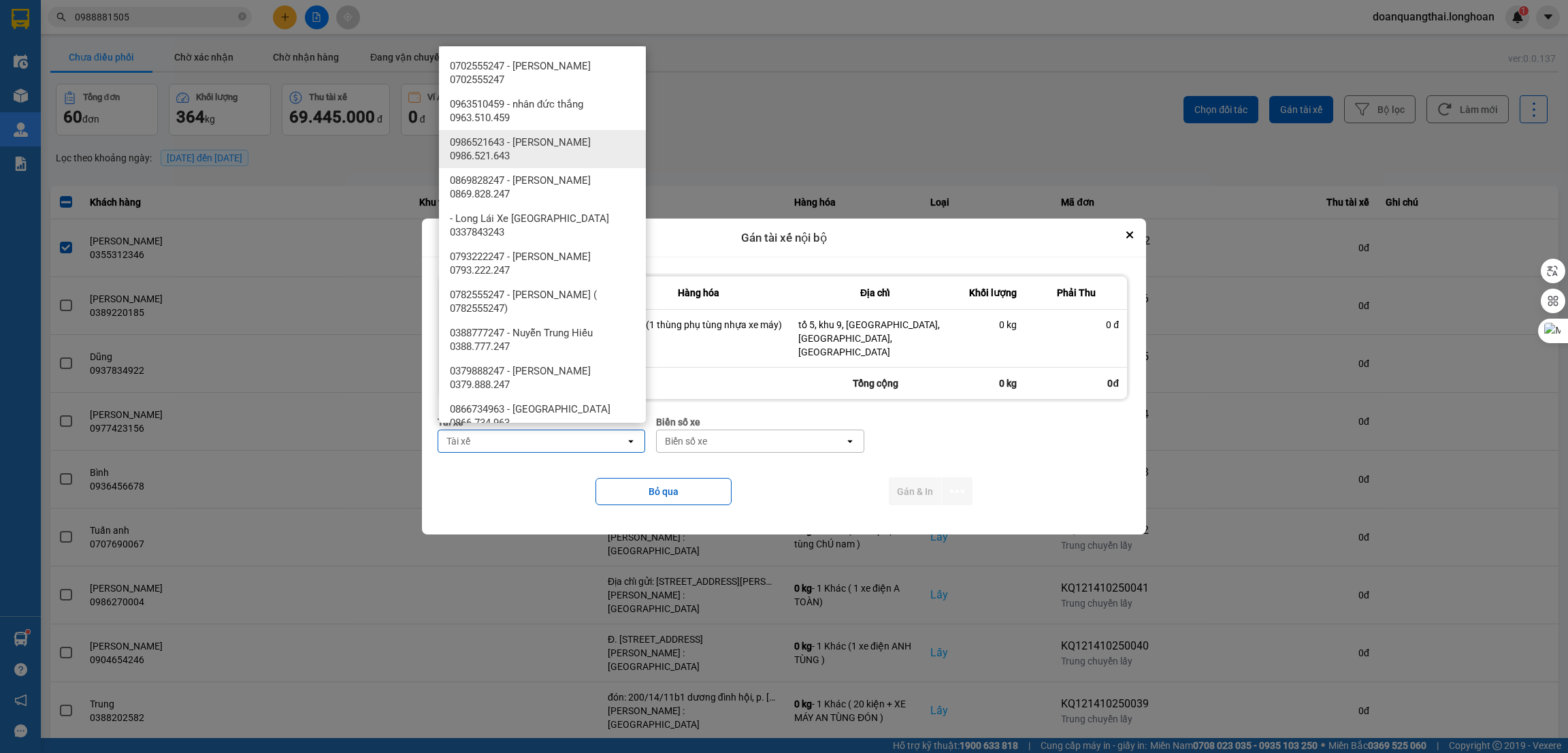
scroll to position [715, 0]
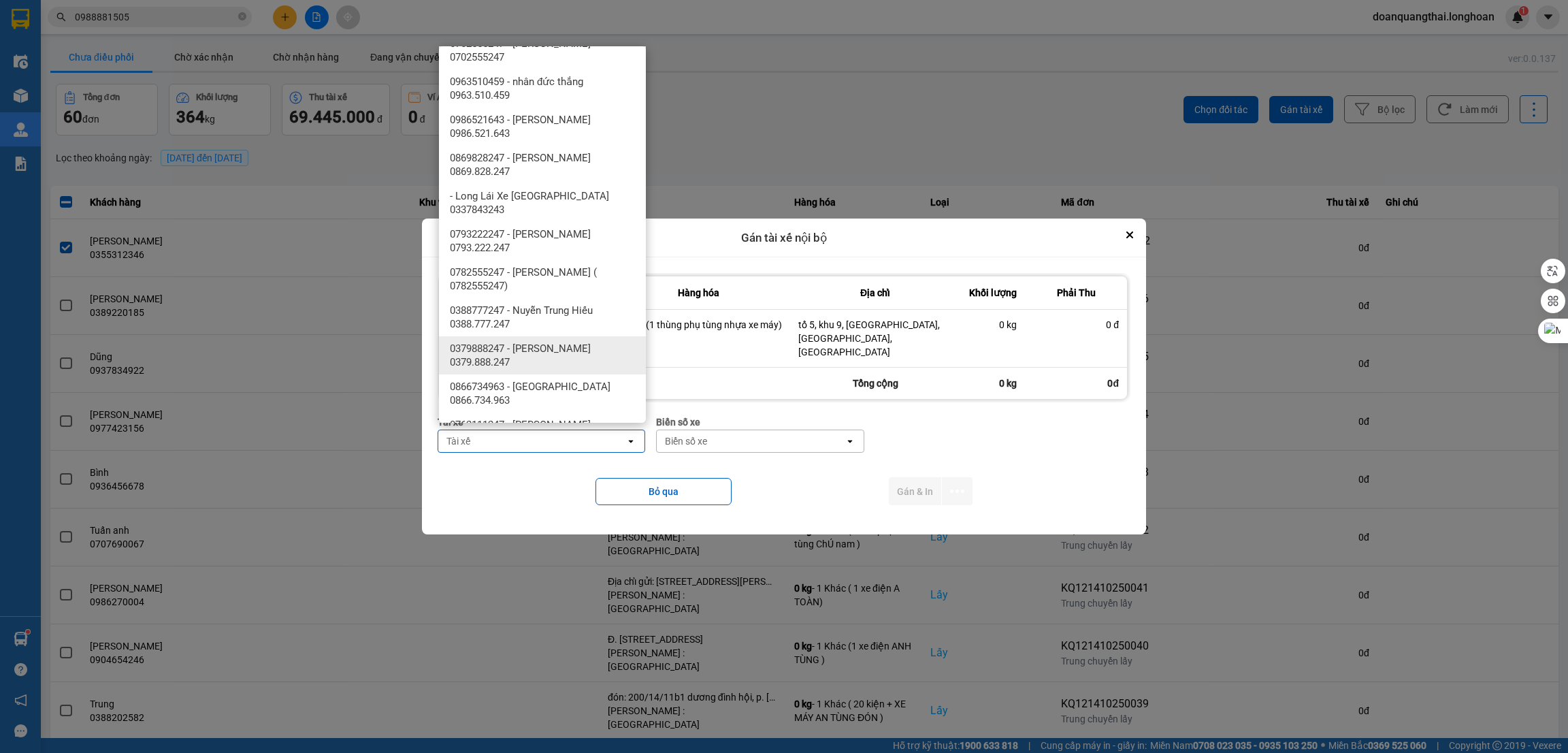
click at [581, 342] on span "0379888247 - [PERSON_NAME] 0379.888.247" at bounding box center [545, 355] width 190 height 27
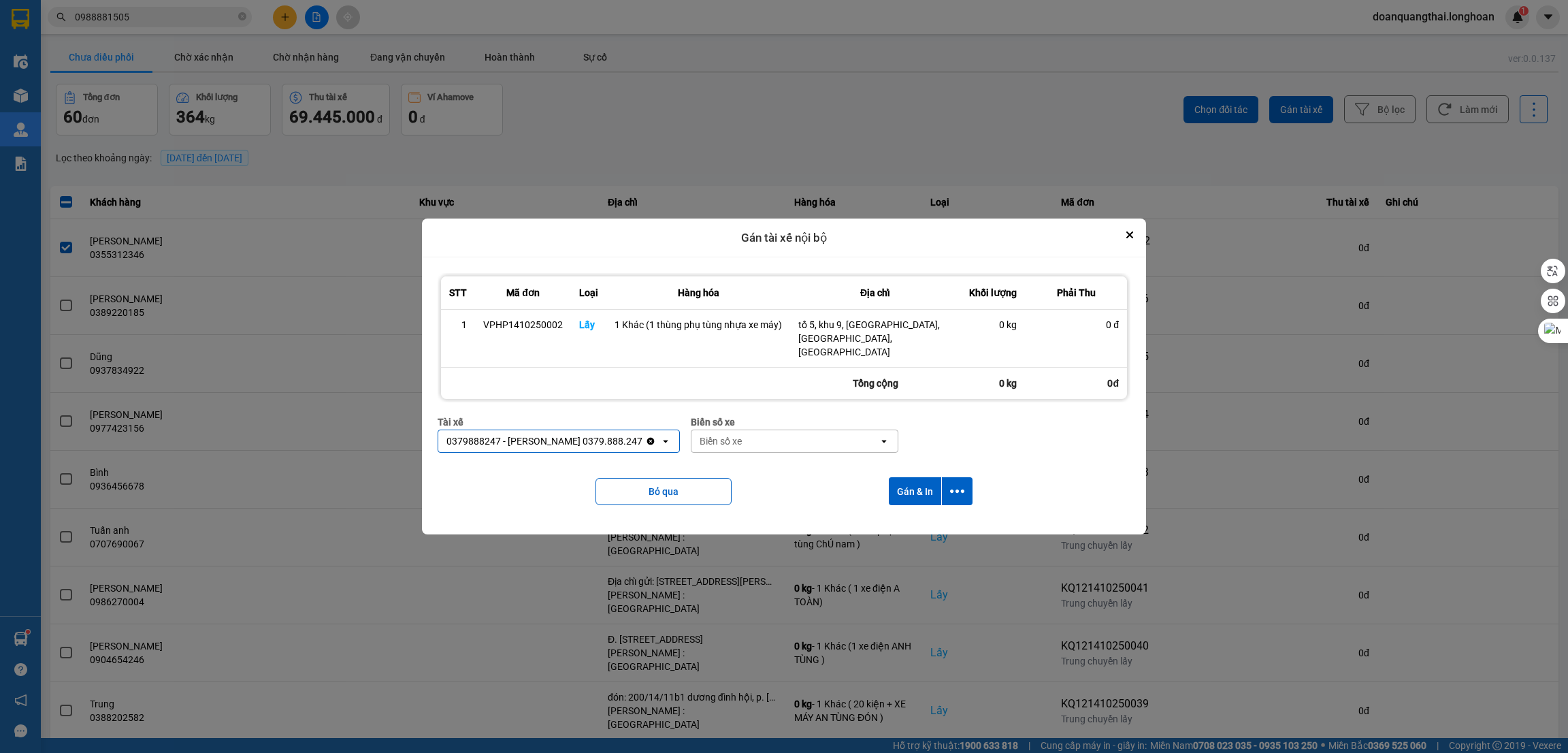
click at [732, 430] on div "Biển số xe" at bounding box center [784, 441] width 187 height 22
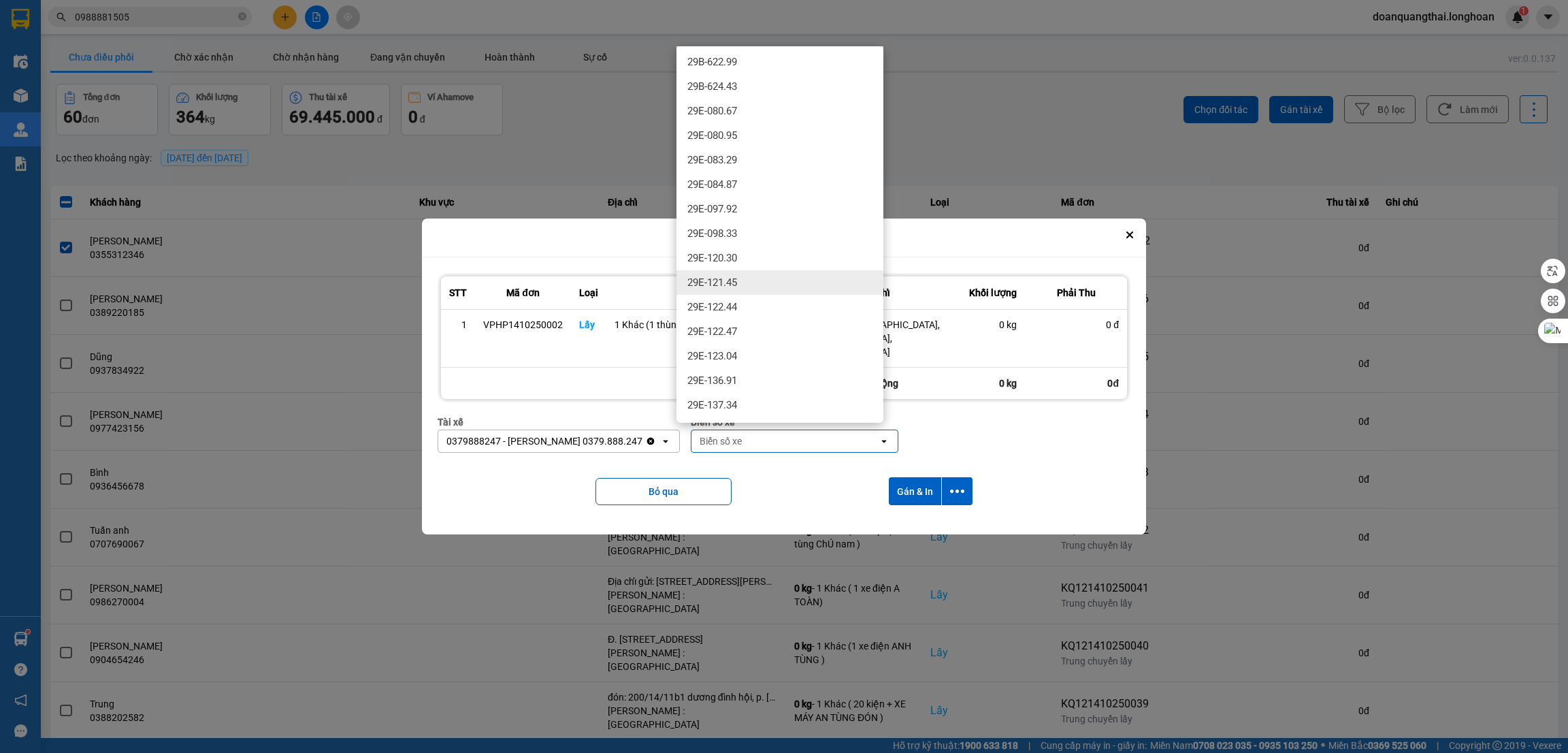
scroll to position [306, 0]
click at [782, 372] on div "29E-137.34" at bounding box center [780, 371] width 207 height 24
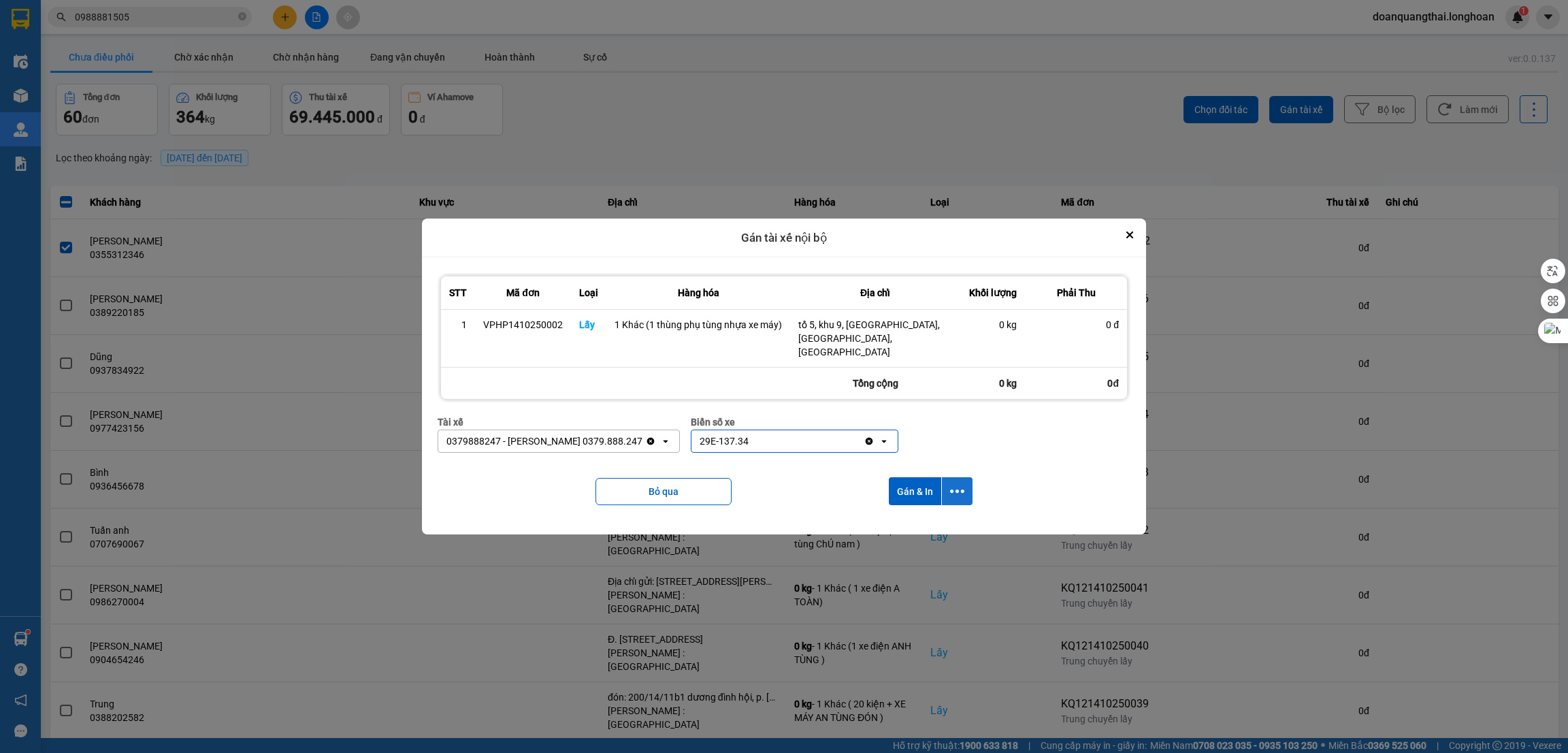
click at [957, 484] on icon "dialog" at bounding box center [957, 491] width 14 height 14
click at [911, 518] on span "Chỉ gán tài" at bounding box center [903, 521] width 45 height 13
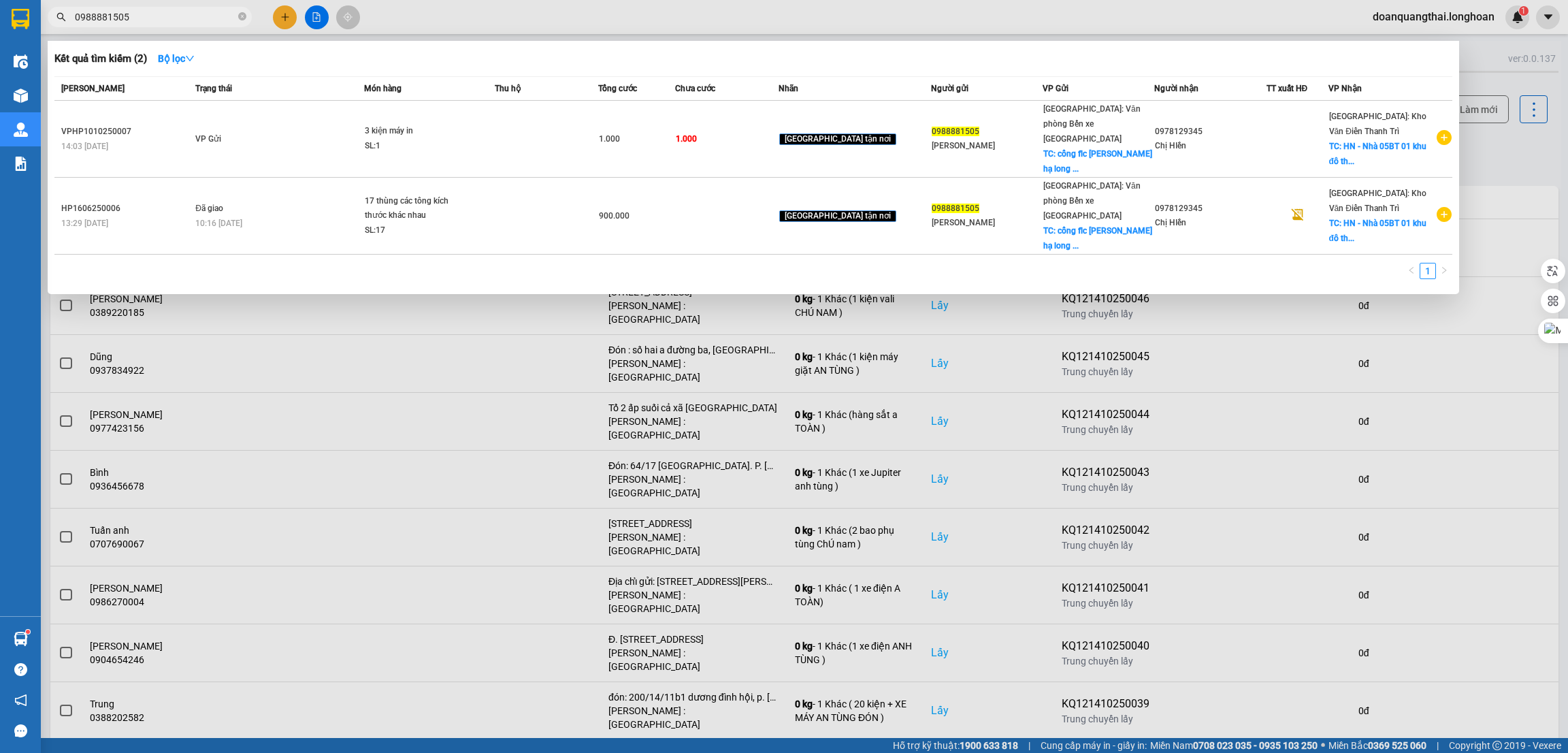
click at [166, 20] on input "0988881505" at bounding box center [155, 17] width 161 height 15
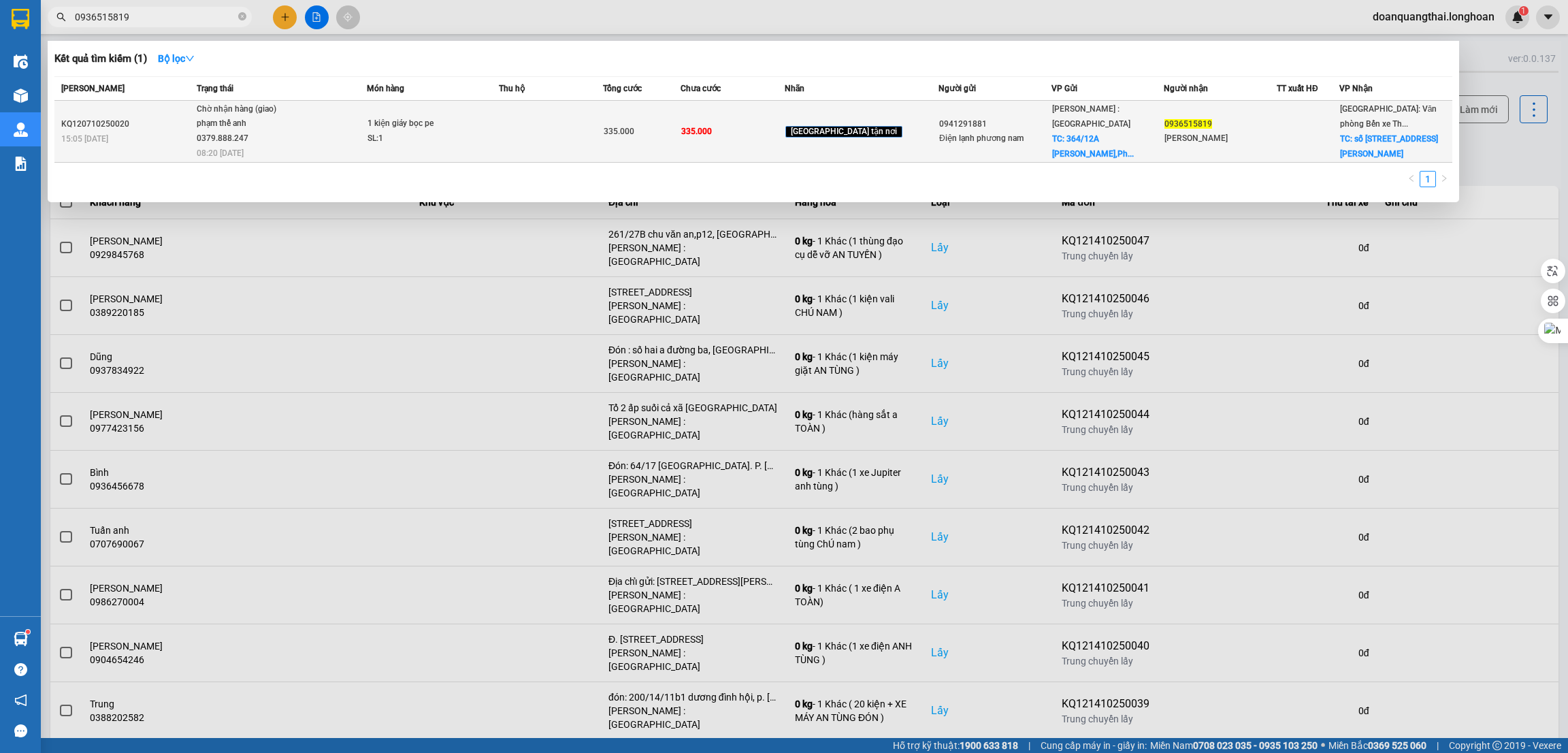
type input "0936515819"
click at [454, 137] on div "SL: 1" at bounding box center [418, 139] width 102 height 15
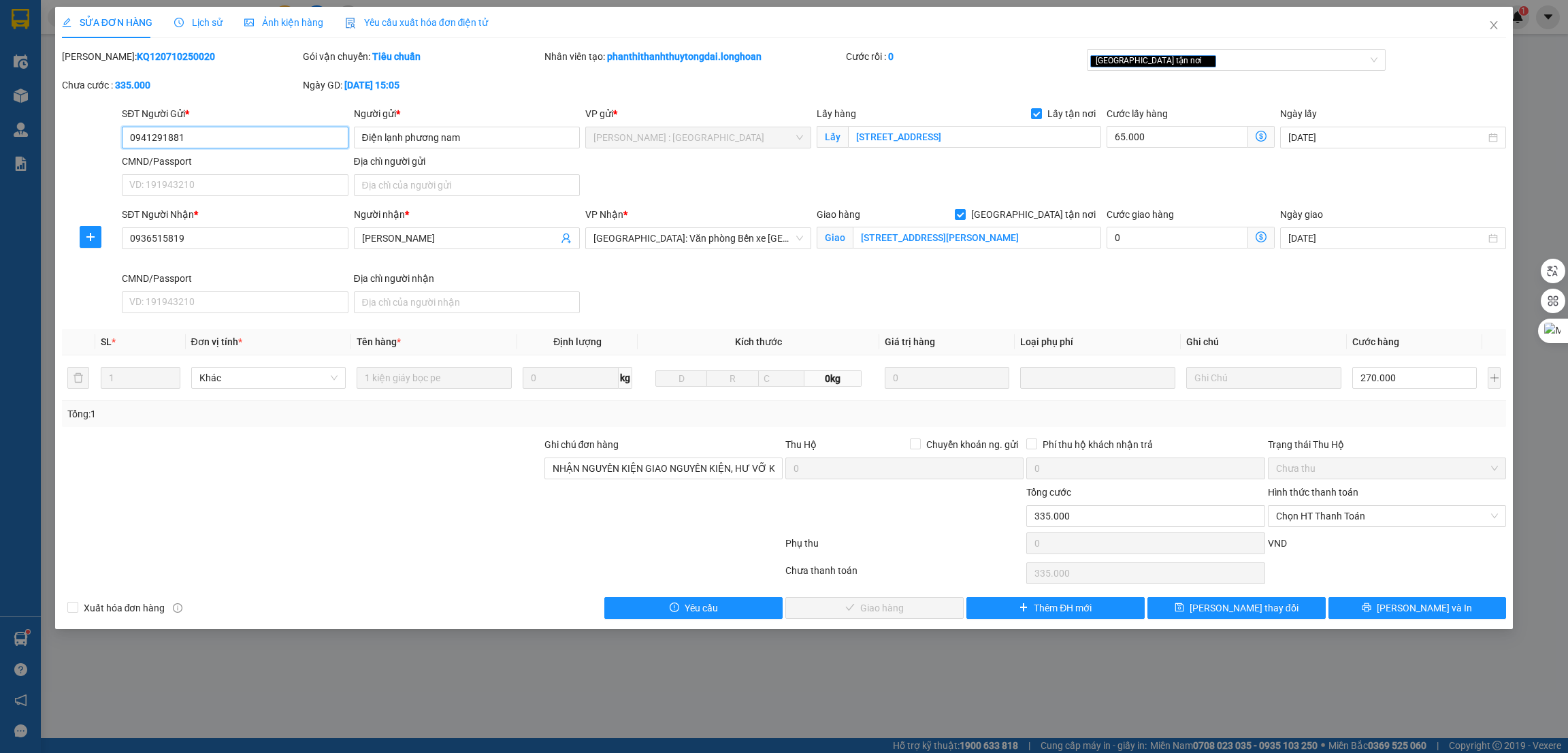
type input "0941291881"
type input "Điện lạnh phương nam"
checkbox input "true"
type input "[STREET_ADDRESS]"
type input "0936515819"
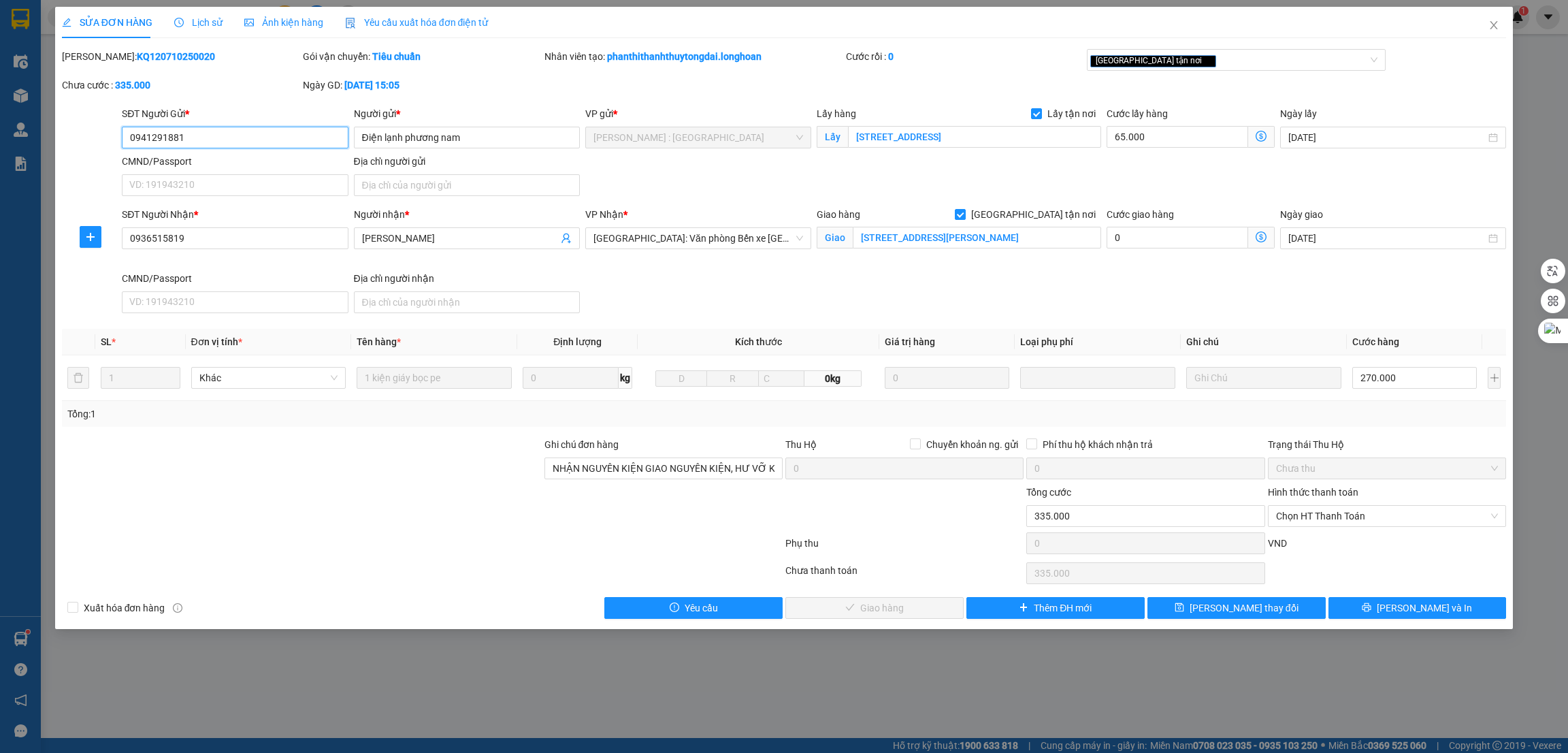
type input "[PERSON_NAME]"
checkbox input "true"
type input "[STREET_ADDRESS][PERSON_NAME]"
type input "NHẬN NGUYÊN KIỆN GIAO NGUYÊN KIỆN, HƯ VỠ K ĐỀN"
type input "0"
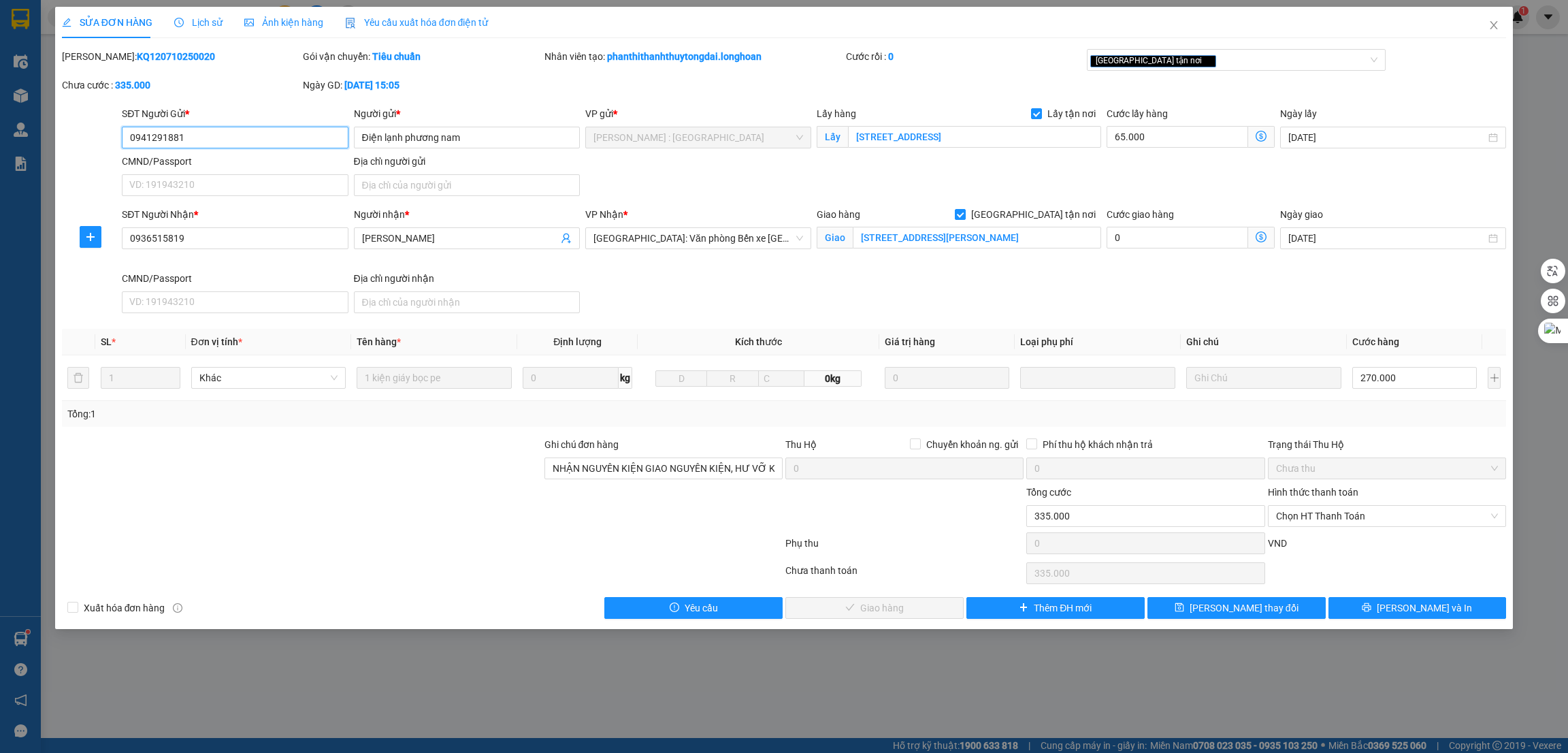
type input "335.000"
click at [967, 277] on div "SĐT Người Nhận * 0936515819 Người nhận * [PERSON_NAME] VP Nhận * [GEOGRAPHIC_DA…" at bounding box center [814, 263] width 1390 height 112
click at [470, 465] on div at bounding box center [302, 460] width 483 height 48
click at [1500, 22] on span "Close" at bounding box center [1494, 26] width 38 height 38
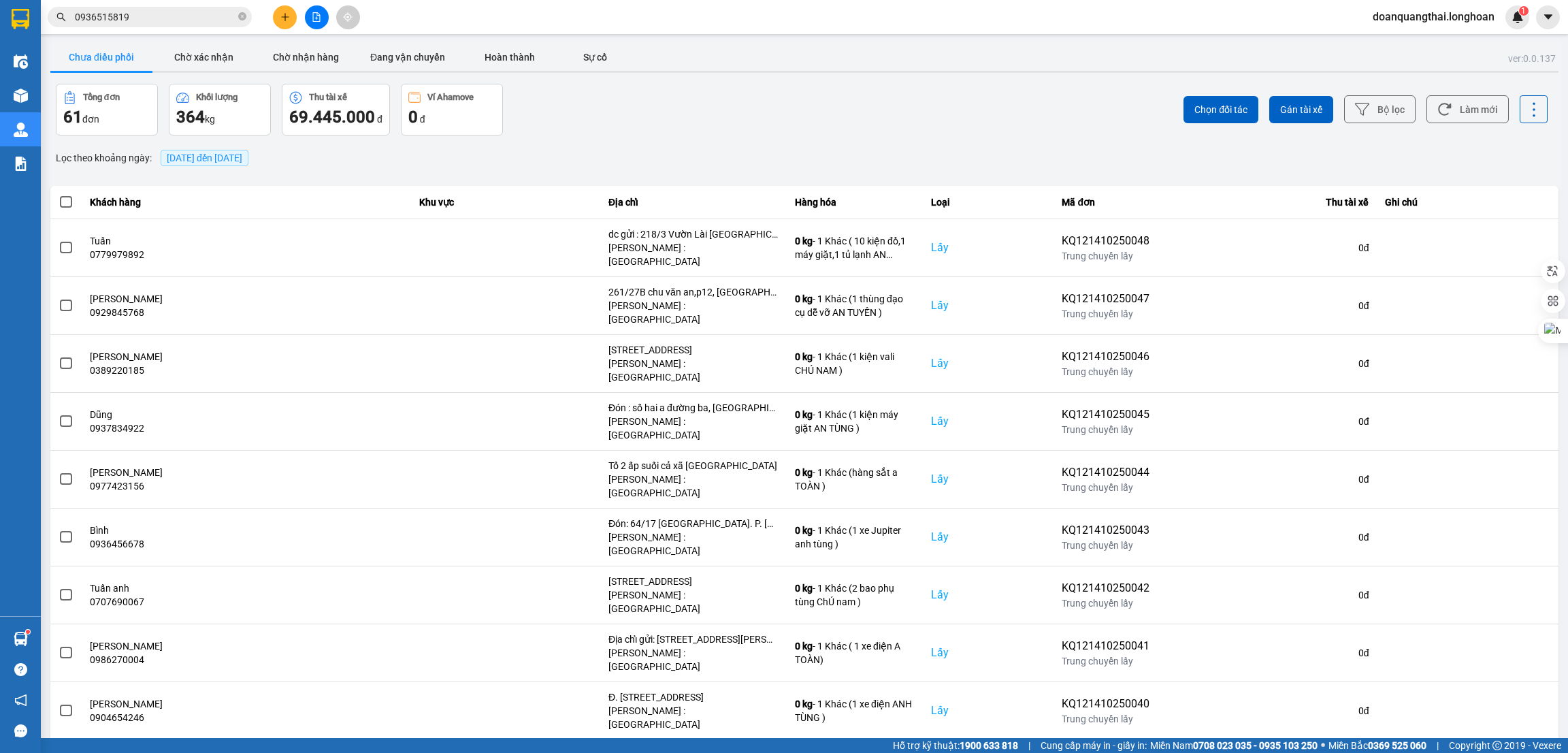
click at [735, 114] on div "Tổng đơn 61 đơn Khối lượng 364 kg Thu tài xế 69.445.000 đ Ví Ahamove 0 đ" at bounding box center [429, 110] width 746 height 52
click at [723, 128] on div "Tổng đơn 61 đơn Khối lượng 364 kg Thu tài xế 69.445.000 đ Ví Ahamove 0 đ" at bounding box center [429, 110] width 746 height 52
click at [955, 132] on div "Chọn đối tác Gán tài xế Bộ lọc Làm mới" at bounding box center [1175, 110] width 746 height 52
click at [714, 111] on div "Tổng đơn 61 đơn Khối lượng 364 kg Thu tài xế 69.445.000 đ Ví Ahamove 0 đ" at bounding box center [429, 110] width 746 height 52
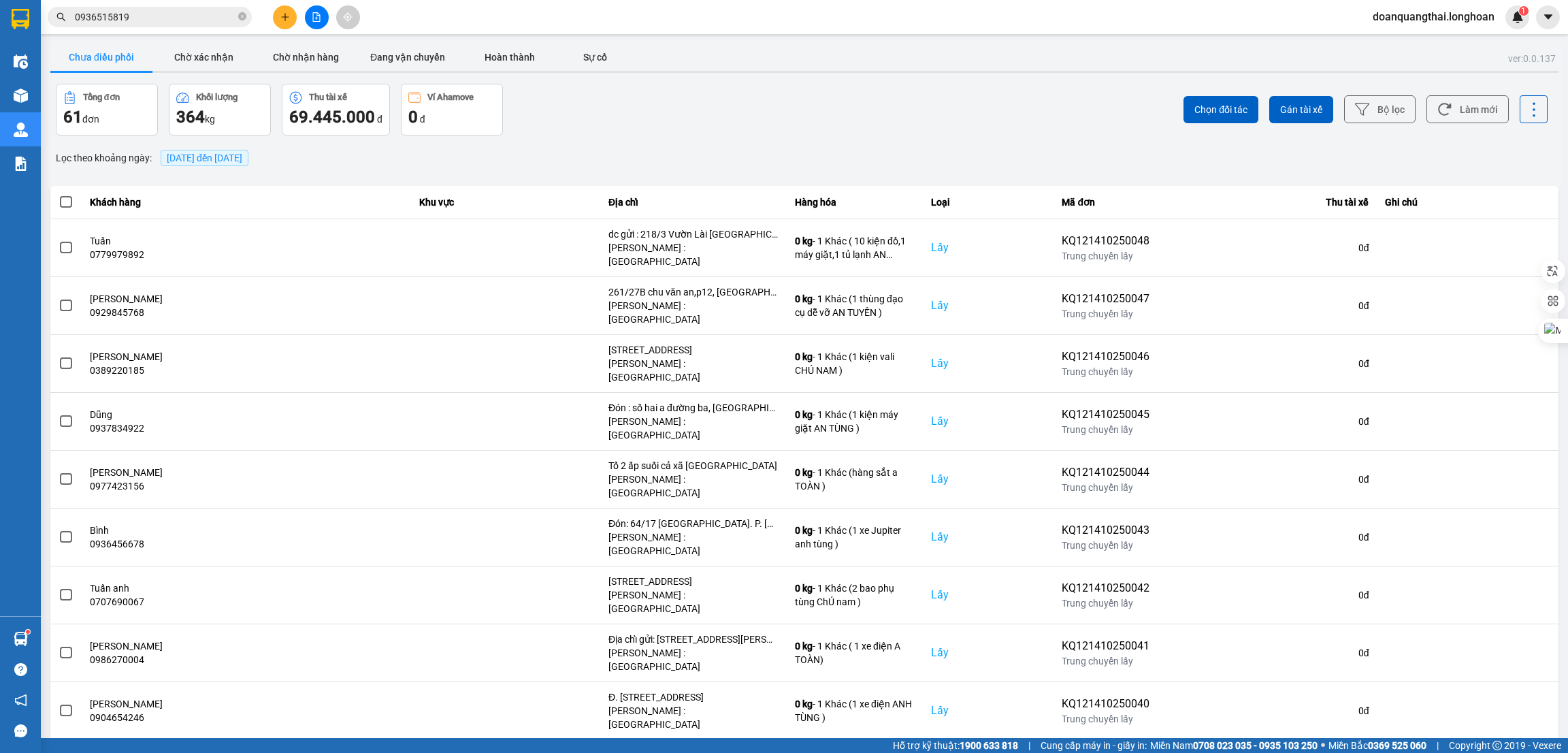
click at [673, 123] on div "Tổng đơn 61 đơn Khối lượng 364 kg Thu tài xế 69.445.000 đ Ví Ahamove 0 đ" at bounding box center [429, 110] width 746 height 52
click at [146, 10] on input "0936515819" at bounding box center [155, 17] width 161 height 15
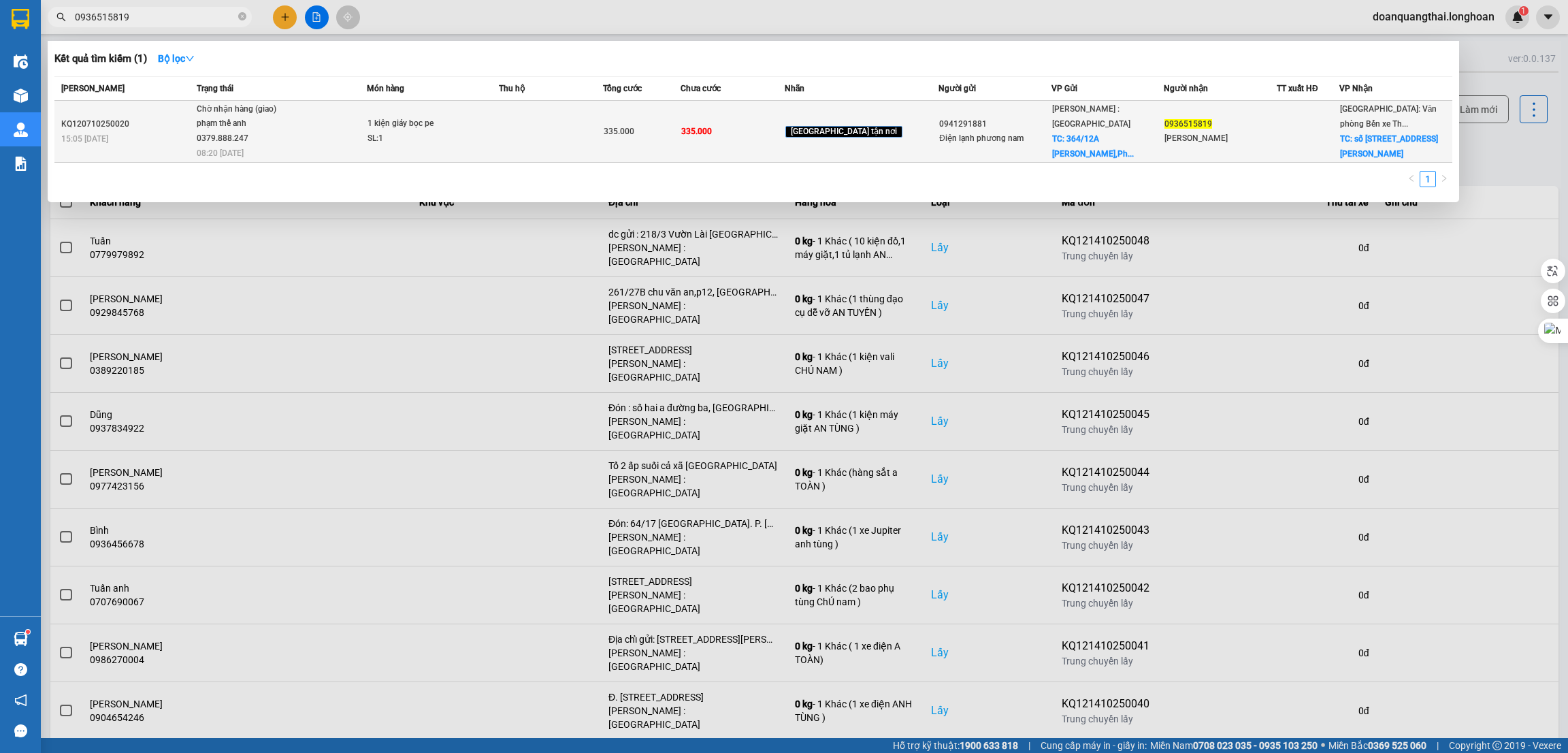
click at [299, 143] on div "phạm thế anh 0379.888.247" at bounding box center [248, 131] width 102 height 29
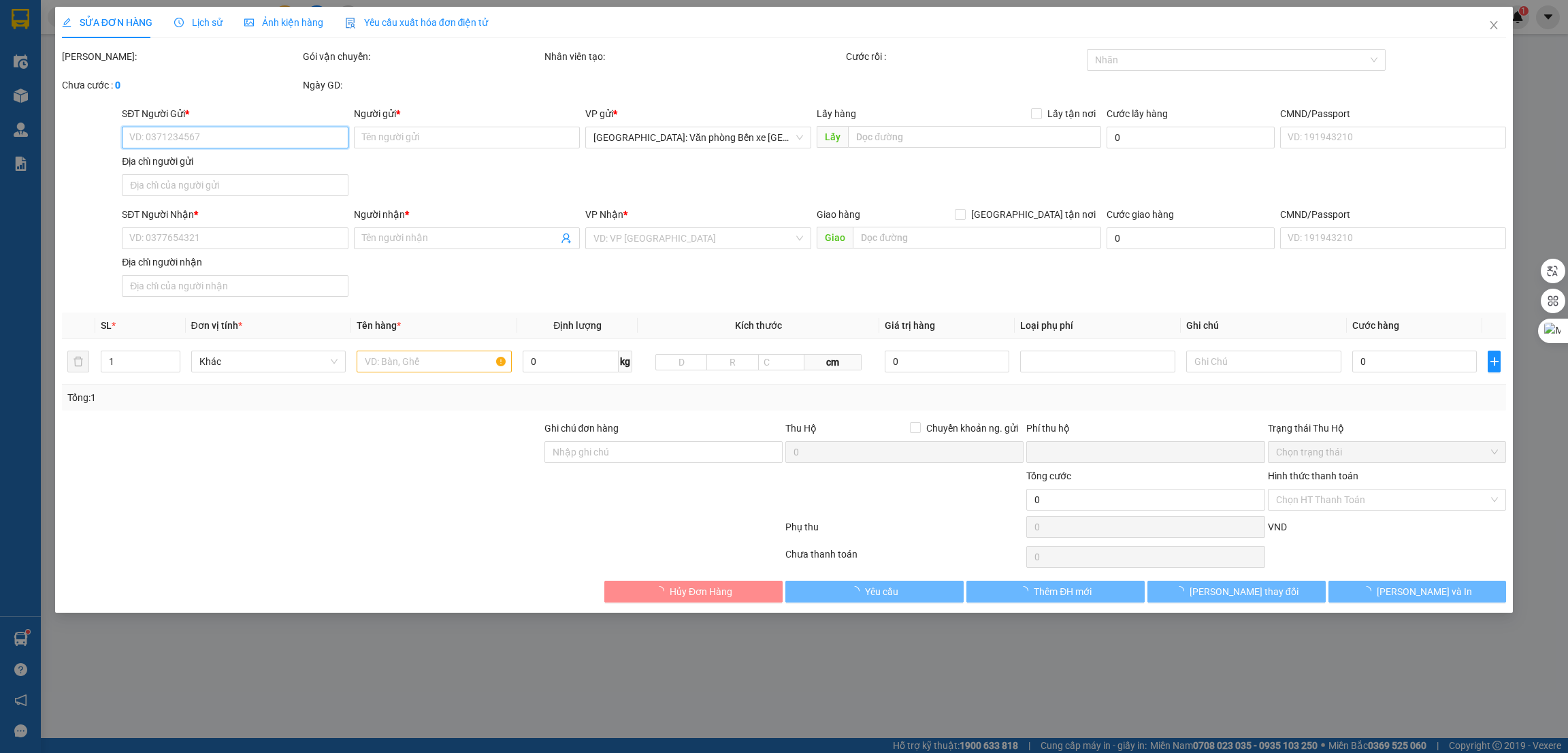
type input "0941291881"
type input "Điện lạnh phương nam"
checkbox input "true"
type input "[STREET_ADDRESS]"
type input "0936515819"
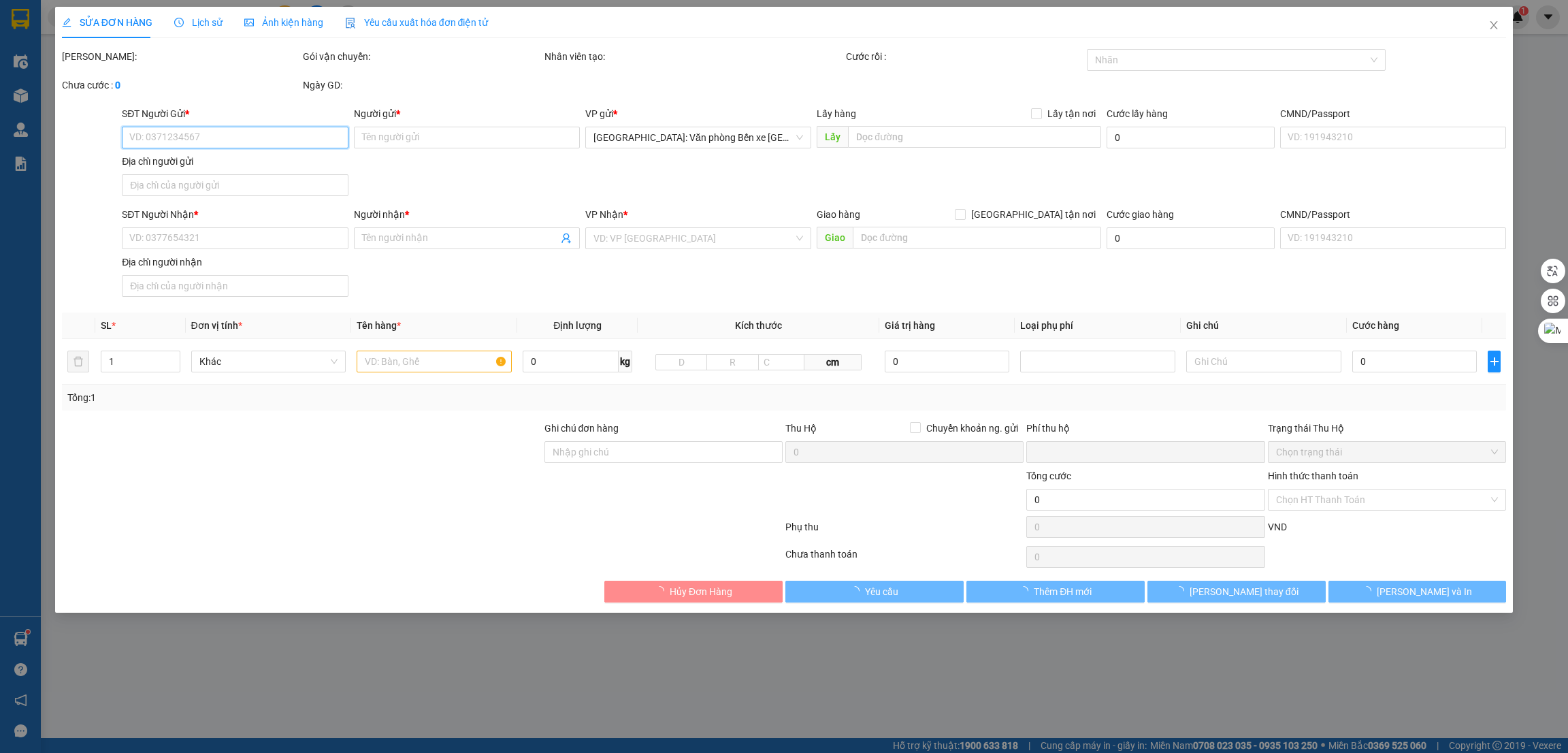
type input "[PERSON_NAME]"
checkbox input "true"
type input "[STREET_ADDRESS][PERSON_NAME]"
type input "NHẬN NGUYÊN KIỆN GIAO NGUYÊN KIỆN, HƯ VỠ K ĐỀN"
type input "0"
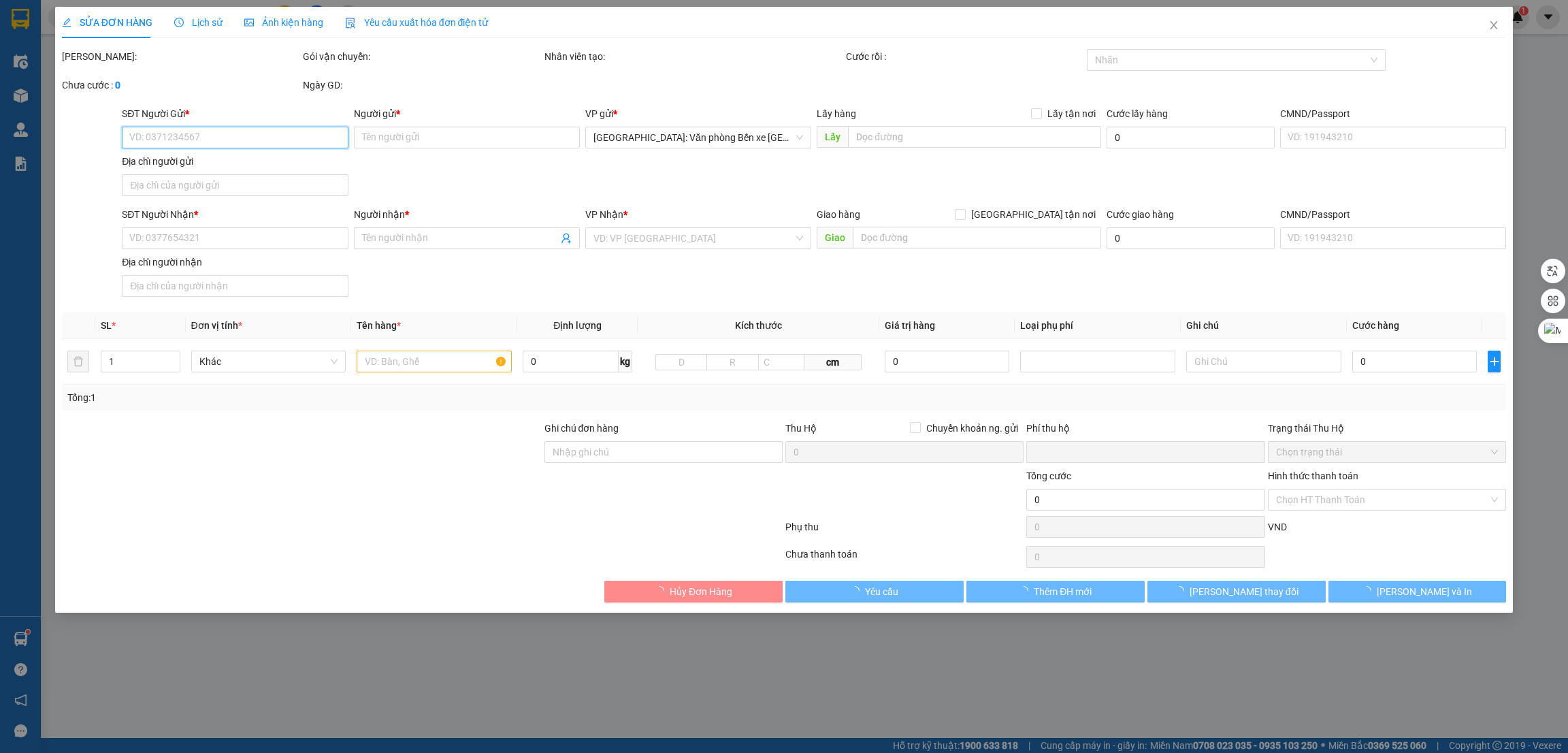
type input "335.000"
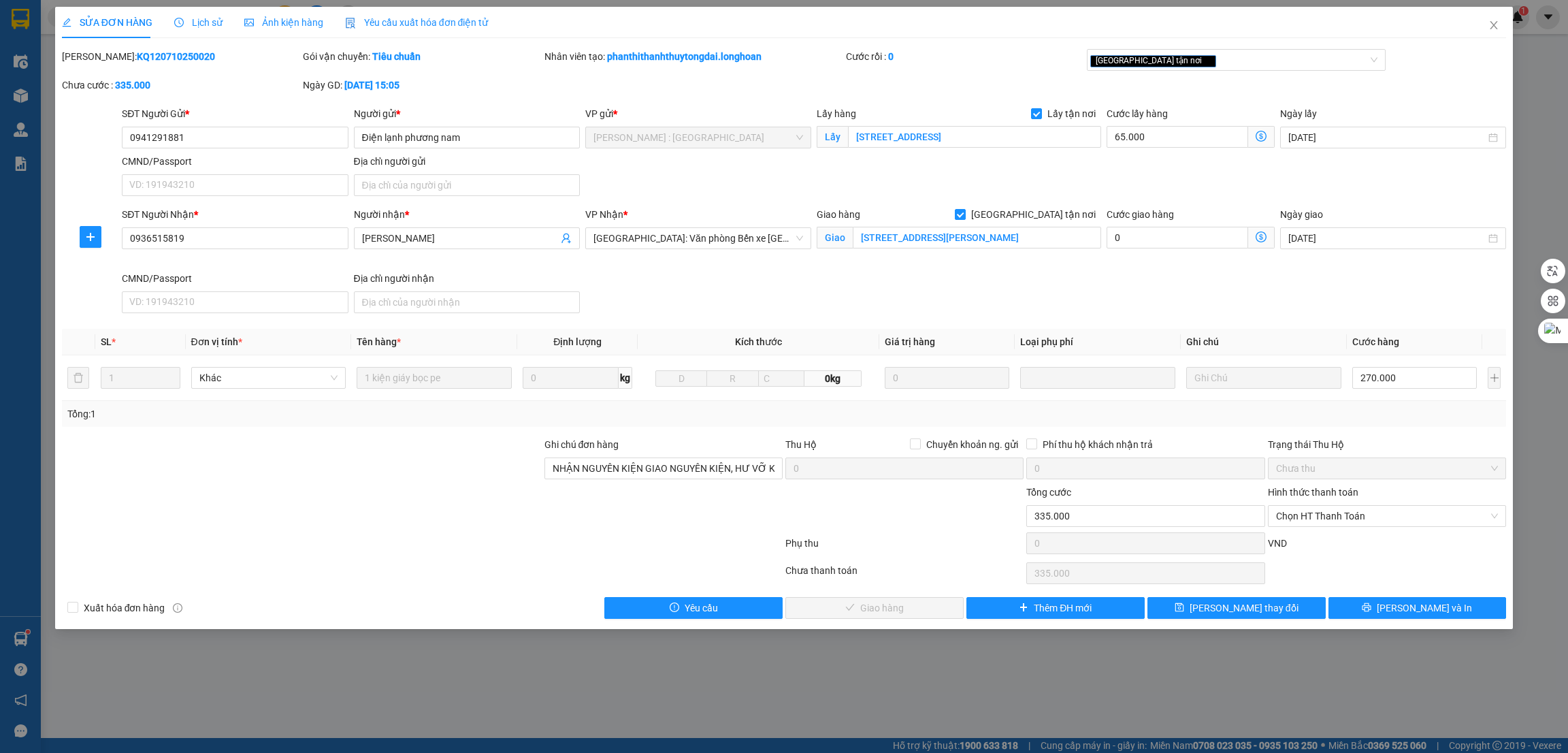
click at [183, 24] on span "Lịch sử" at bounding box center [198, 22] width 48 height 11
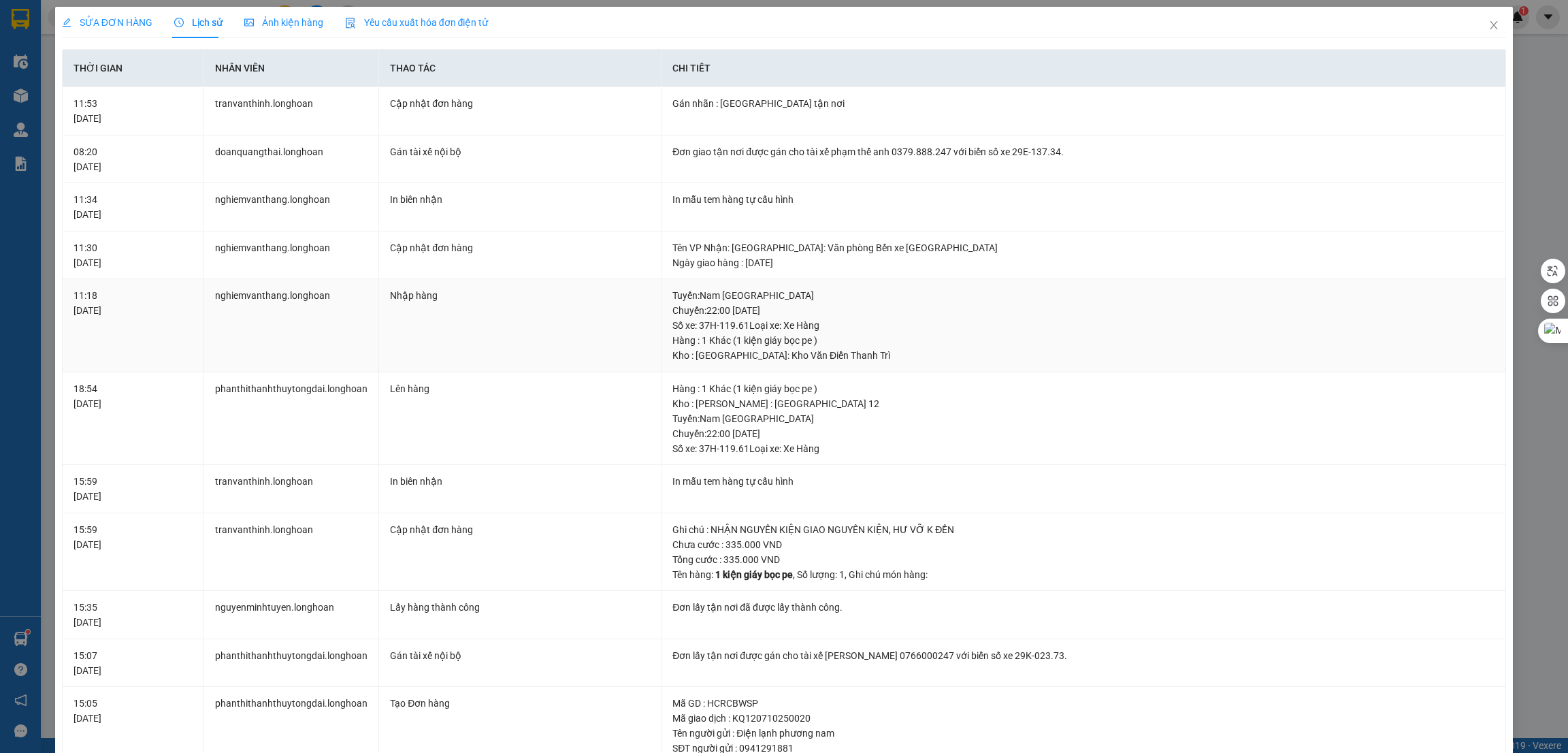
click at [560, 347] on td "Nhập hàng" at bounding box center [521, 325] width 283 height 93
click at [905, 338] on div "Hàng : 1 Khác (1 kiện giáy bọc pe )" at bounding box center [1083, 340] width 822 height 15
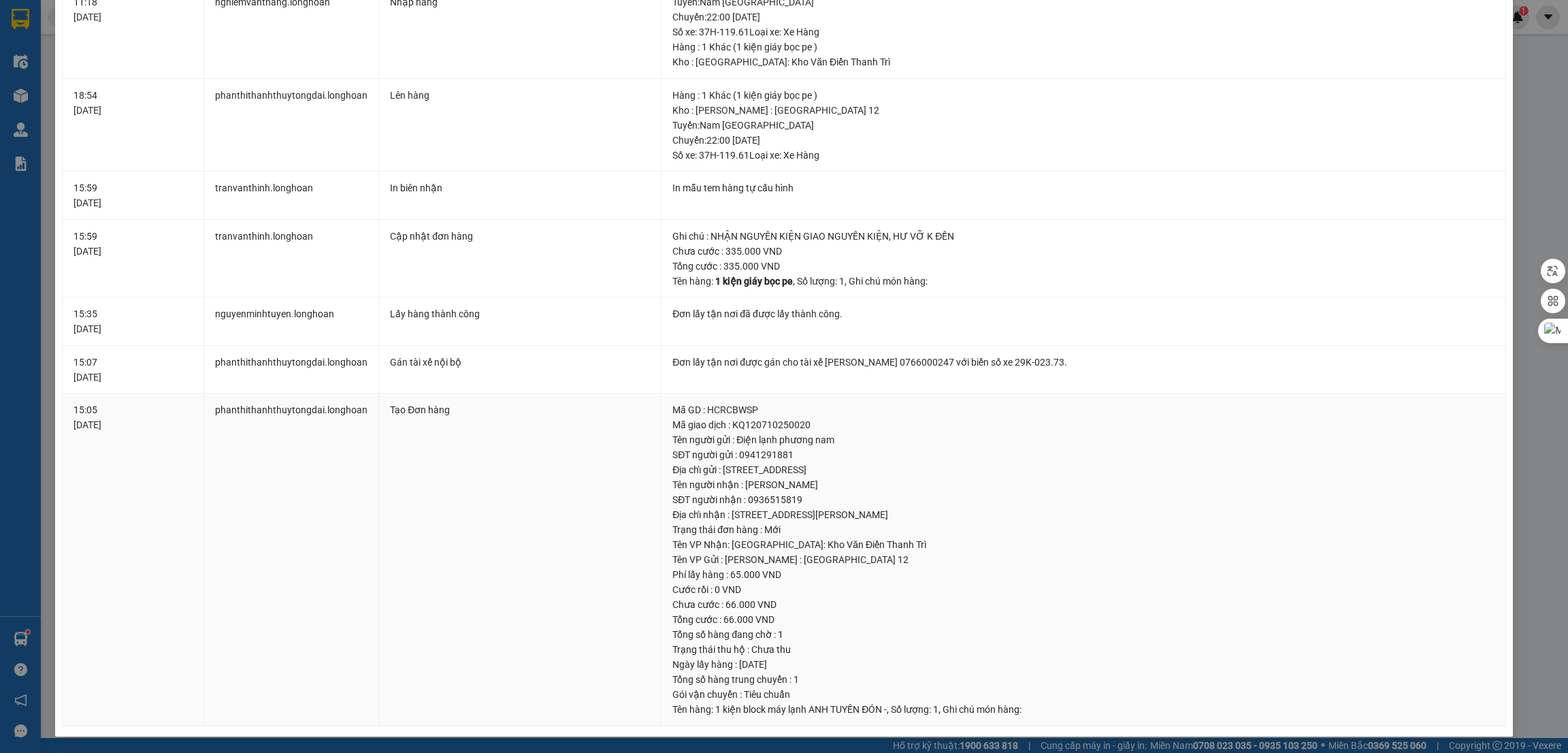
click at [868, 542] on div "Tên VP Nhận: [GEOGRAPHIC_DATA]: Kho Văn Điển Thanh Trì" at bounding box center [1083, 544] width 822 height 15
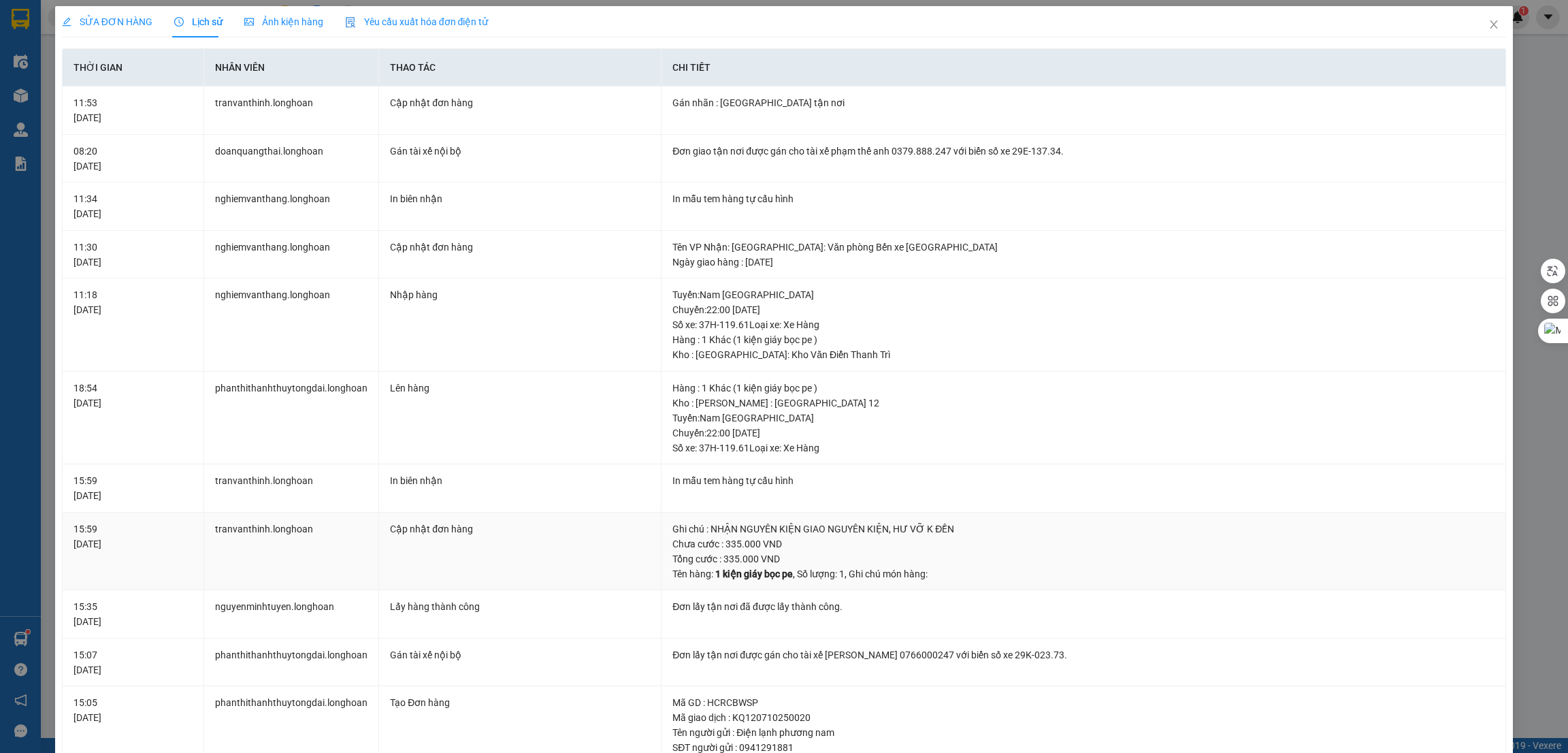
scroll to position [0, 0]
click at [280, 20] on span "Ảnh kiện hàng" at bounding box center [283, 22] width 79 height 11
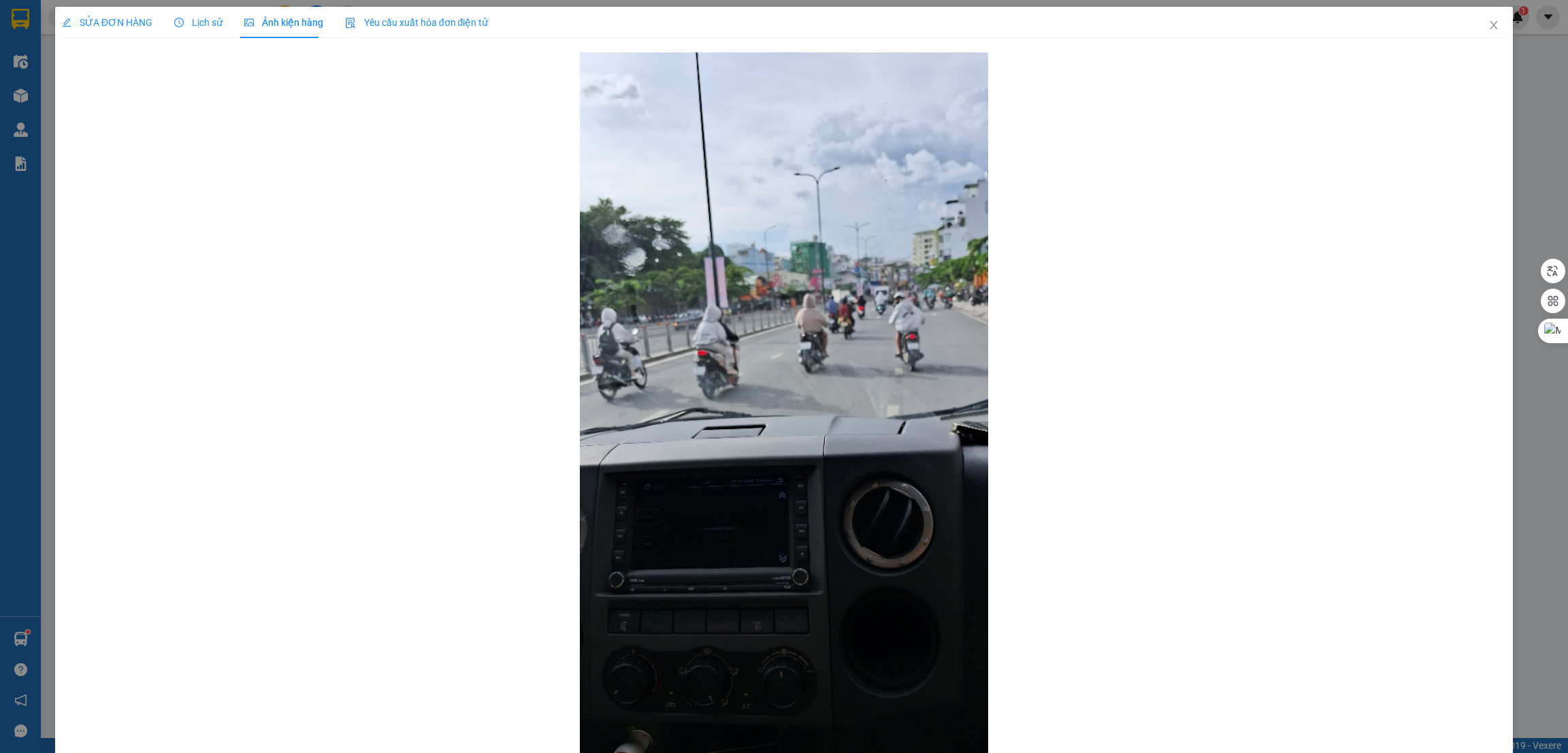
click at [116, 27] on span "SỬA ĐƠN HÀNG" at bounding box center [107, 22] width 90 height 11
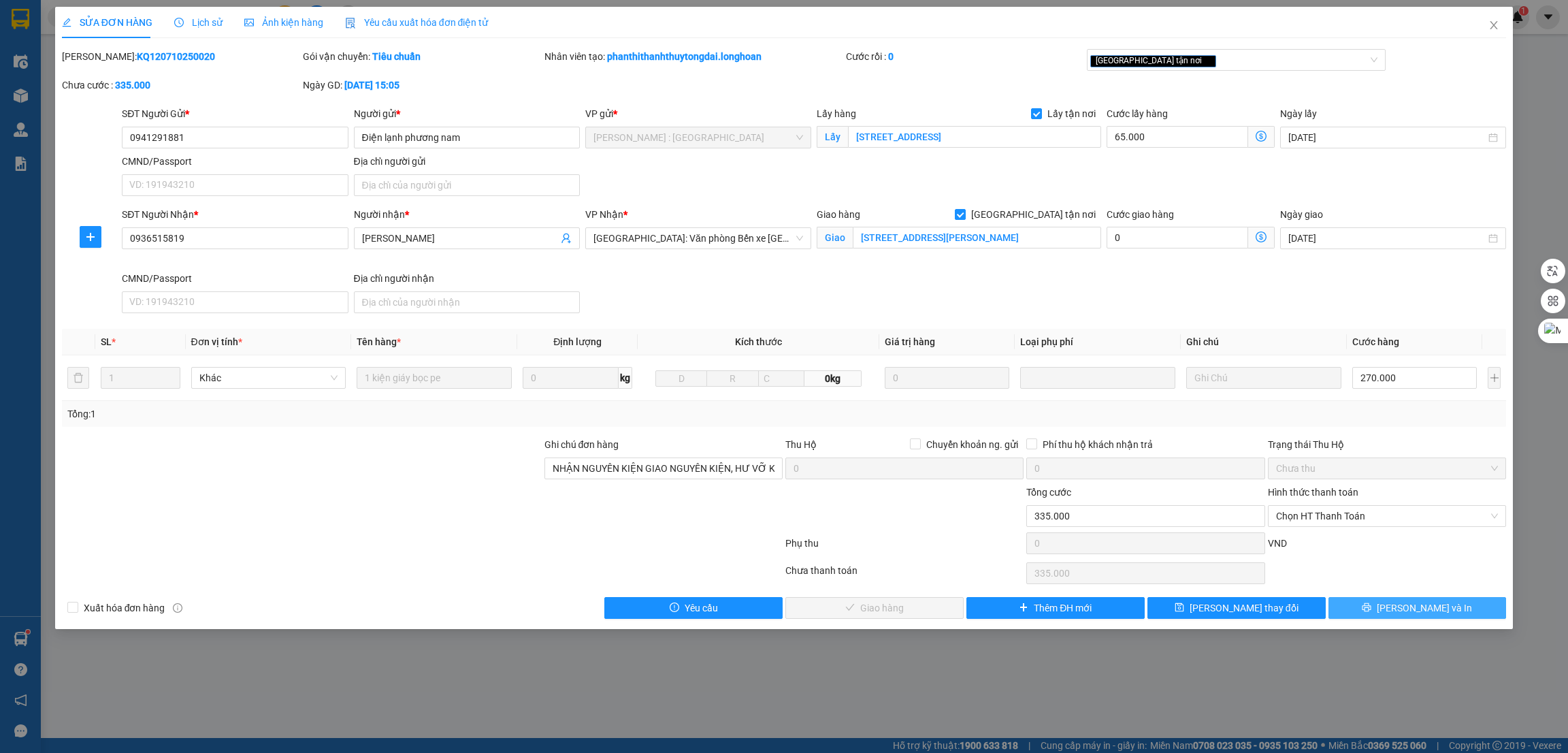
click at [1450, 608] on button "[PERSON_NAME] và In" at bounding box center [1418, 607] width 178 height 22
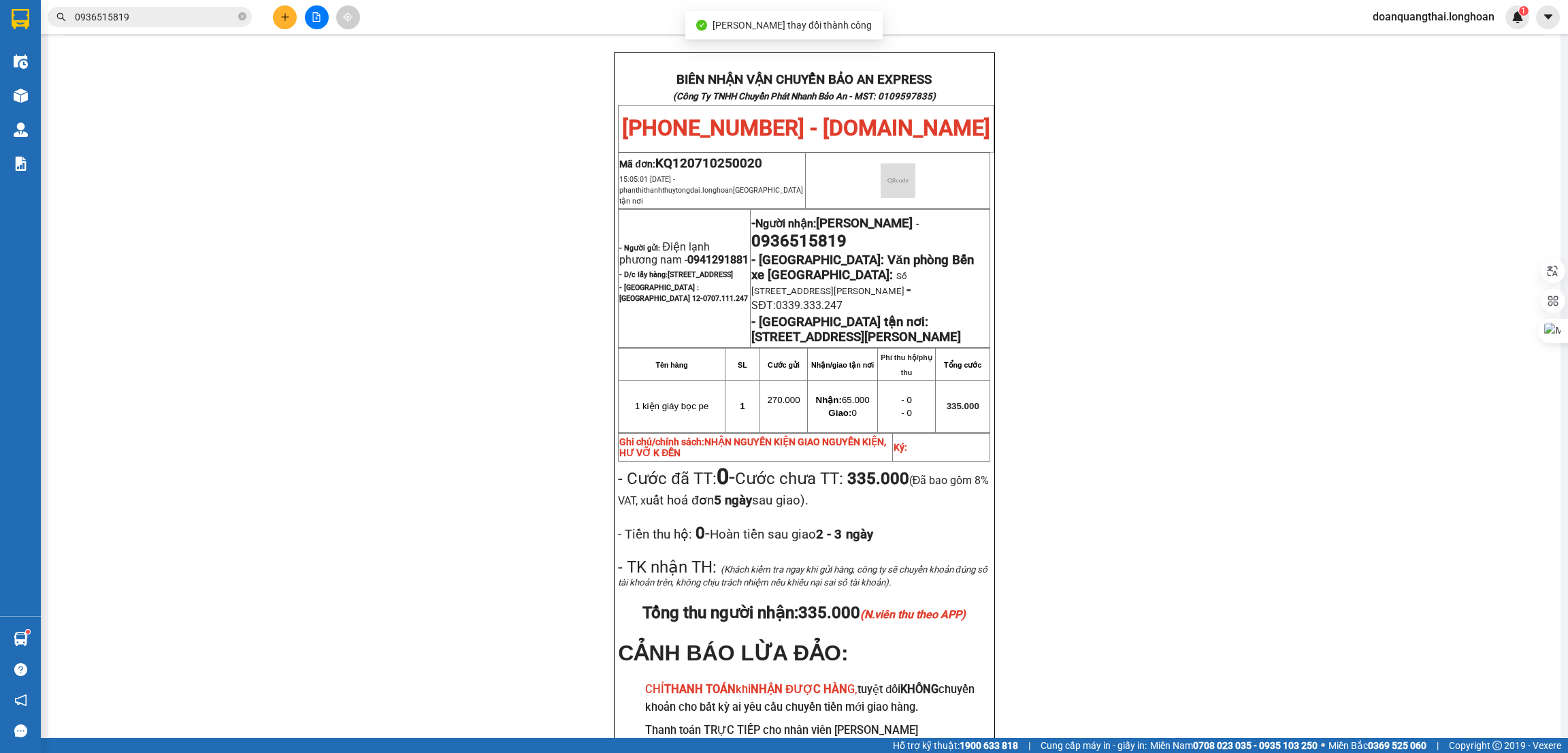
scroll to position [102, 0]
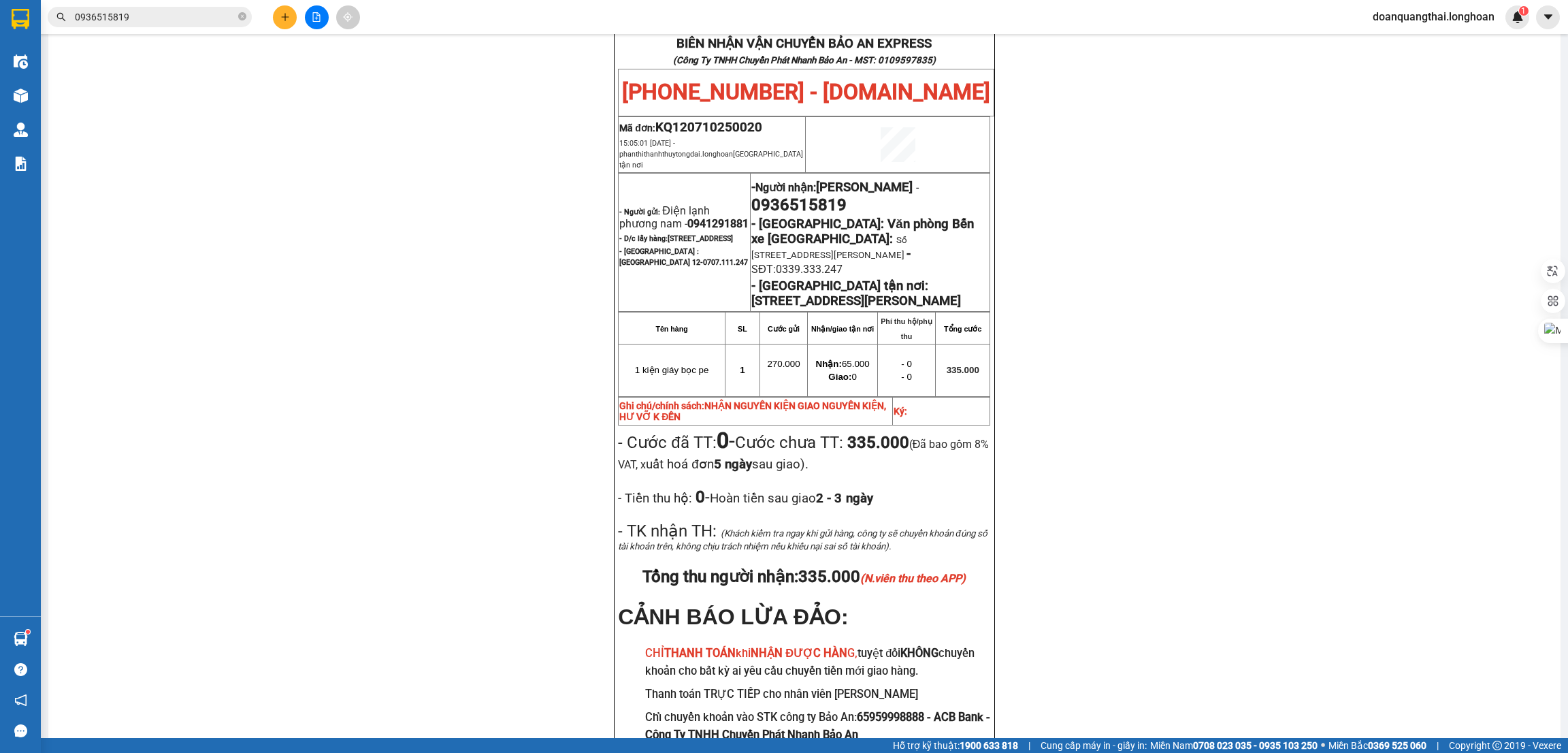
click at [383, 196] on div "BIÊN NHẬN VẬN CHUYỂN BẢO AN EXPRESS (Công Ty TNHH Chuyển Phát Nhanh Bảo An - MS…" at bounding box center [804, 409] width 1480 height 787
click at [481, 363] on div "BIÊN NHẬN VẬN CHUYỂN BẢO AN EXPRESS (Công Ty TNHH Chuyển Phát Nhanh Bảo An - MS…" at bounding box center [804, 409] width 1480 height 787
click at [1083, 386] on div "BIÊN NHẬN VẬN CHUYỂN BẢO AN EXPRESS (Công Ty TNHH Chuyển Phát Nhanh Bảo An - MS…" at bounding box center [804, 409] width 1480 height 787
click at [703, 267] on span "0707.111.247" at bounding box center [726, 262] width 45 height 9
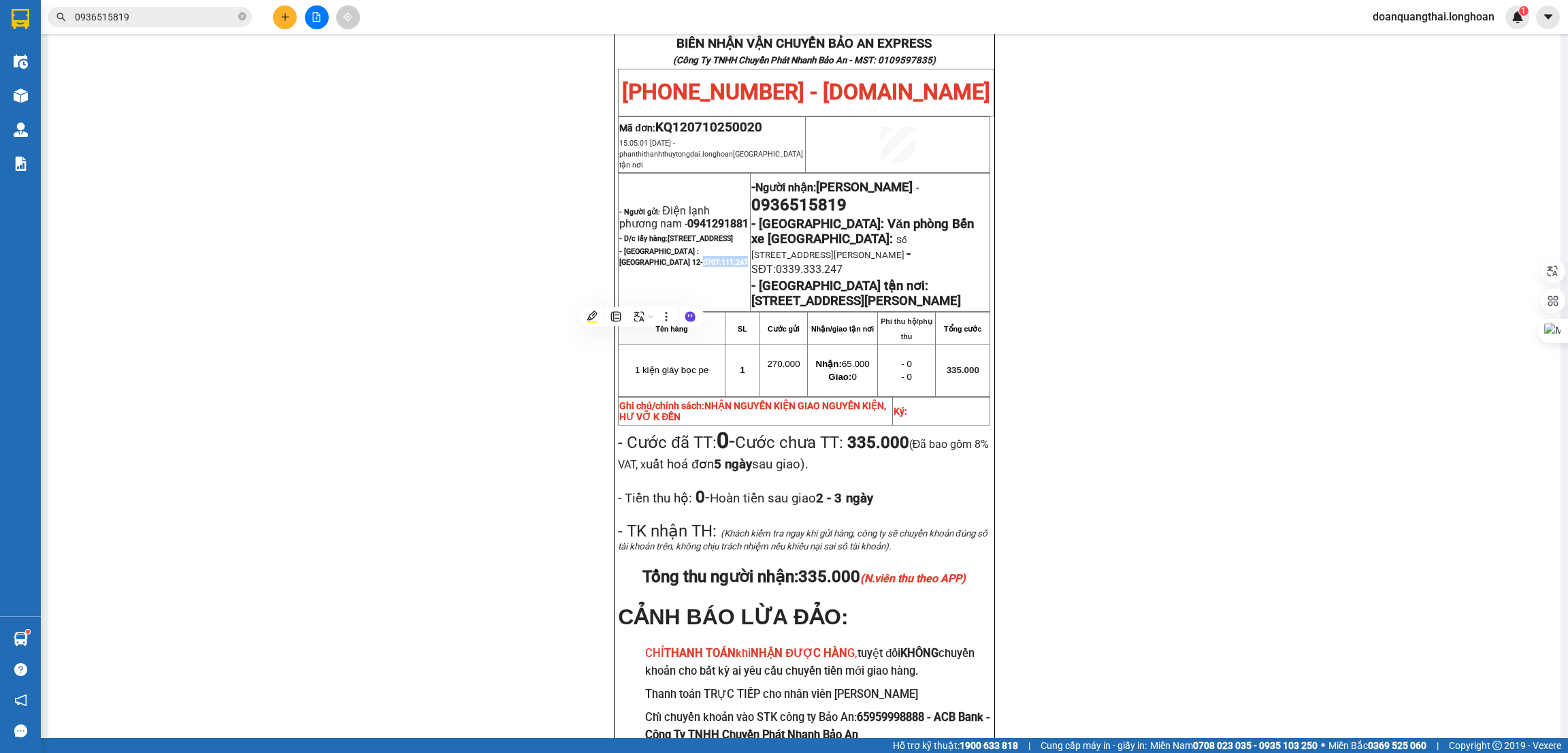
copy span "0707.111.247"
click at [1065, 267] on div "BIÊN NHẬN VẬN CHUYỂN BẢO AN EXPRESS (Công Ty TNHH Chuyển Phát Nhanh Bảo An - MS…" at bounding box center [804, 409] width 1480 height 787
